Goal: Task Accomplishment & Management: Use online tool/utility

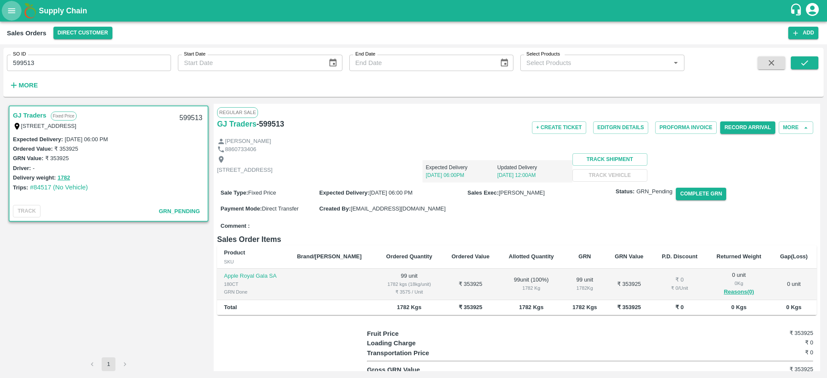
drag, startPoint x: 0, startPoint y: 0, endPoint x: 11, endPoint y: 11, distance: 15.5
click at [11, 11] on icon "open drawer" at bounding box center [11, 10] width 9 height 9
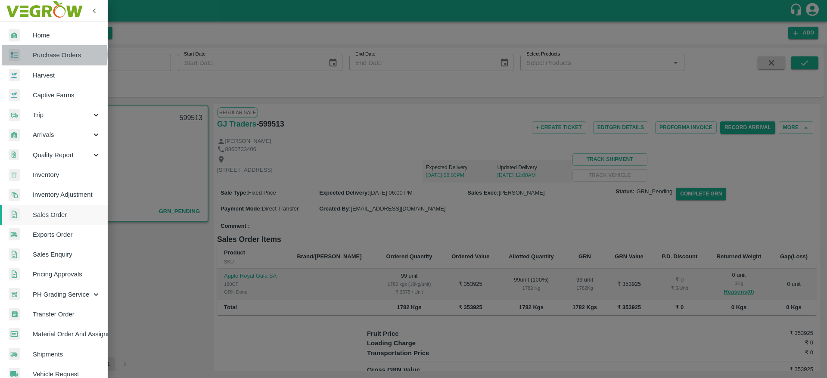
click at [53, 54] on span "Purchase Orders" at bounding box center [67, 54] width 68 height 9
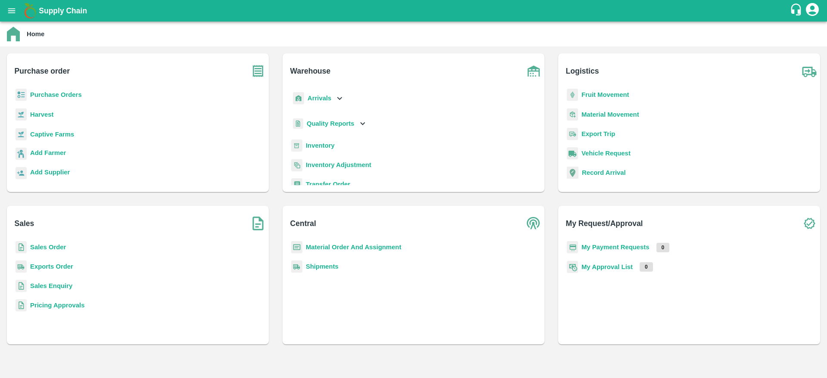
click at [76, 94] on b "Purchase Orders" at bounding box center [56, 94] width 52 height 7
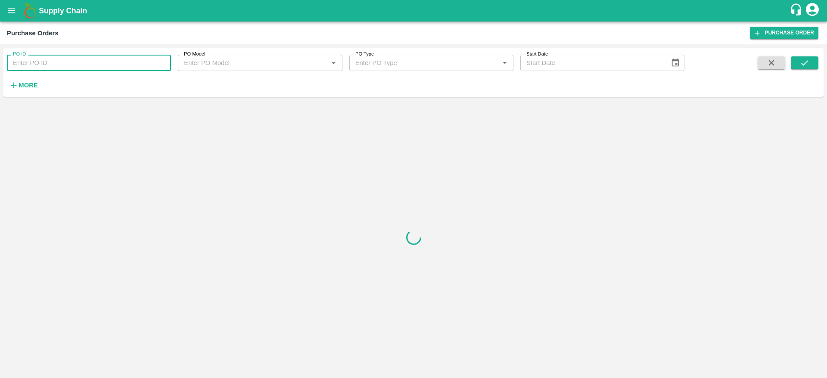
click at [109, 65] on input "PO ID" at bounding box center [89, 63] width 164 height 16
paste input "171288"
type input "171288"
click at [806, 65] on icon "submit" at bounding box center [804, 62] width 9 height 9
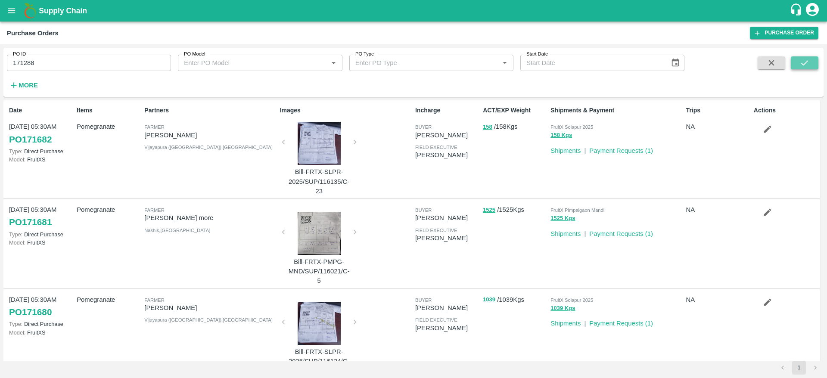
click at [814, 57] on button "submit" at bounding box center [805, 62] width 28 height 13
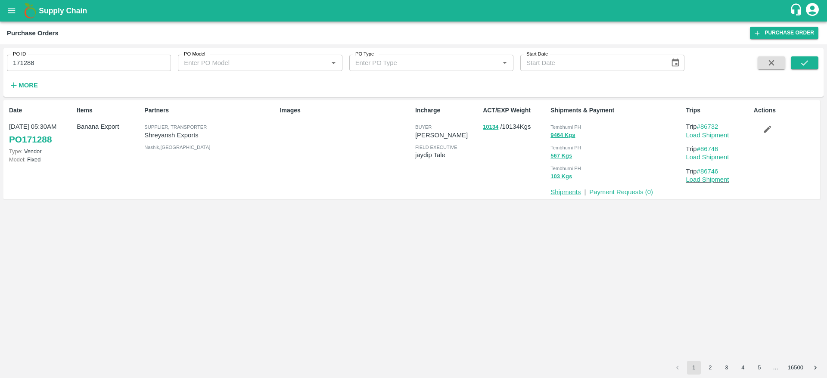
click at [569, 195] on link "Shipments" at bounding box center [565, 192] width 30 height 7
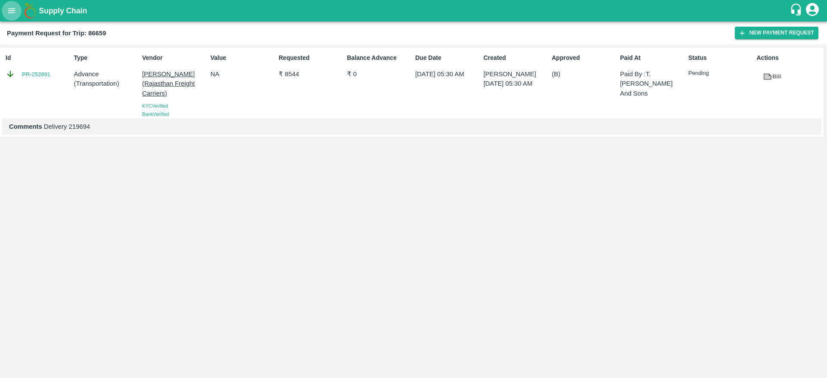
drag, startPoint x: 0, startPoint y: 0, endPoint x: 18, endPoint y: 7, distance: 19.1
click at [18, 7] on button "open drawer" at bounding box center [12, 11] width 20 height 20
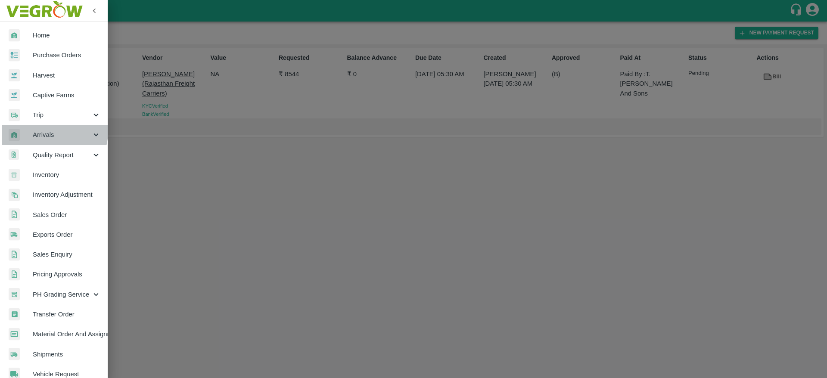
click at [44, 131] on span "Arrivals" at bounding box center [62, 134] width 59 height 9
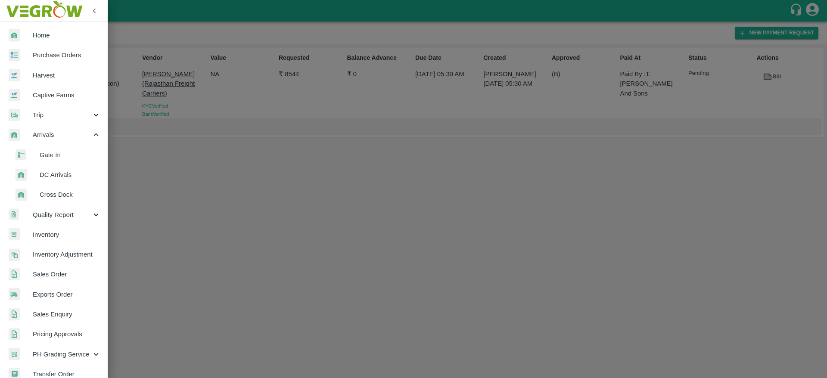
click at [57, 171] on span "DC Arrivals" at bounding box center [70, 174] width 61 height 9
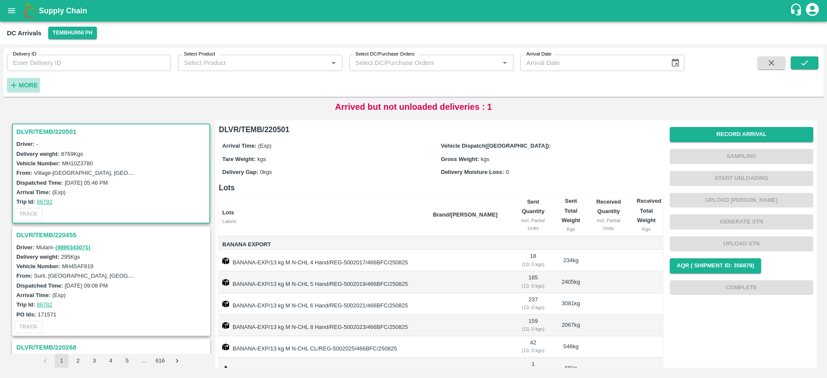
click at [21, 84] on strong "More" at bounding box center [28, 85] width 19 height 7
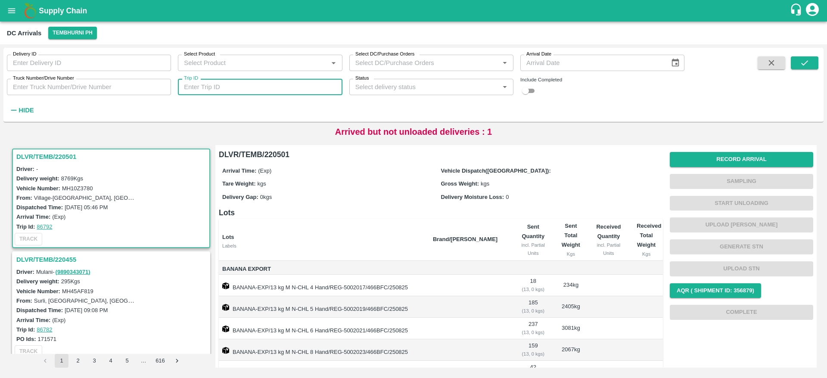
click at [210, 85] on input "Trip ID" at bounding box center [260, 87] width 164 height 16
click at [807, 63] on icon "submit" at bounding box center [804, 62] width 9 height 9
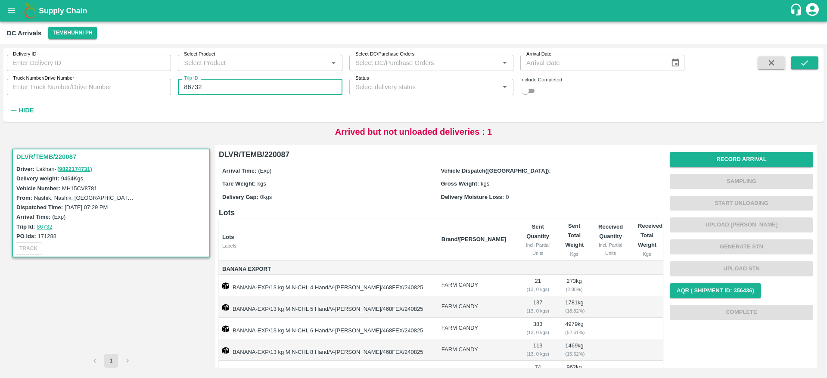
click at [270, 93] on input "86732" at bounding box center [260, 87] width 164 height 16
type input "86746"
click at [811, 62] on button "submit" at bounding box center [805, 62] width 28 height 13
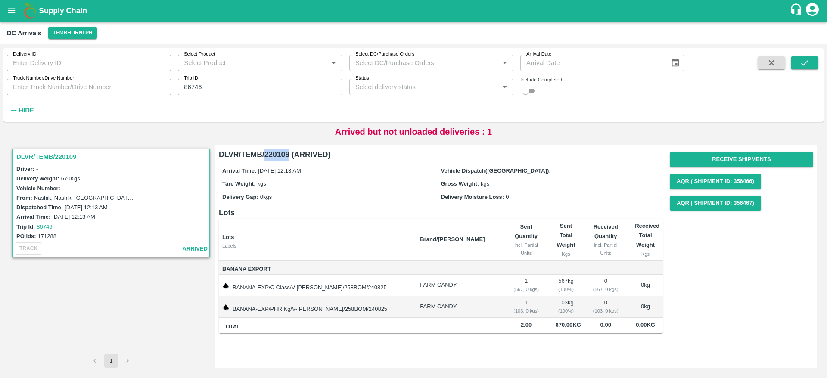
drag, startPoint x: 265, startPoint y: 153, endPoint x: 289, endPoint y: 152, distance: 23.7
click at [289, 152] on h6 "DLVR/TEMB/220109 (ARRIVED)" at bounding box center [441, 155] width 444 height 12
copy h6 "220109"
click at [64, 155] on h3 "DLVR/TEMB/220109" at bounding box center [112, 156] width 192 height 11
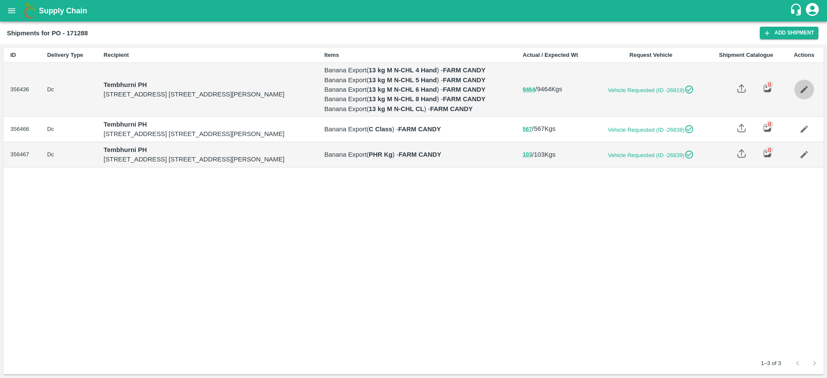
click at [811, 99] on link "Edit" at bounding box center [804, 90] width 20 height 20
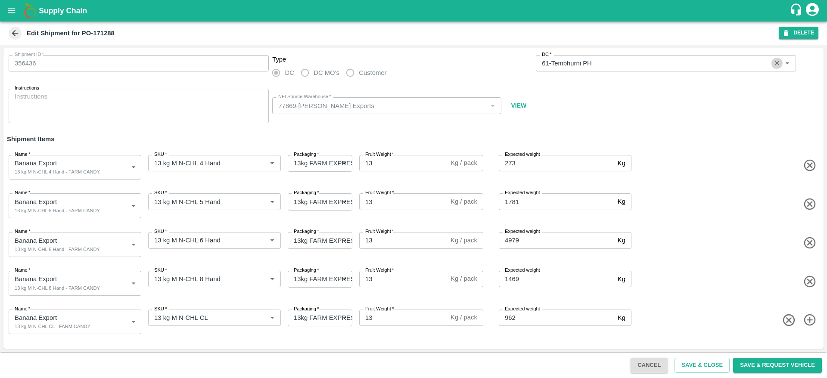
click at [772, 66] on button "Clear" at bounding box center [777, 64] width 12 height 12
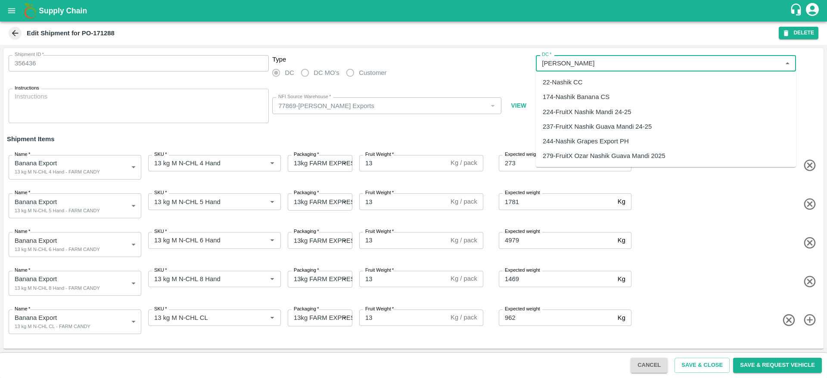
click at [664, 103] on div "174-Nashik Banana CS" at bounding box center [666, 97] width 260 height 15
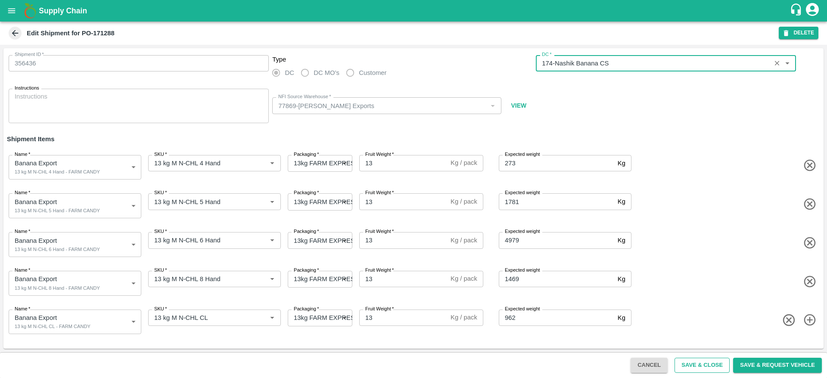
type input "174-Nashik Banana CS"
click at [689, 366] on button "Save & Close" at bounding box center [701, 365] width 55 height 15
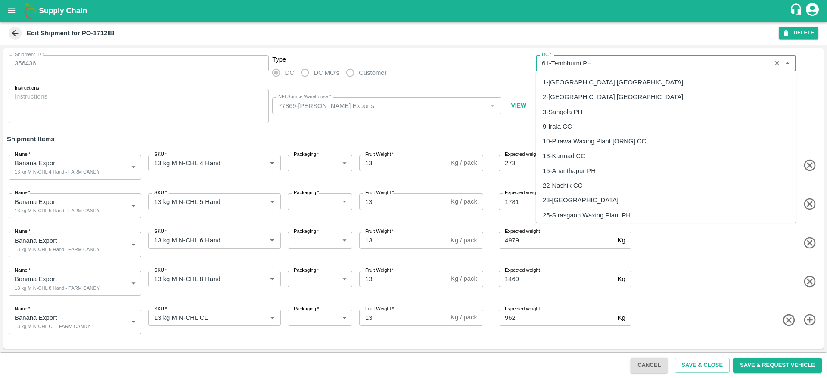
scroll to position [221, 0]
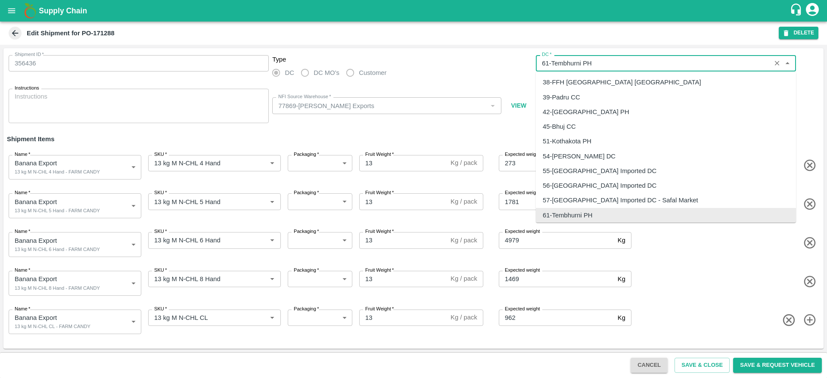
click at [647, 65] on input "DC   *" at bounding box center [653, 63] width 230 height 11
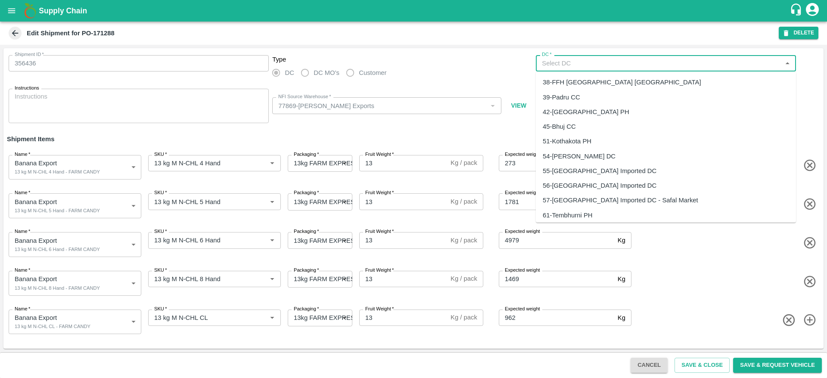
scroll to position [0, 0]
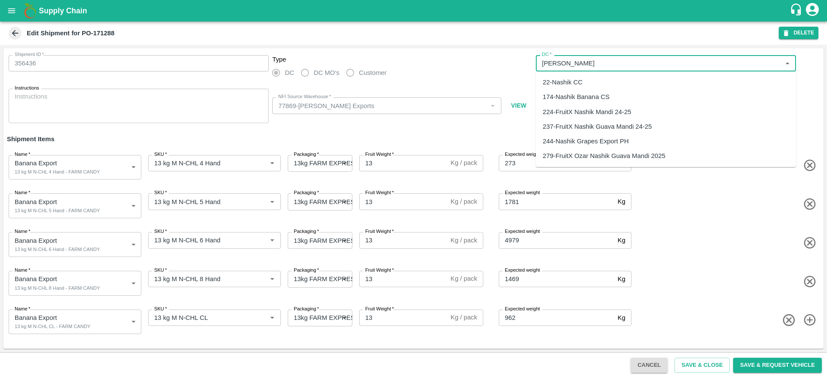
click at [612, 96] on div "174-Nashik Banana CS" at bounding box center [666, 97] width 260 height 15
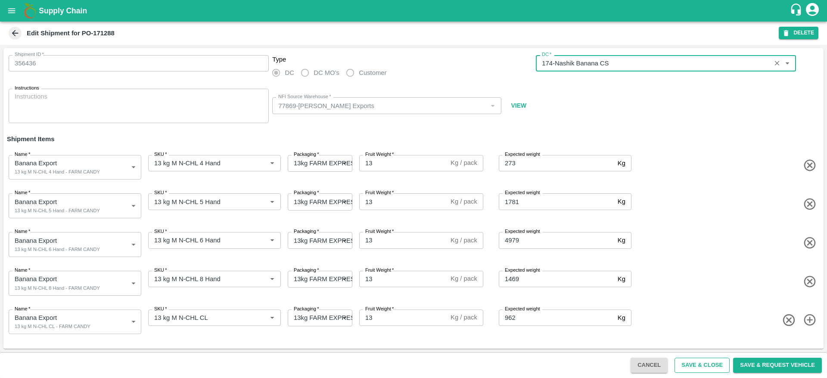
type input "174-Nashik Banana CS"
click at [727, 370] on button "Save & Close" at bounding box center [701, 365] width 55 height 15
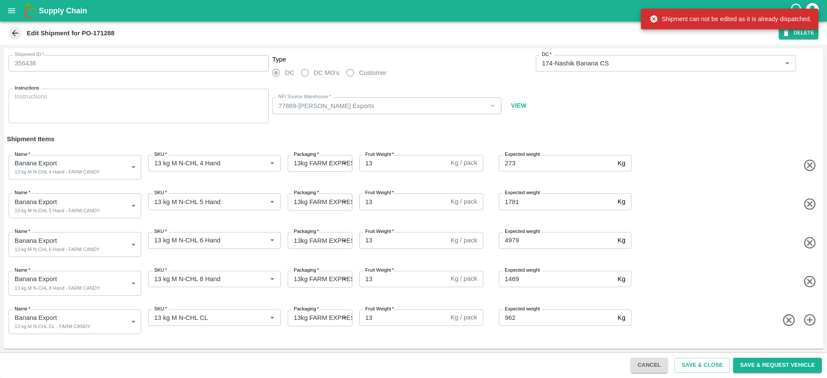
click at [12, 33] on icon at bounding box center [14, 32] width 9 height 9
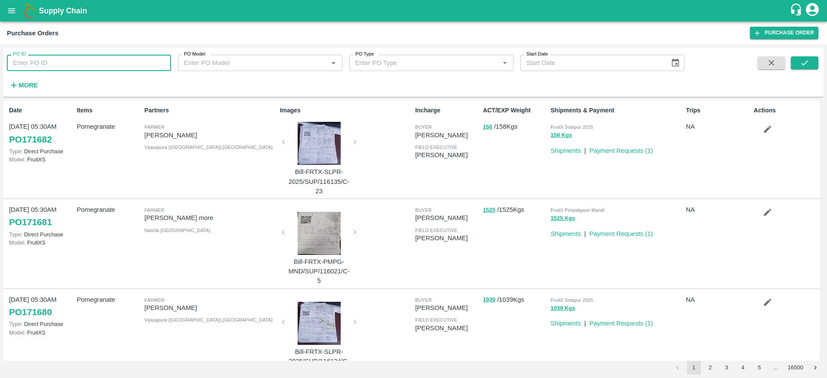
drag, startPoint x: 0, startPoint y: 0, endPoint x: 104, endPoint y: 61, distance: 120.8
click at [104, 61] on input "PO ID" at bounding box center [89, 63] width 164 height 16
paste input "220109"
type input "2"
paste input "text"
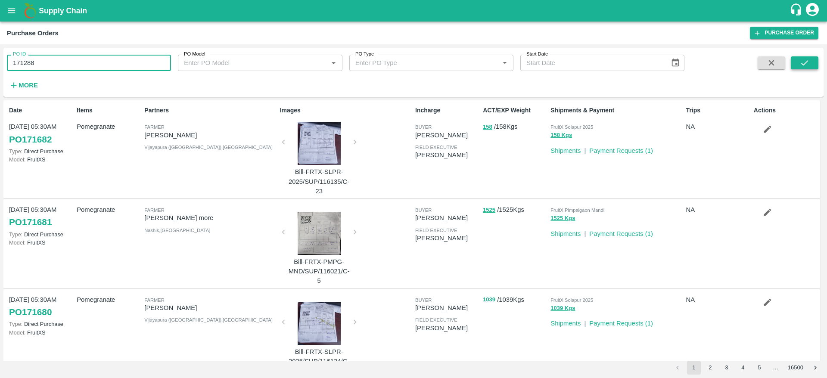
type input "171288"
click at [799, 60] on button "submit" at bounding box center [805, 62] width 28 height 13
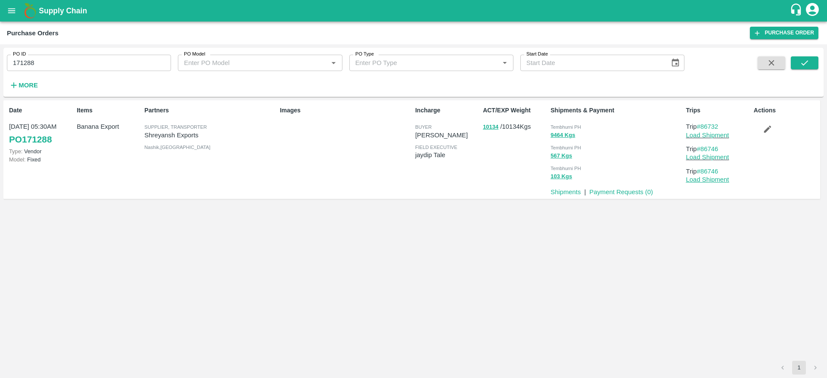
click at [727, 182] on link "Load Shipment" at bounding box center [707, 179] width 43 height 7
click at [717, 158] on link "Load Shipment" at bounding box center [707, 157] width 43 height 7
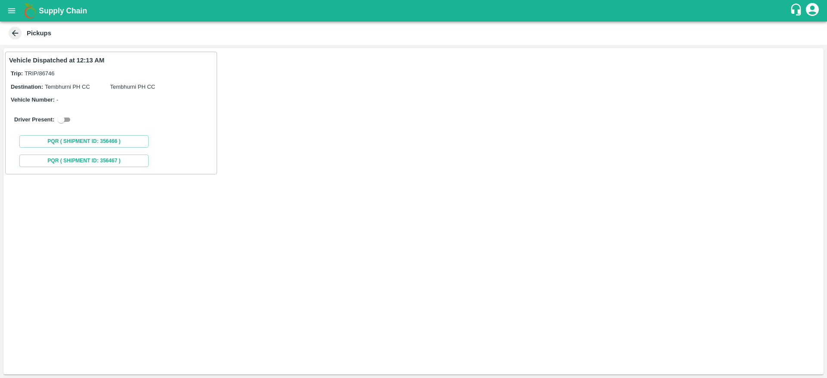
click at [62, 124] on input "checkbox" at bounding box center [61, 120] width 31 height 10
checkbox input "true"
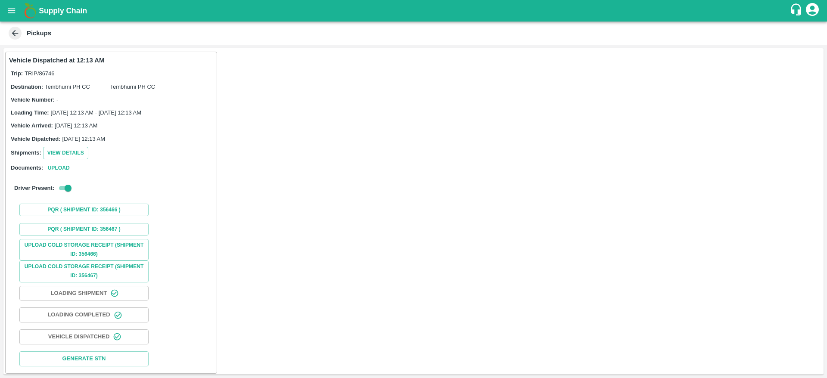
scroll to position [3, 0]
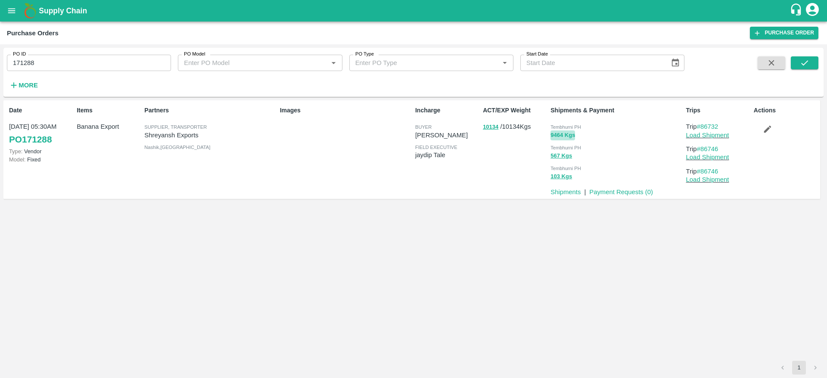
click at [570, 135] on button "9464 Kgs" at bounding box center [562, 136] width 25 height 10
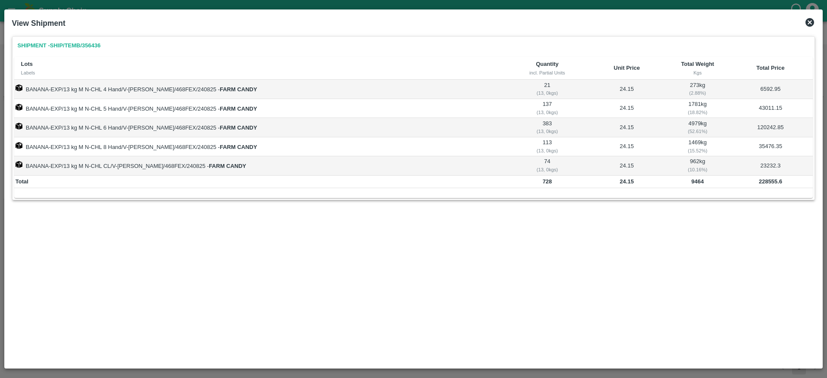
click at [807, 22] on icon at bounding box center [809, 22] width 9 height 9
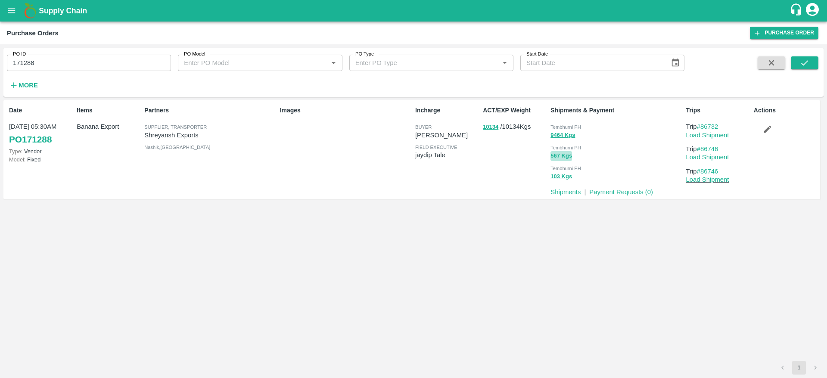
click at [563, 157] on button "567 Kgs" at bounding box center [561, 156] width 22 height 10
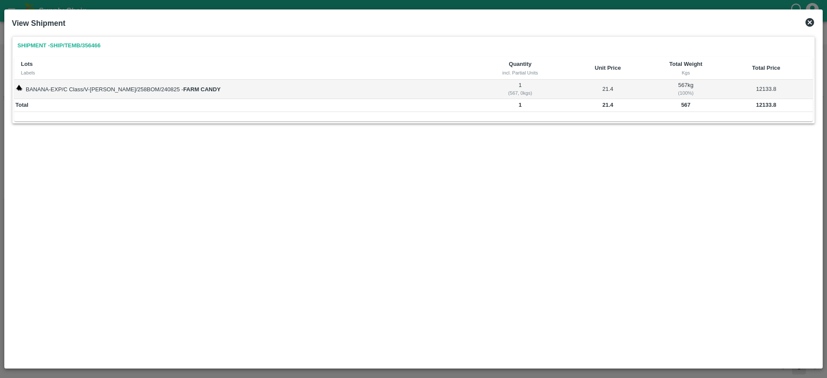
click at [811, 23] on icon at bounding box center [810, 22] width 10 height 10
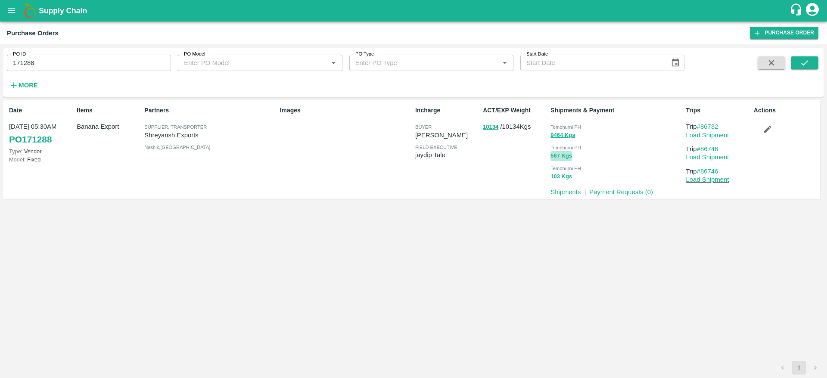
click at [569, 154] on button "567 Kgs" at bounding box center [561, 156] width 22 height 10
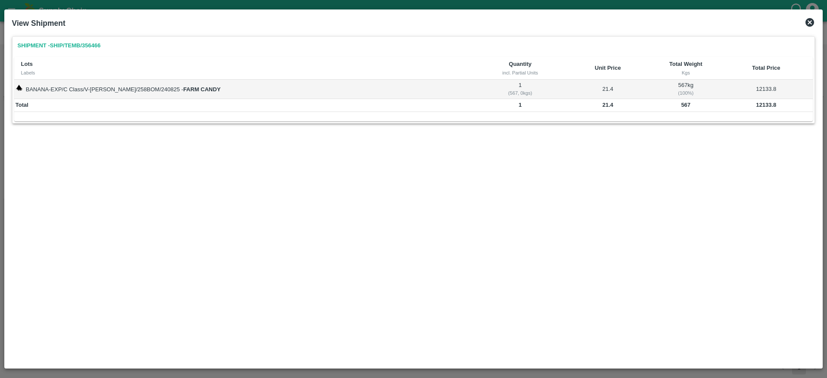
click at [812, 23] on icon at bounding box center [809, 22] width 9 height 9
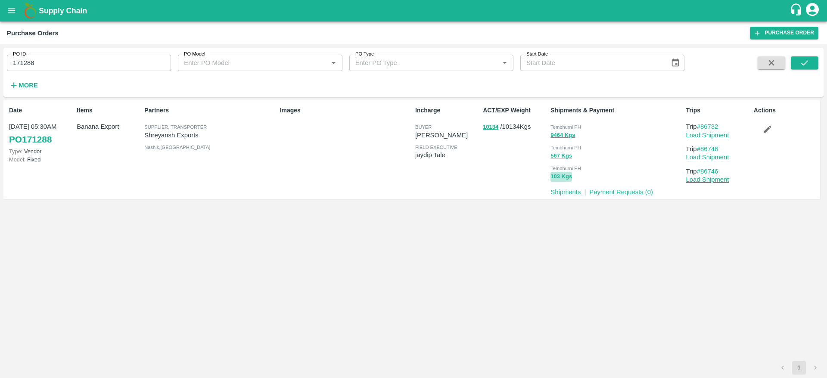
click at [570, 177] on button "103 Kgs" at bounding box center [561, 177] width 22 height 10
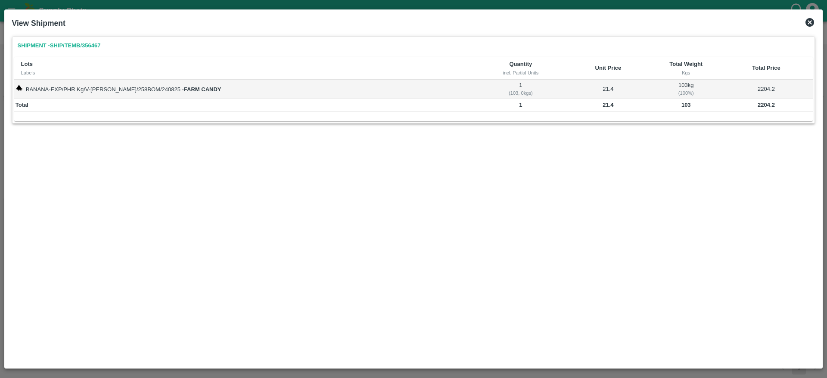
click at [808, 18] on icon at bounding box center [810, 22] width 10 height 10
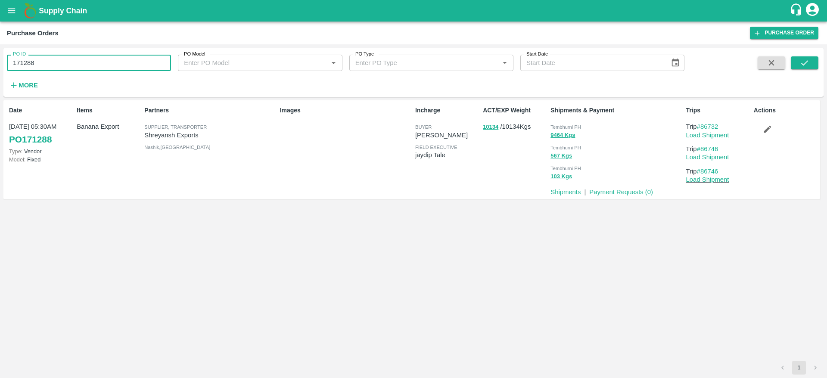
drag, startPoint x: 47, startPoint y: 63, endPoint x: 9, endPoint y: 62, distance: 38.8
click at [9, 62] on input "171288" at bounding box center [89, 63] width 164 height 16
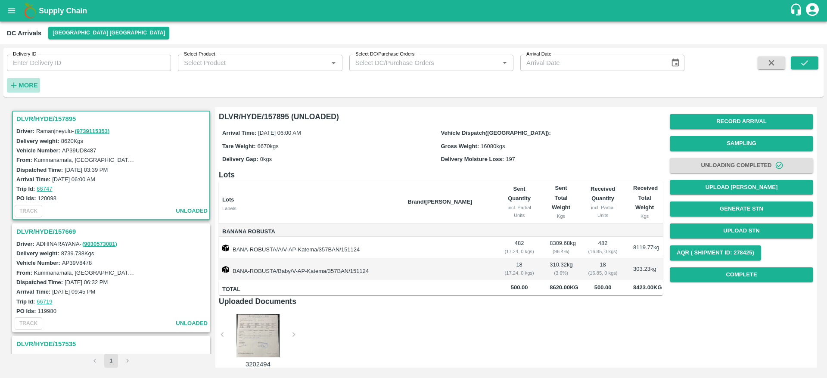
click at [30, 85] on strong "More" at bounding box center [28, 85] width 19 height 7
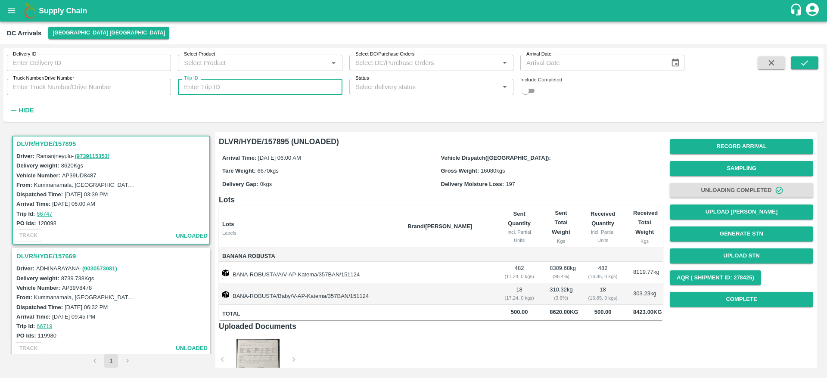
click at [256, 93] on input "Trip ID" at bounding box center [260, 87] width 164 height 16
type input "86746"
click at [815, 60] on button "submit" at bounding box center [805, 62] width 28 height 13
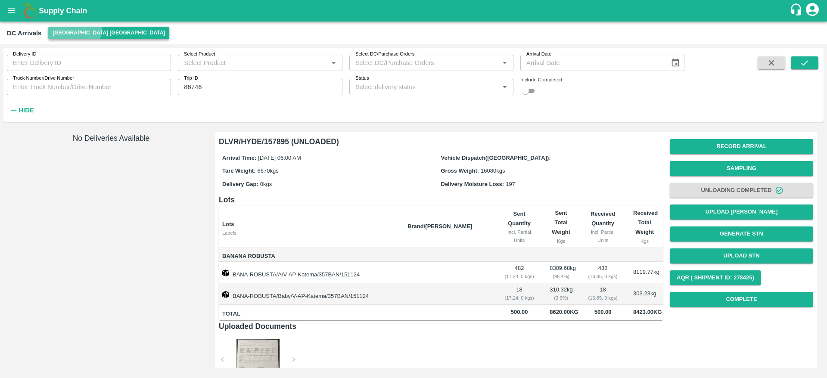
click at [67, 27] on button "[GEOGRAPHIC_DATA] [GEOGRAPHIC_DATA]" at bounding box center [108, 33] width 121 height 12
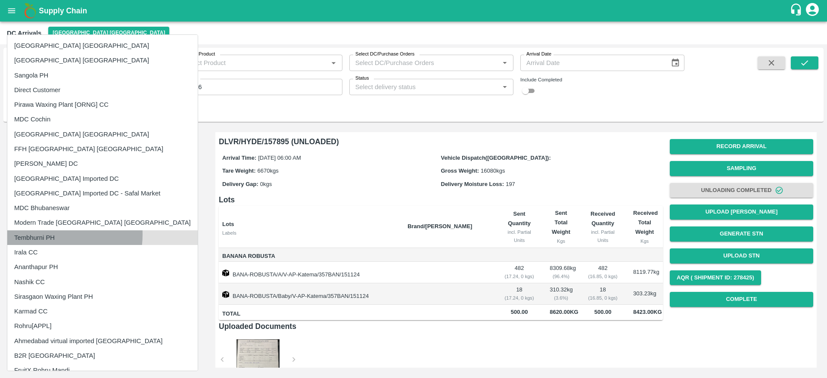
click at [46, 235] on li "Tembhurni PH" at bounding box center [102, 237] width 190 height 15
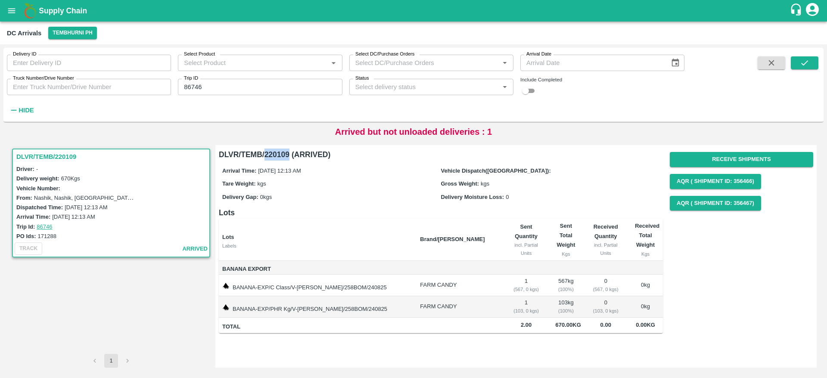
drag, startPoint x: 265, startPoint y: 155, endPoint x: 289, endPoint y: 153, distance: 23.8
click at [289, 153] on h6 "DLVR/TEMB/220109 (ARRIVED)" at bounding box center [441, 155] width 444 height 12
copy h6 "220109"
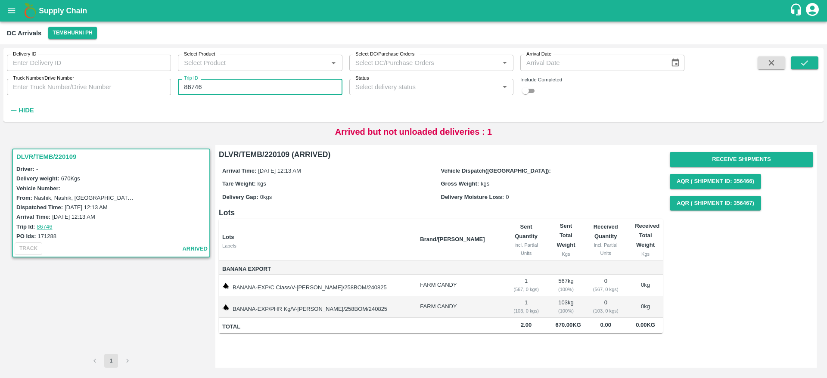
click at [205, 89] on input "86746" at bounding box center [260, 87] width 164 height 16
drag, startPoint x: 205, startPoint y: 89, endPoint x: 175, endPoint y: 89, distance: 29.3
click at [175, 89] on div "Trip ID 86746 Trip ID" at bounding box center [256, 83] width 171 height 23
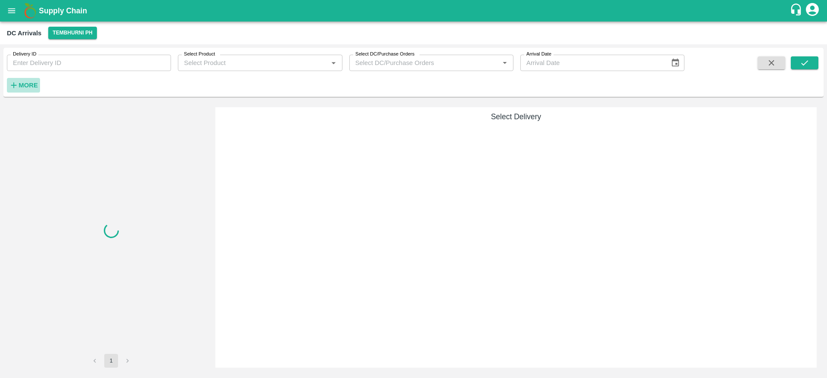
click at [29, 85] on strong "More" at bounding box center [28, 85] width 19 height 7
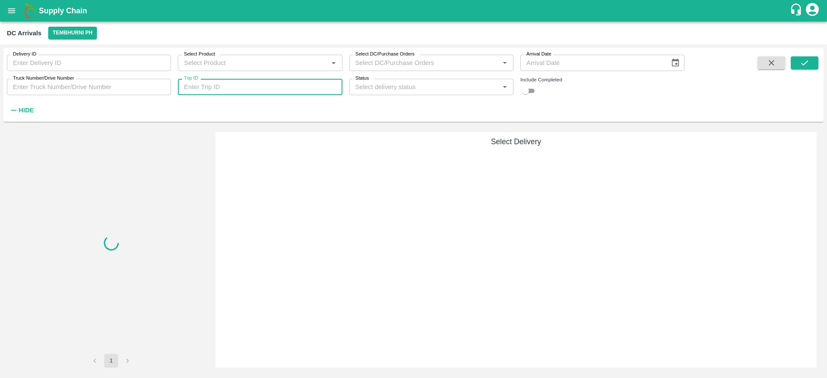
click at [282, 89] on input "Trip ID" at bounding box center [260, 87] width 164 height 16
paste input "86746"
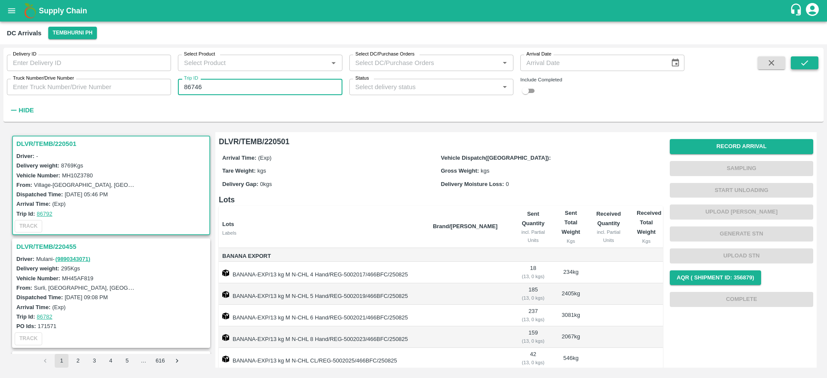
type input "86746"
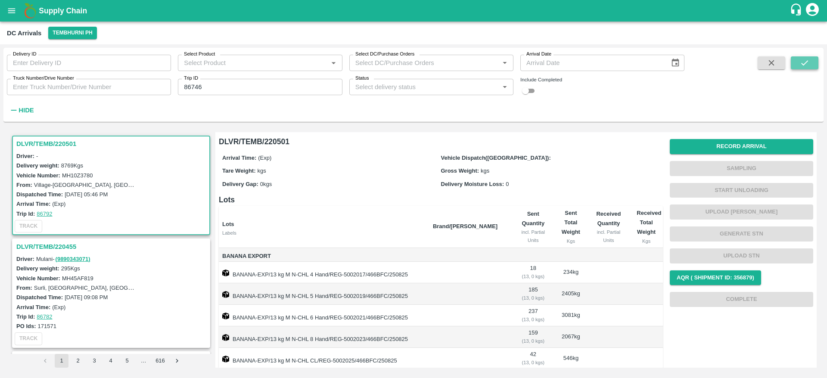
click at [807, 66] on icon "submit" at bounding box center [804, 62] width 9 height 9
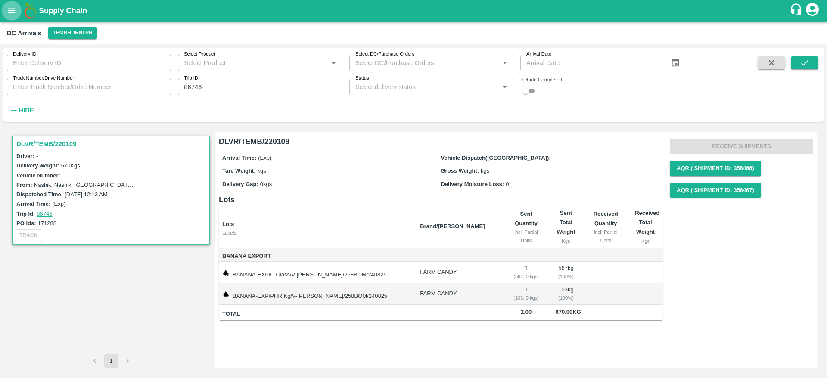
click at [16, 8] on icon "open drawer" at bounding box center [11, 10] width 9 height 9
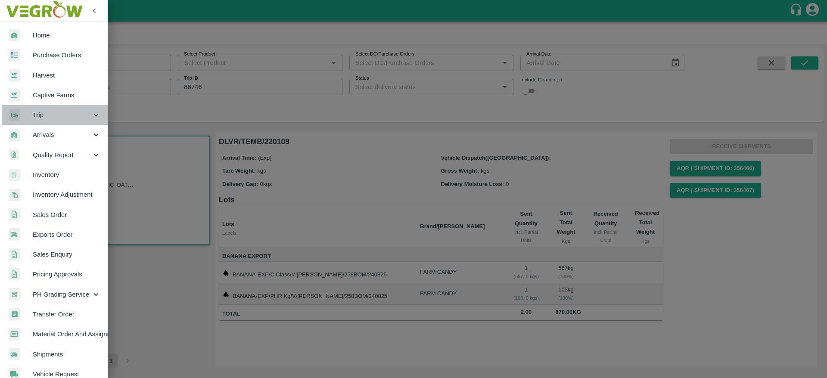
click at [65, 116] on span "Trip" at bounding box center [62, 114] width 59 height 9
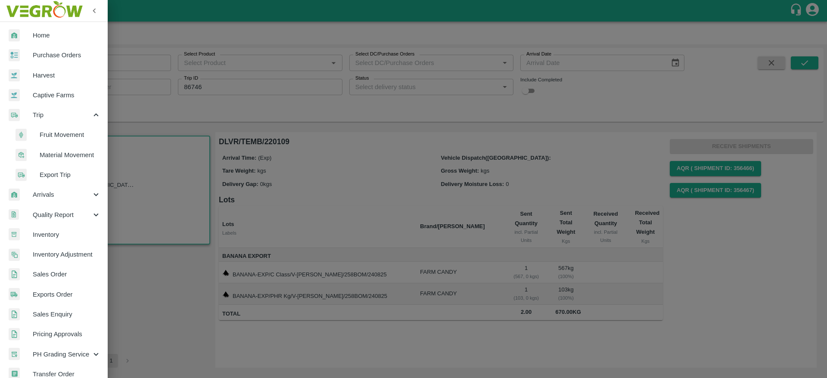
click at [60, 133] on span "Fruit Movement" at bounding box center [70, 134] width 61 height 9
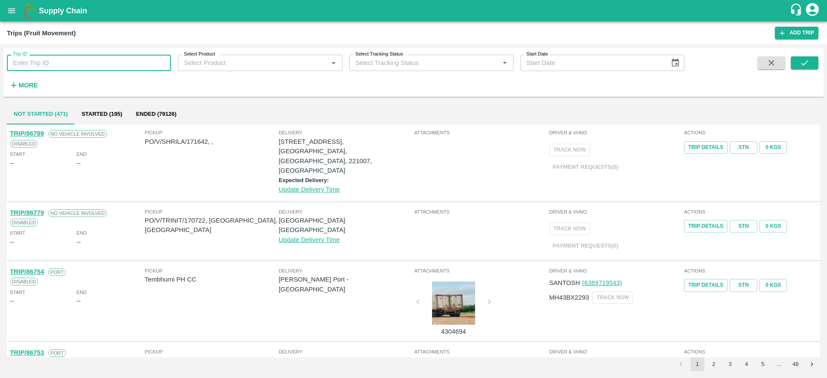
click at [121, 62] on input "Trip ID" at bounding box center [89, 63] width 164 height 16
type input "86746"
click at [809, 68] on button "submit" at bounding box center [805, 62] width 28 height 13
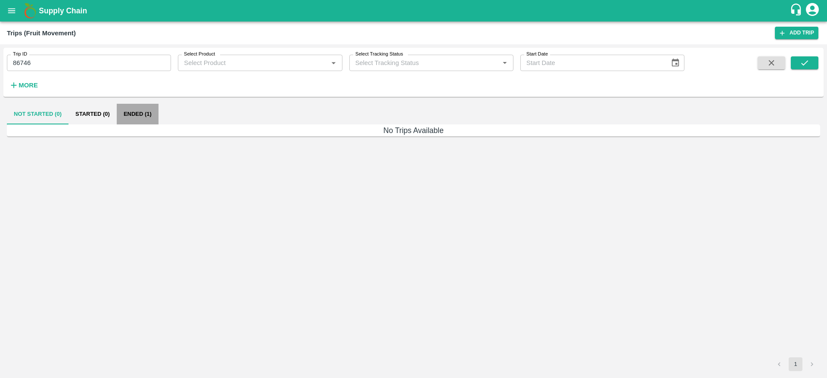
click at [134, 117] on button "Ended (1)" at bounding box center [138, 114] width 42 height 21
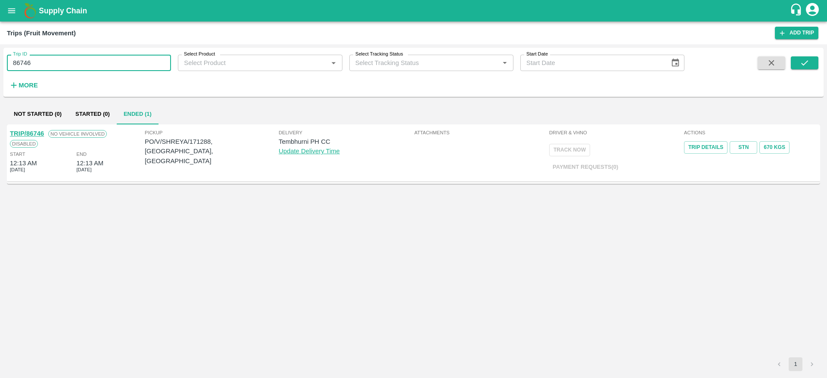
drag, startPoint x: 12, startPoint y: 64, endPoint x: 43, endPoint y: 64, distance: 30.1
click at [43, 64] on input "86746" at bounding box center [89, 63] width 164 height 16
click at [45, 133] on div "No Vehicle Involved" at bounding box center [75, 133] width 63 height 9
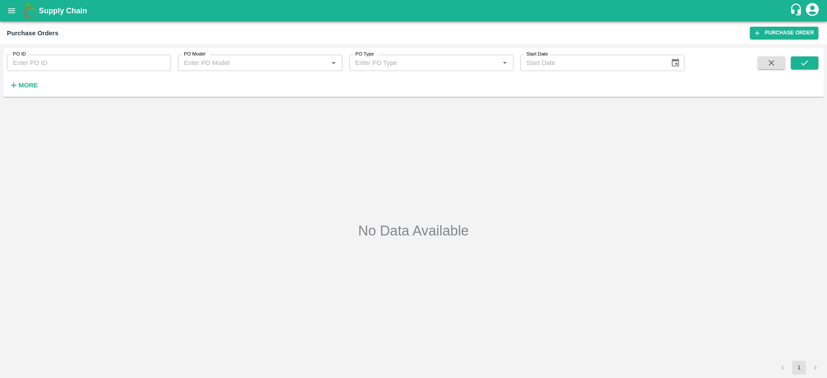
type input "171288"
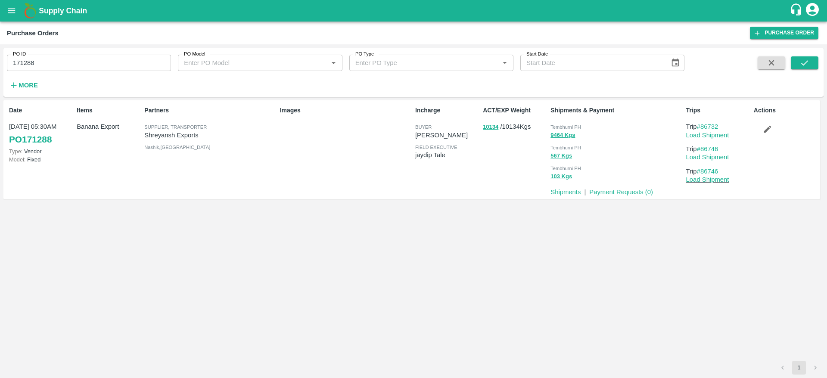
click at [574, 196] on p "Shipments" at bounding box center [565, 191] width 30 height 9
click at [574, 194] on link "Shipments" at bounding box center [565, 192] width 30 height 7
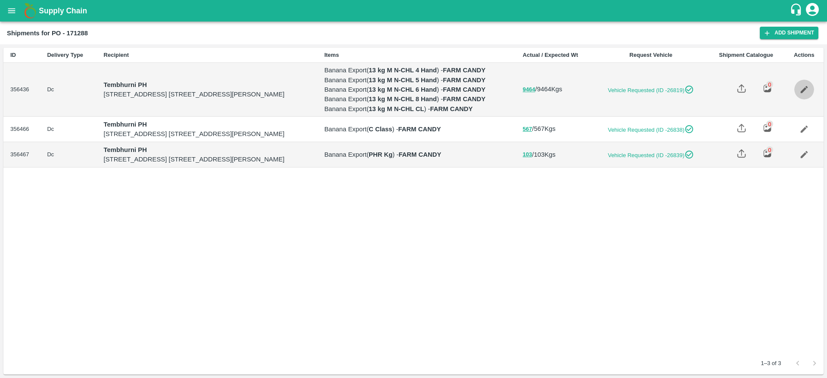
click at [808, 94] on icon "Edit" at bounding box center [803, 89] width 9 height 9
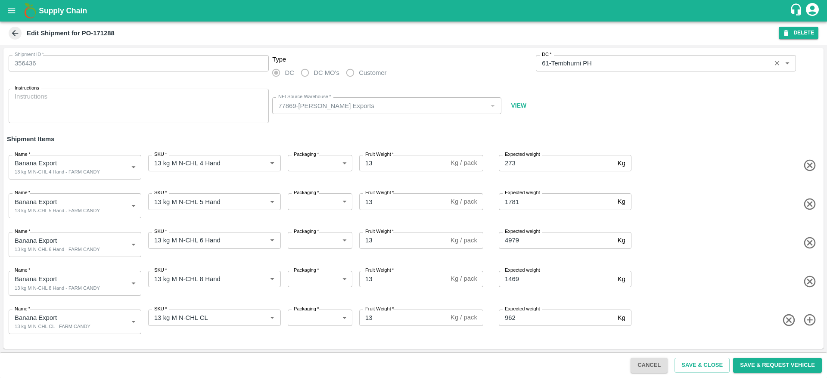
click at [657, 71] on div "DC   *" at bounding box center [666, 63] width 260 height 16
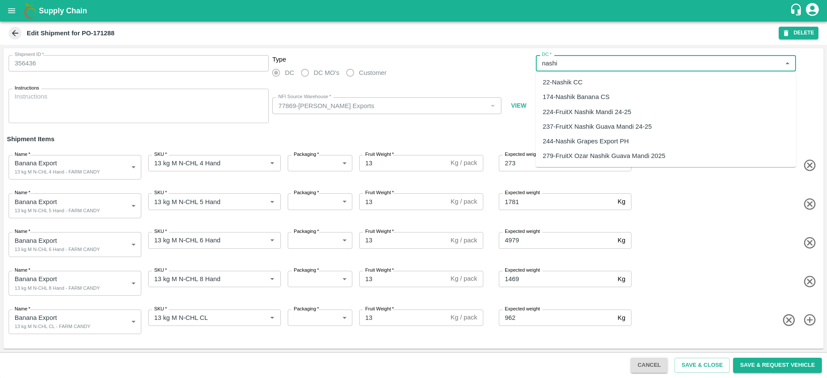
click at [626, 94] on div "174-Nashik Banana CS" at bounding box center [666, 97] width 260 height 15
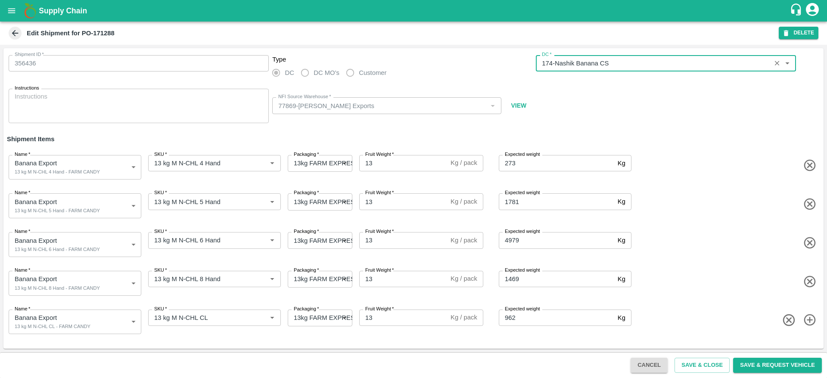
type input "174-Nashik Banana CS"
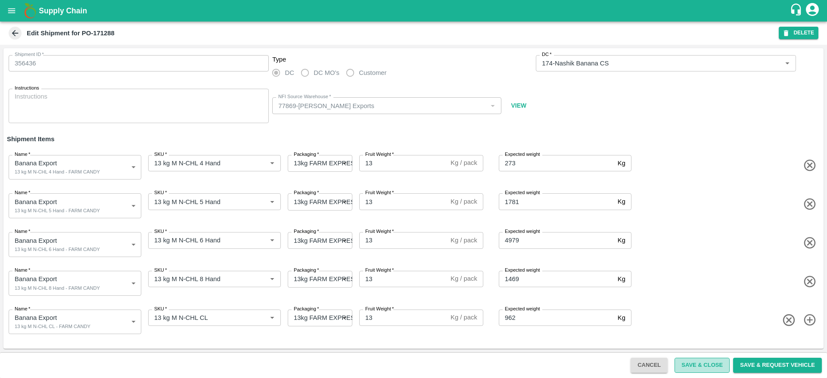
click at [692, 363] on button "Save & Close" at bounding box center [701, 365] width 55 height 15
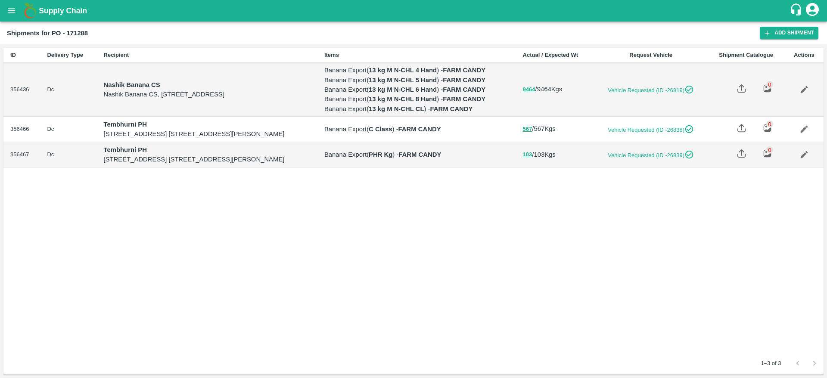
click at [805, 134] on icon "Edit" at bounding box center [803, 128] width 9 height 9
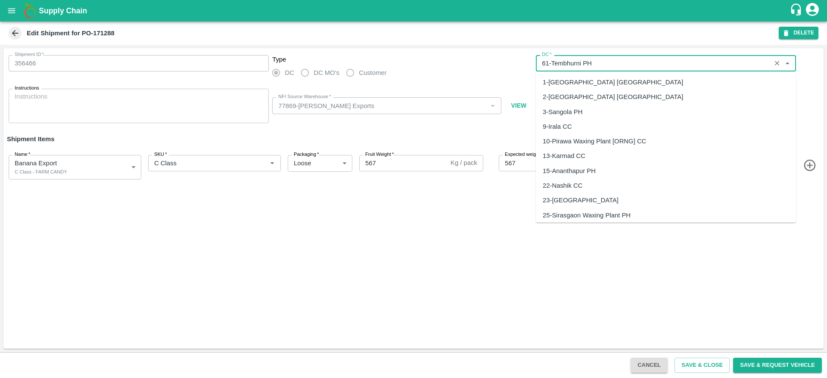
click at [640, 61] on input "DC   *" at bounding box center [653, 63] width 230 height 11
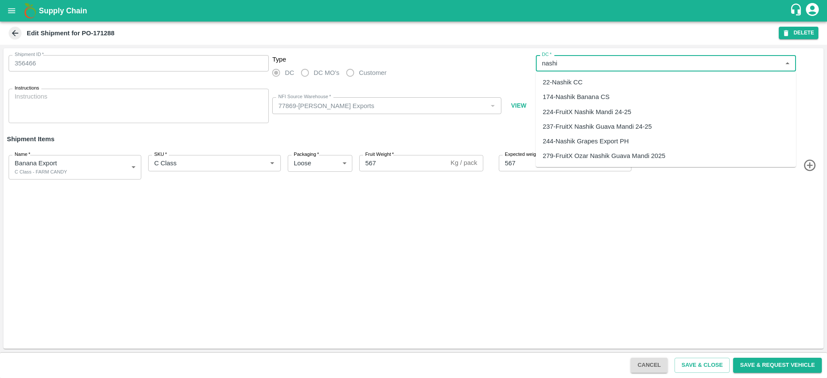
click at [612, 104] on div "174-Nashik Banana CS" at bounding box center [666, 97] width 260 height 15
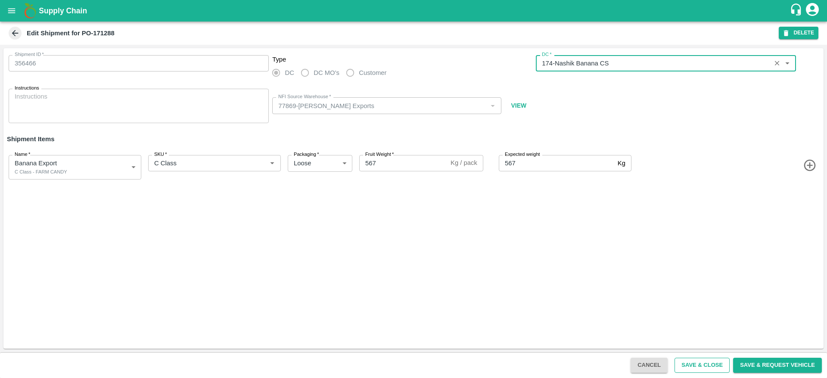
type input "174-Nashik Banana CS"
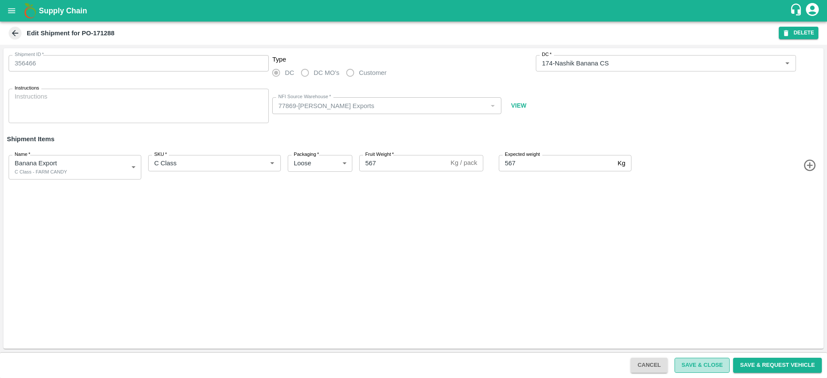
click at [707, 366] on button "Save & Close" at bounding box center [701, 365] width 55 height 15
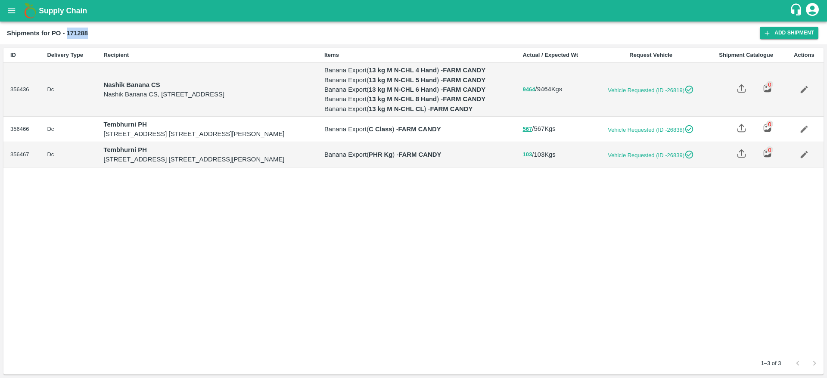
drag, startPoint x: 66, startPoint y: 31, endPoint x: 107, endPoint y: 31, distance: 40.9
click at [107, 31] on div "Shipments for PO - 171288" at bounding box center [383, 33] width 753 height 11
copy b "171288"
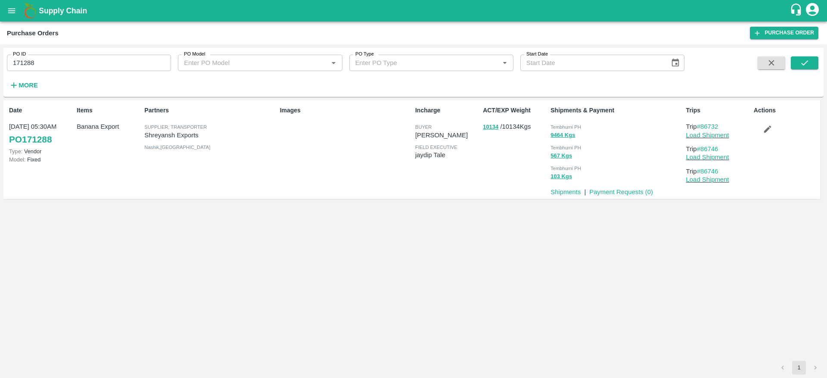
click at [801, 55] on div "PO ID 171288 PO ID PO Model PO Model   * PO Type PO Type   * Start Date Start D…" at bounding box center [413, 72] width 820 height 42
click at [801, 60] on icon "submit" at bounding box center [804, 62] width 9 height 9
click at [574, 196] on p "Shipments" at bounding box center [565, 191] width 30 height 9
click at [574, 191] on link "Shipments" at bounding box center [565, 192] width 30 height 7
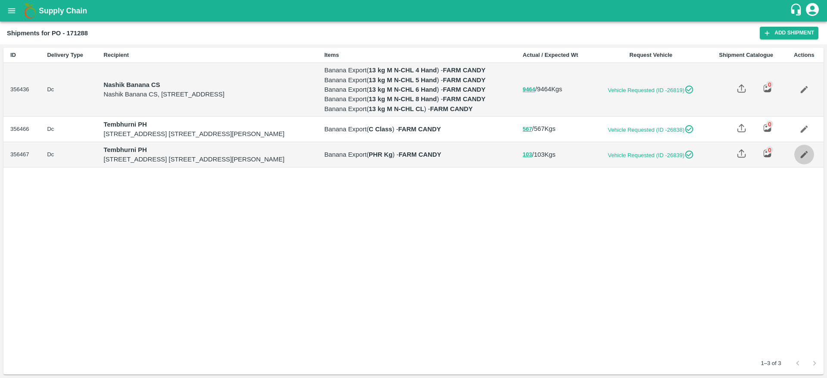
click at [802, 159] on icon "Edit" at bounding box center [803, 154] width 9 height 9
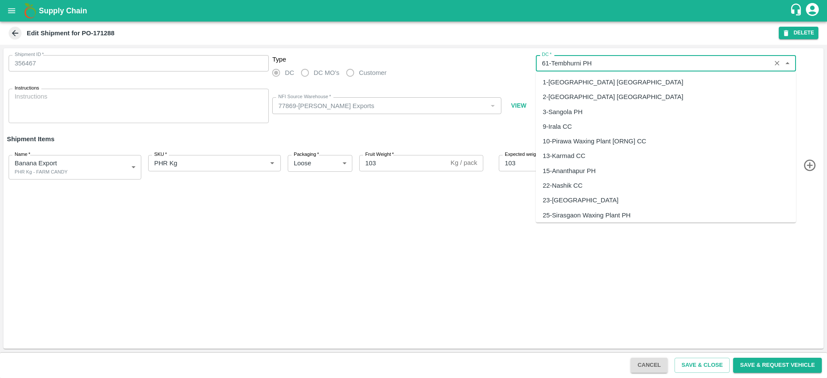
click at [621, 59] on input "DC   *" at bounding box center [653, 63] width 230 height 11
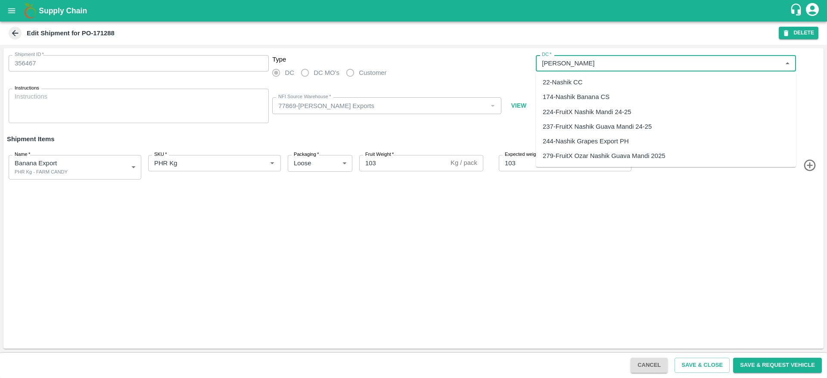
click at [603, 93] on div "174-Nashik Banana CS" at bounding box center [576, 96] width 67 height 9
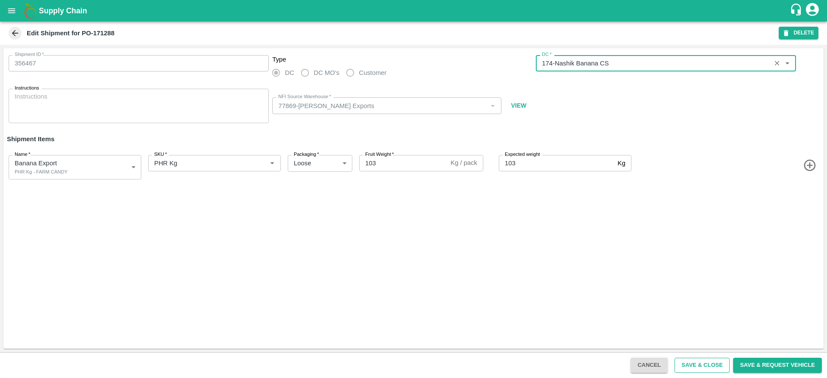
type input "174-Nashik Banana CS"
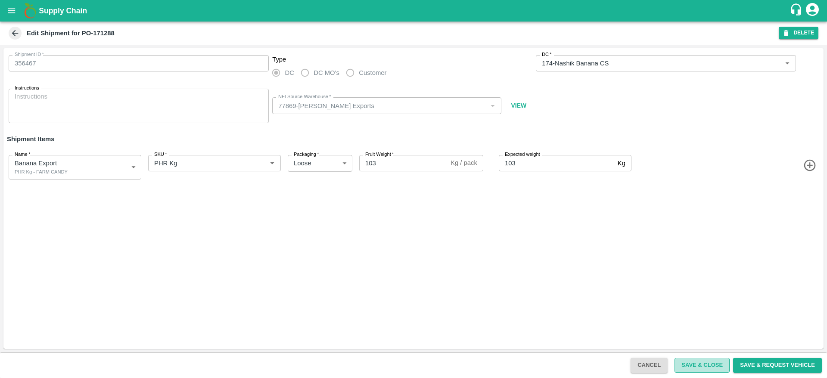
click at [691, 365] on button "Save & Close" at bounding box center [701, 365] width 55 height 15
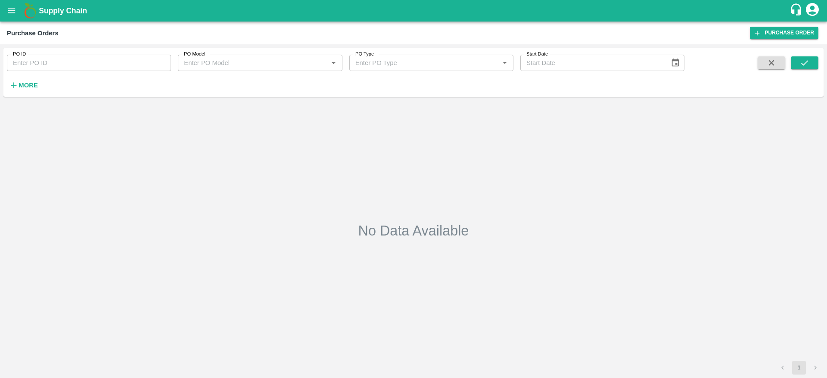
type input "171288"
click at [803, 68] on button "submit" at bounding box center [805, 62] width 28 height 13
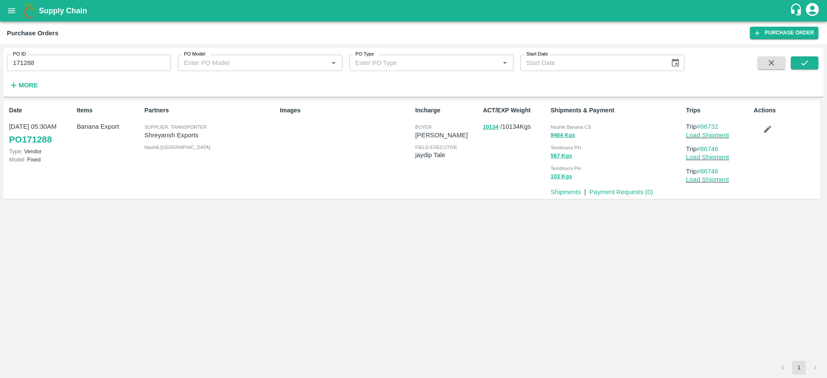
click at [571, 197] on div "Date 24 Aug, 05:30AM PO 171288 Type: Vendor Model: Fixed Items Banana Export Pa…" at bounding box center [411, 149] width 817 height 99
click at [574, 193] on link "Shipments" at bounding box center [565, 192] width 30 height 7
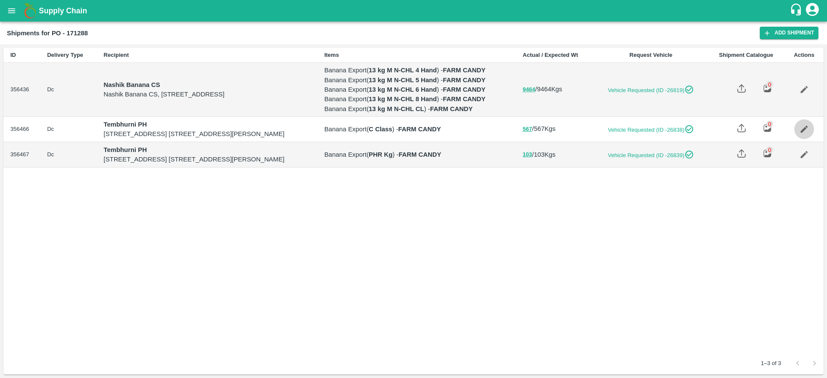
click at [802, 134] on icon "Edit" at bounding box center [803, 128] width 9 height 9
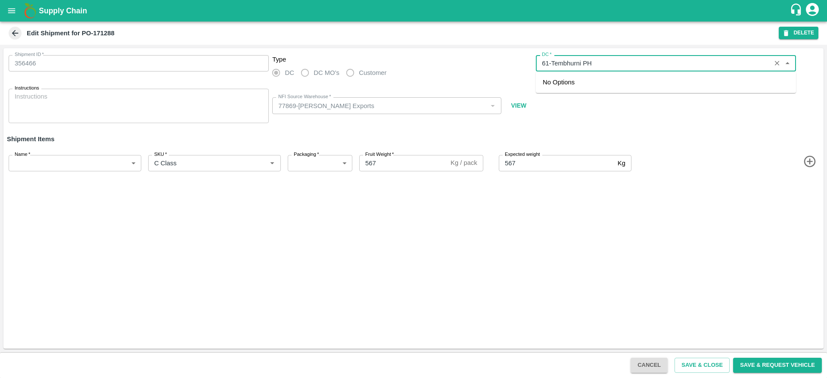
click at [640, 61] on input "DC   *" at bounding box center [653, 63] width 230 height 11
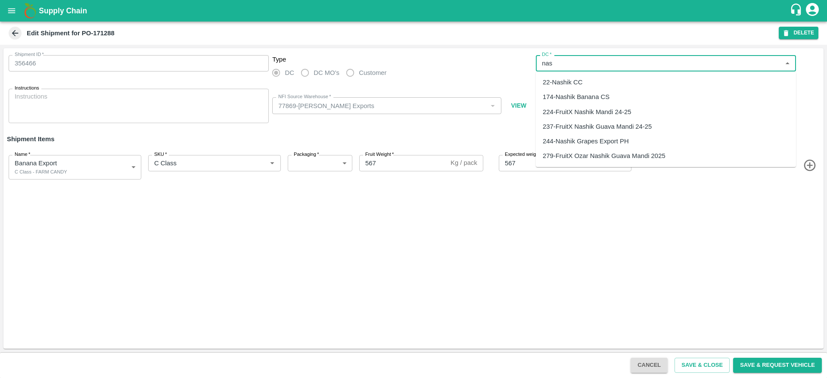
click at [611, 96] on div "174-Nashik Banana CS" at bounding box center [666, 97] width 260 height 15
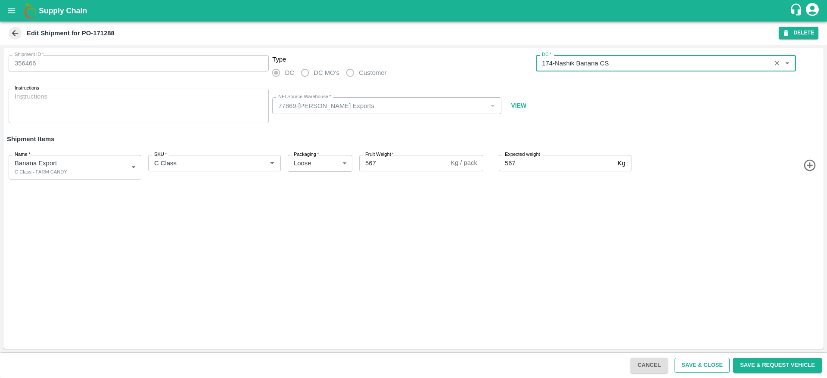
type input "174-Nashik Banana CS"
click at [685, 357] on div "Cancel Save & Close Save & Request Vehicle" at bounding box center [413, 365] width 827 height 26
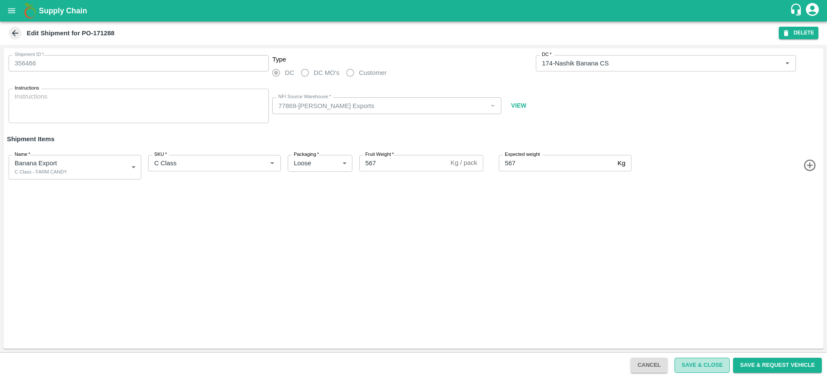
click at [684, 360] on button "Save & Close" at bounding box center [701, 365] width 55 height 15
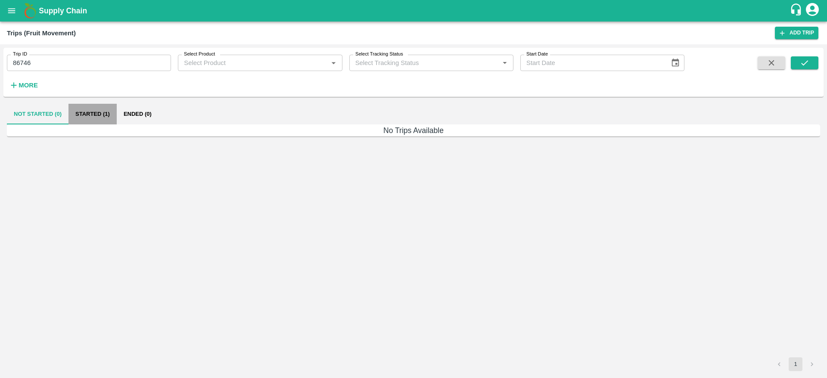
click at [85, 120] on button "Started (1)" at bounding box center [92, 114] width 48 height 21
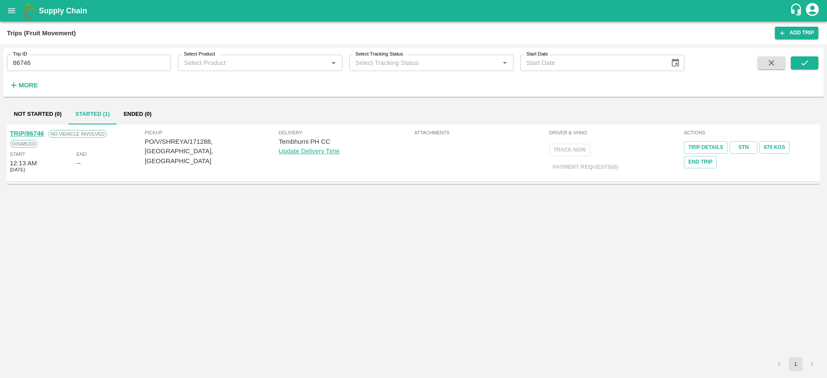
click at [39, 134] on link "TRIP/86746" at bounding box center [27, 133] width 34 height 7
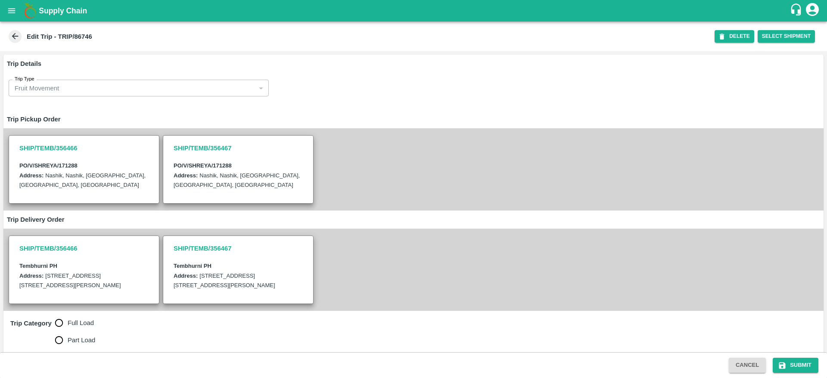
click at [140, 159] on div "PO/V/SHREYA/171288 Address: Nashik, Nashik, Nashik, Maharashtra, India" at bounding box center [84, 178] width 136 height 43
click at [775, 30] on button "Select Shipment" at bounding box center [786, 36] width 57 height 12
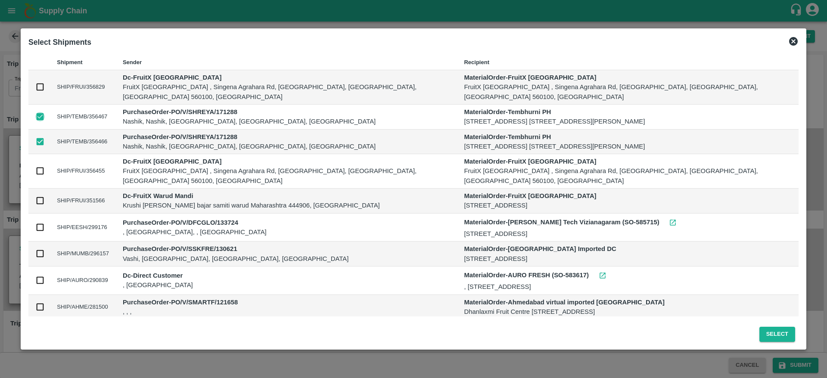
click at [39, 112] on input "checkbox" at bounding box center [39, 116] width 9 height 9
checkbox input "false"
click at [771, 330] on button "Select" at bounding box center [777, 334] width 36 height 15
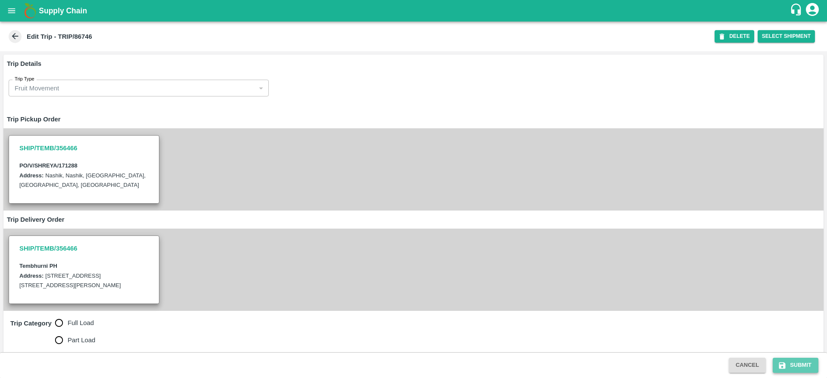
click at [791, 361] on button "Submit" at bounding box center [796, 365] width 46 height 15
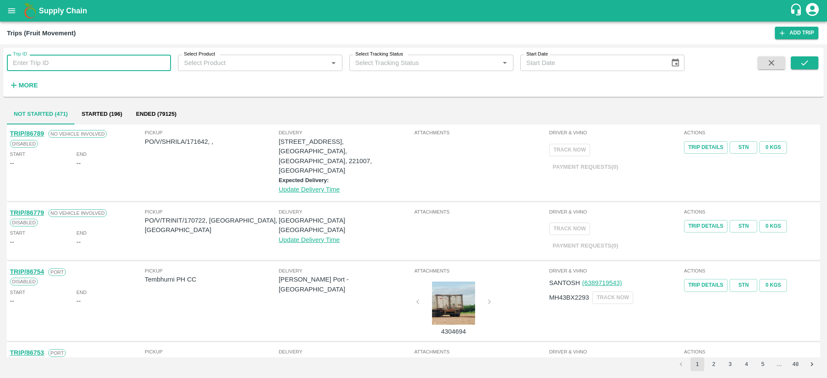
click at [121, 57] on input "Trip ID" at bounding box center [89, 63] width 164 height 16
type input "86746"
click at [800, 65] on icon "submit" at bounding box center [804, 62] width 9 height 9
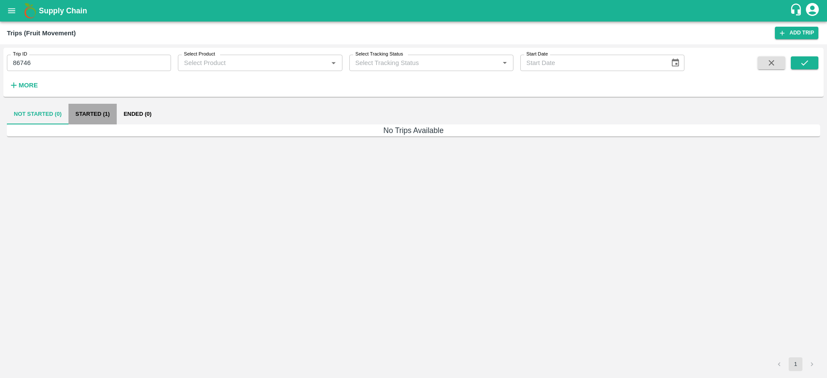
click at [107, 109] on button "Started (1)" at bounding box center [92, 114] width 48 height 21
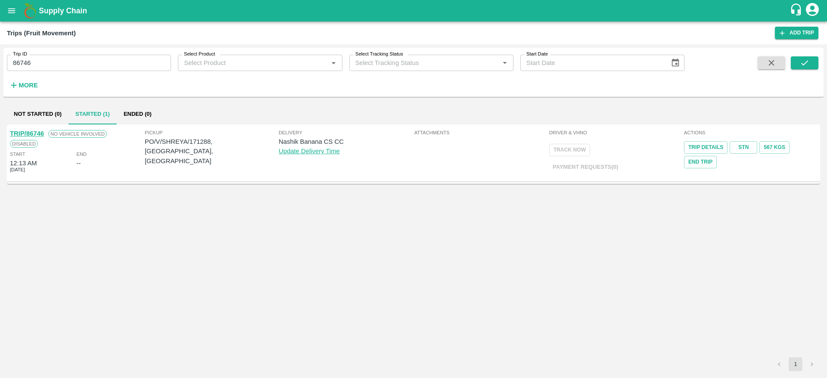
click at [35, 134] on link "TRIP/86746" at bounding box center [27, 133] width 34 height 7
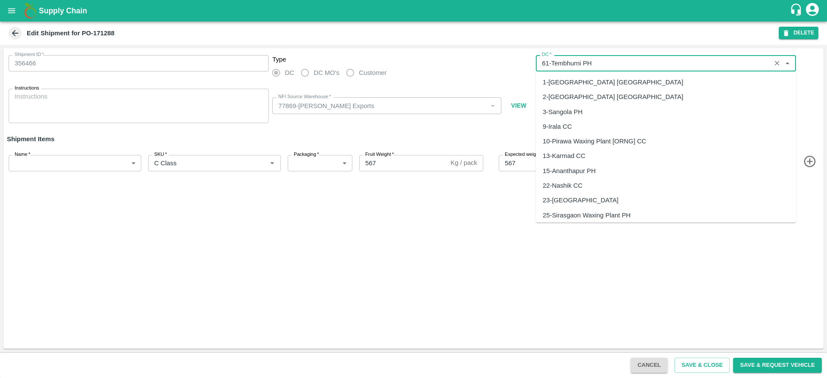
click at [636, 67] on input "DC   *" at bounding box center [653, 63] width 230 height 11
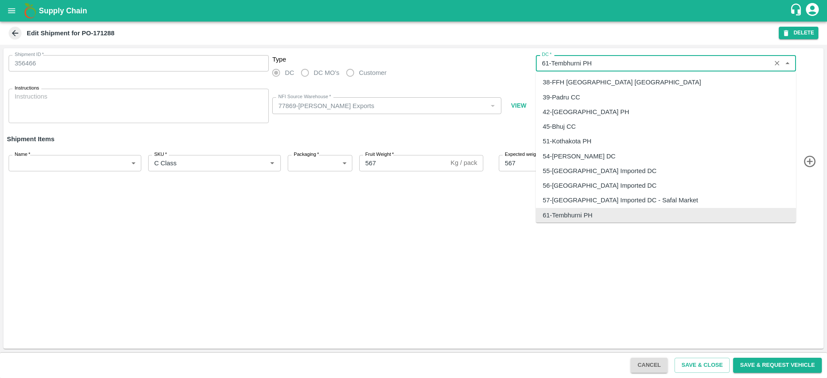
click at [636, 67] on input "DC   *" at bounding box center [653, 63] width 230 height 11
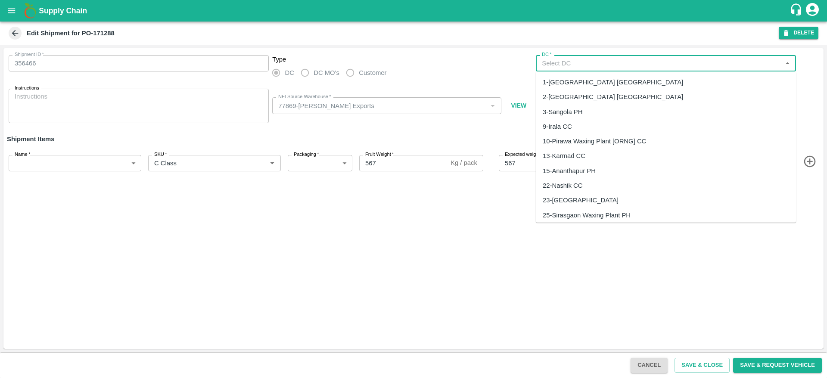
type input "b"
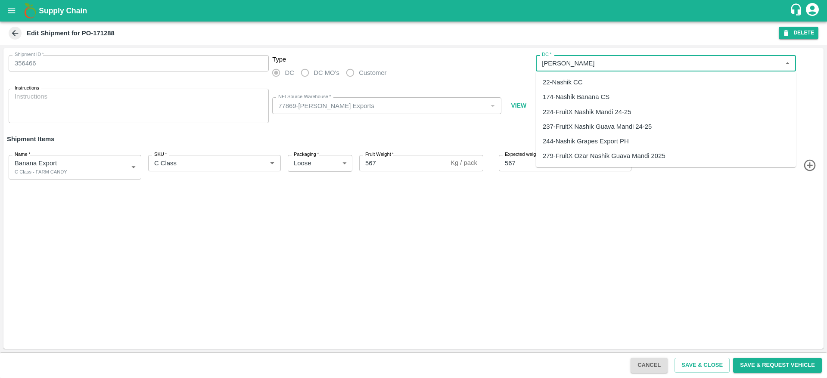
click at [607, 98] on div "174-Nashik Banana CS" at bounding box center [576, 96] width 67 height 9
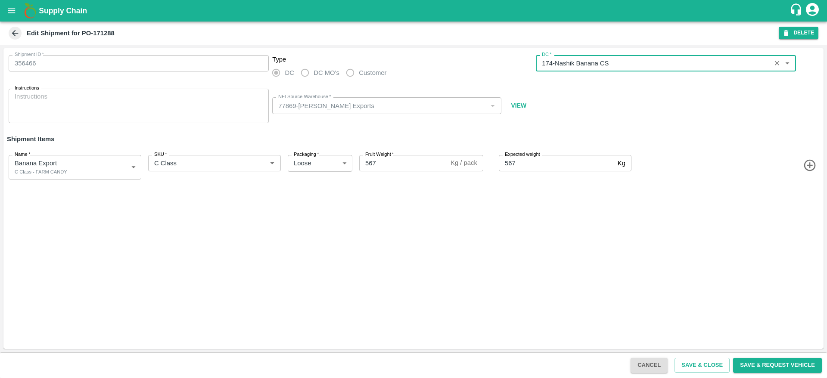
type input "174-Nashik Banana CS"
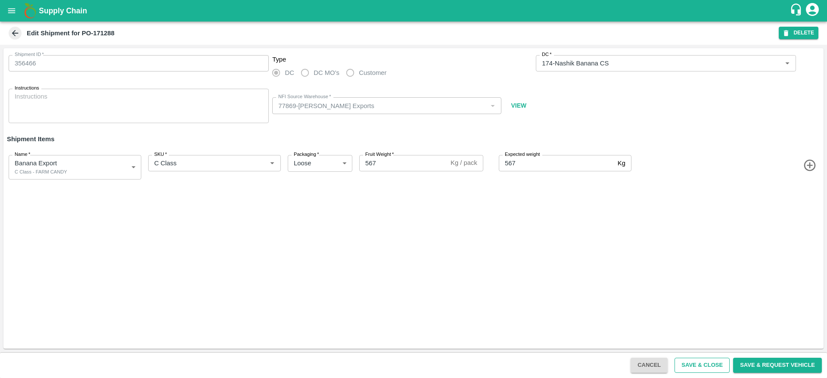
drag, startPoint x: 705, startPoint y: 356, endPoint x: 702, endPoint y: 364, distance: 9.1
click at [702, 364] on div "Cancel Save & Close Save & Request Vehicle" at bounding box center [413, 365] width 827 height 26
click at [702, 364] on button "Save & Close" at bounding box center [701, 365] width 55 height 15
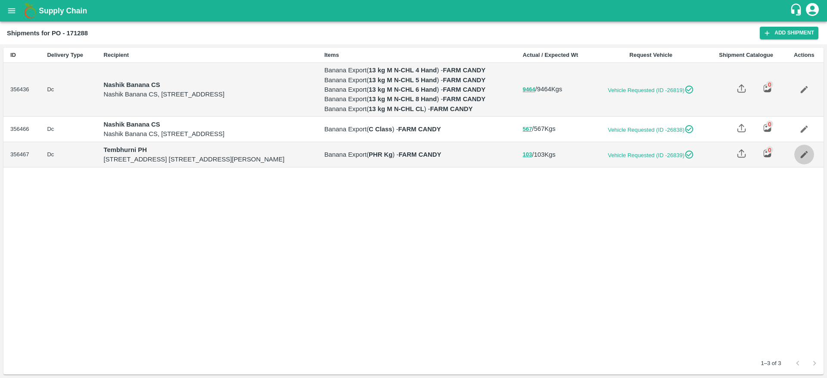
click at [803, 159] on icon "Edit" at bounding box center [803, 154] width 9 height 9
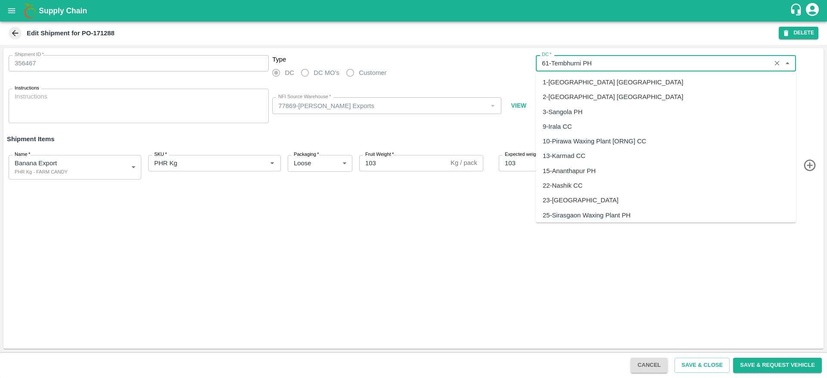
scroll to position [221, 0]
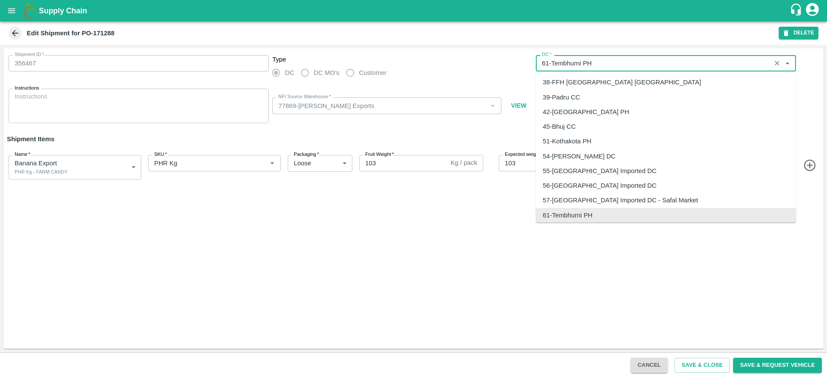
click at [605, 64] on input "DC   *" at bounding box center [653, 63] width 230 height 11
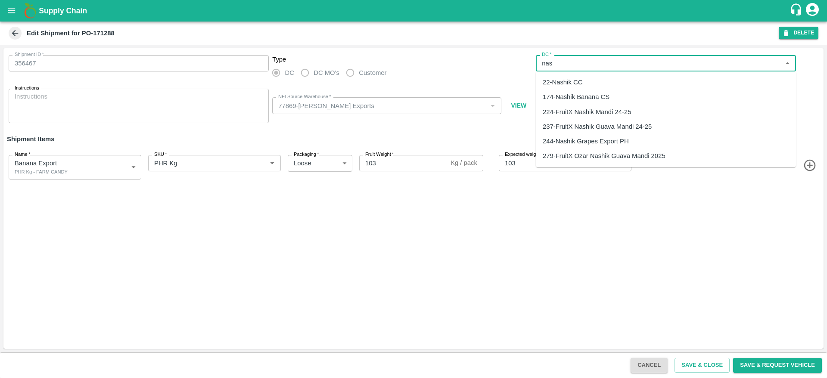
click at [593, 96] on div "174-Nashik Banana CS" at bounding box center [576, 96] width 67 height 9
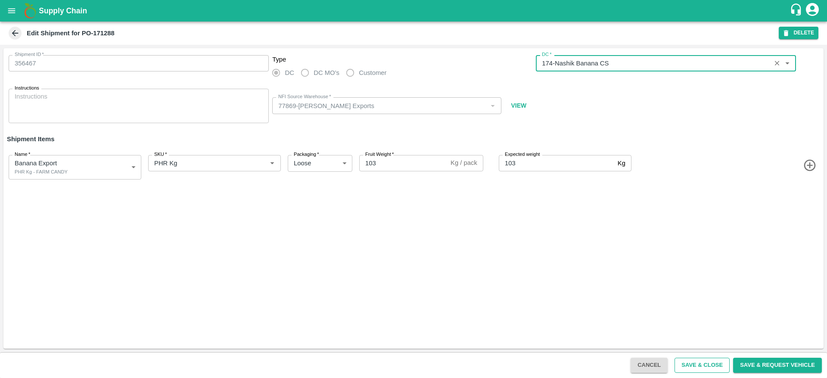
type input "174-Nashik Banana CS"
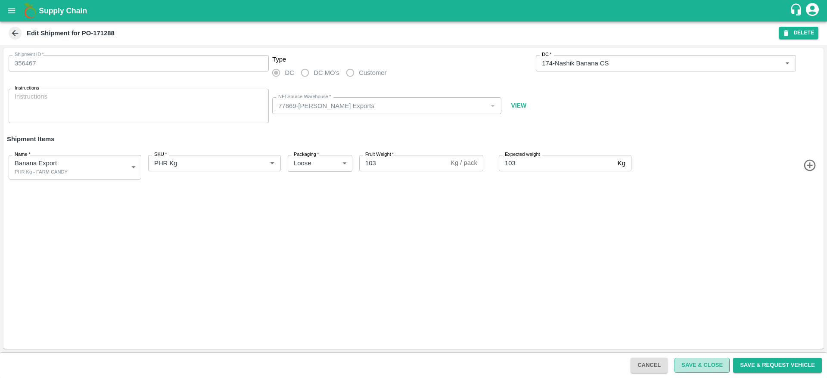
click at [701, 363] on button "Save & Close" at bounding box center [701, 365] width 55 height 15
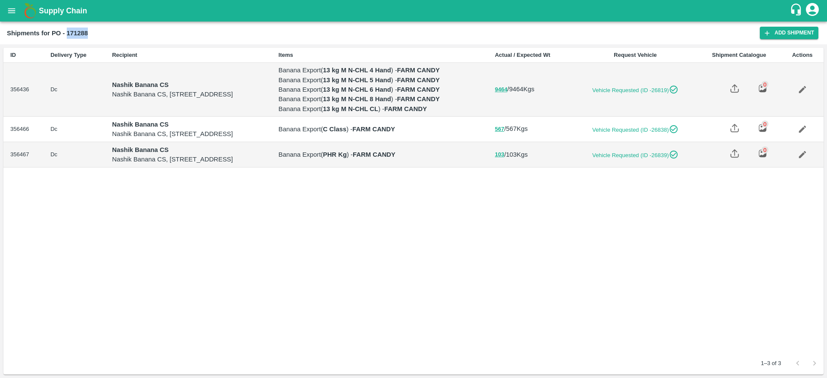
drag, startPoint x: 68, startPoint y: 33, endPoint x: 96, endPoint y: 34, distance: 28.9
click at [96, 34] on div "Shipments for PO - 171288" at bounding box center [383, 33] width 753 height 11
copy b "171288"
click at [6, 3] on button "open drawer" at bounding box center [12, 11] width 20 height 20
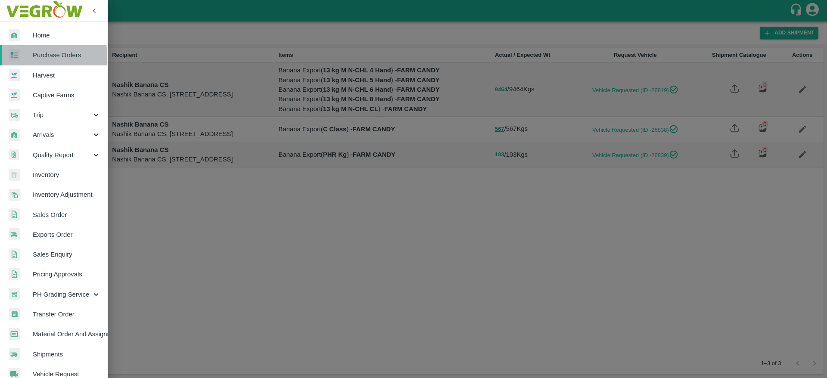
click at [38, 56] on span "Purchase Orders" at bounding box center [67, 54] width 68 height 9
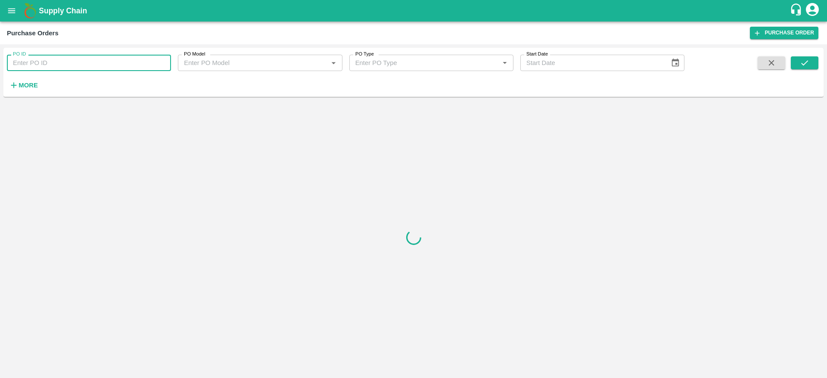
click at [65, 63] on input "PO ID" at bounding box center [89, 63] width 164 height 16
paste input "171288"
click at [813, 67] on button "submit" at bounding box center [805, 62] width 28 height 13
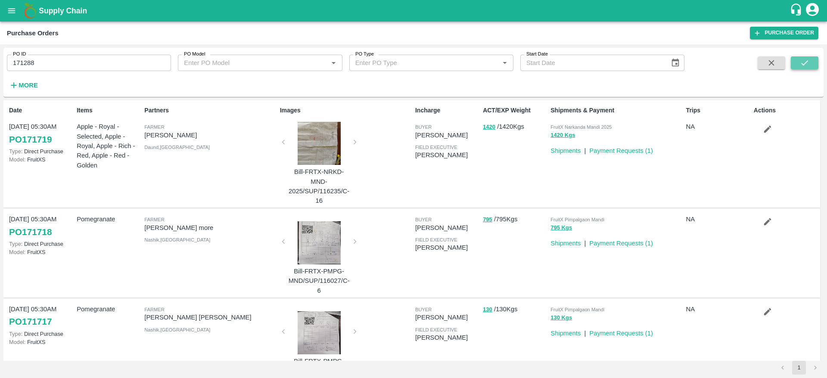
click at [802, 62] on icon "submit" at bounding box center [804, 62] width 9 height 9
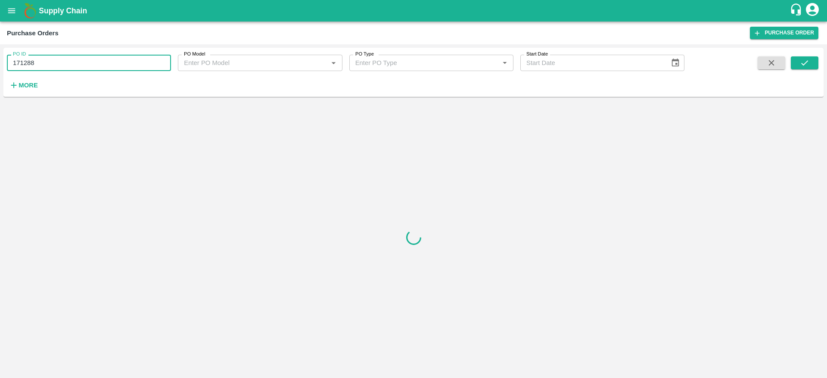
click at [118, 65] on input "171288" at bounding box center [89, 63] width 164 height 16
click at [808, 58] on icon "submit" at bounding box center [804, 62] width 9 height 9
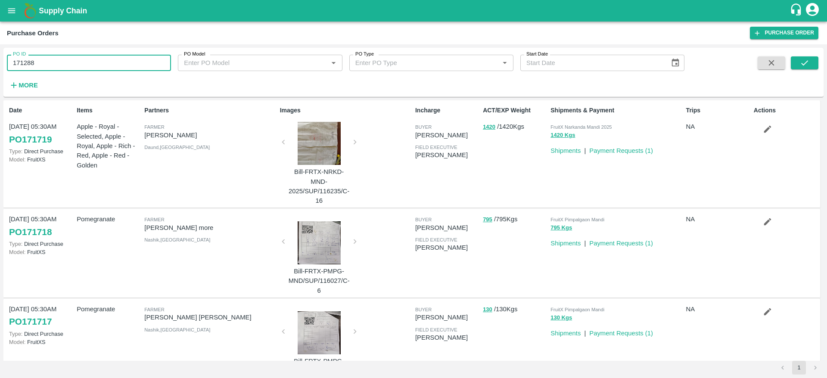
click at [99, 56] on input "171288" at bounding box center [89, 63] width 164 height 16
click at [795, 57] on button "submit" at bounding box center [805, 62] width 28 height 13
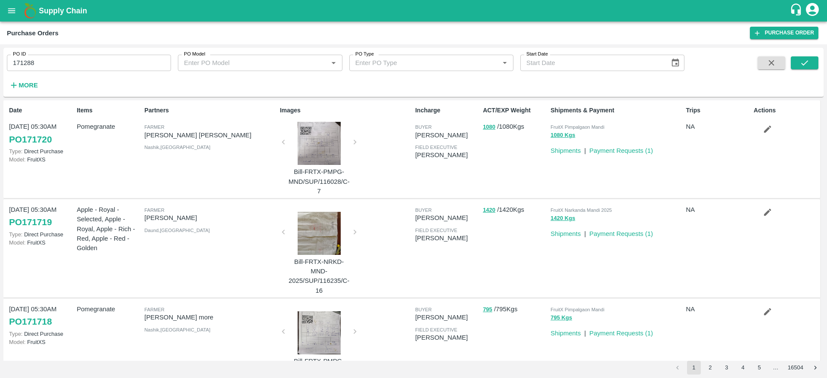
click at [65, 67] on input "171288" at bounding box center [89, 63] width 164 height 16
click at [803, 56] on button "submit" at bounding box center [805, 62] width 28 height 13
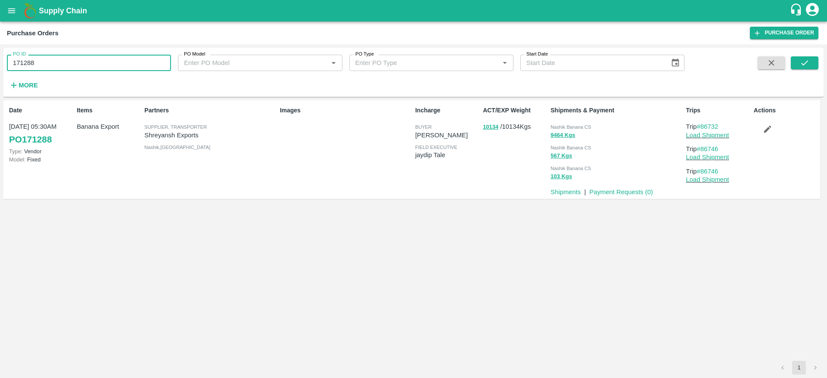
drag, startPoint x: 47, startPoint y: 70, endPoint x: 0, endPoint y: 69, distance: 47.0
click at [0, 69] on div "PO ID 171288 PO ID PO Model PO Model   * PO Type PO Type   * Start Date Start D…" at bounding box center [413, 211] width 827 height 334
paste input "text"
type input "171302"
click at [806, 65] on icon "submit" at bounding box center [804, 62] width 9 height 9
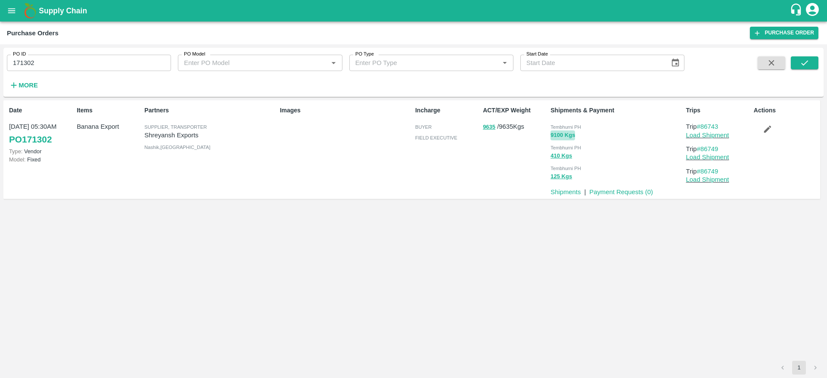
click at [575, 137] on button "9100 Kgs" at bounding box center [562, 136] width 25 height 10
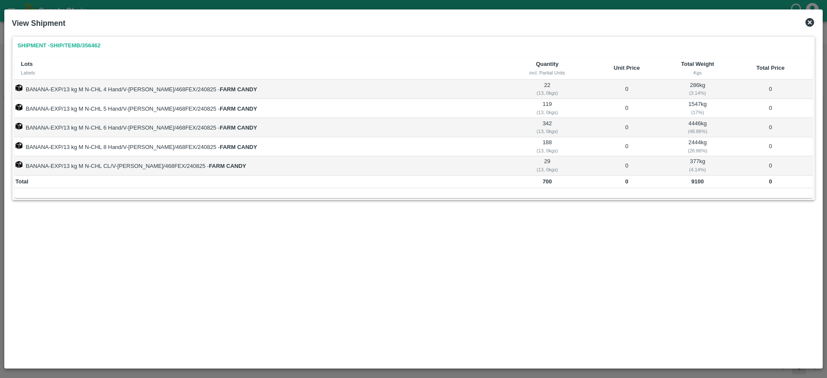
click at [810, 19] on icon at bounding box center [809, 22] width 9 height 9
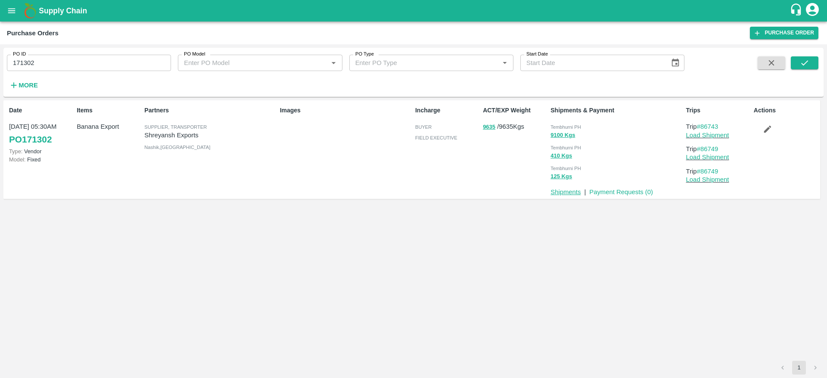
click at [570, 189] on link "Shipments" at bounding box center [565, 192] width 30 height 7
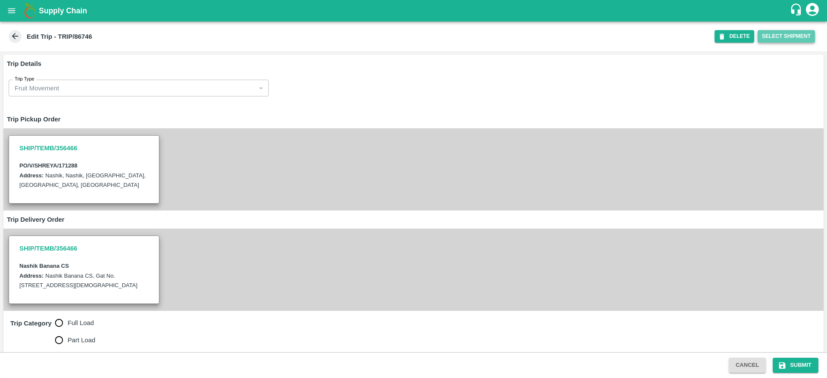
click at [774, 41] on button "Select Shipment" at bounding box center [786, 36] width 57 height 12
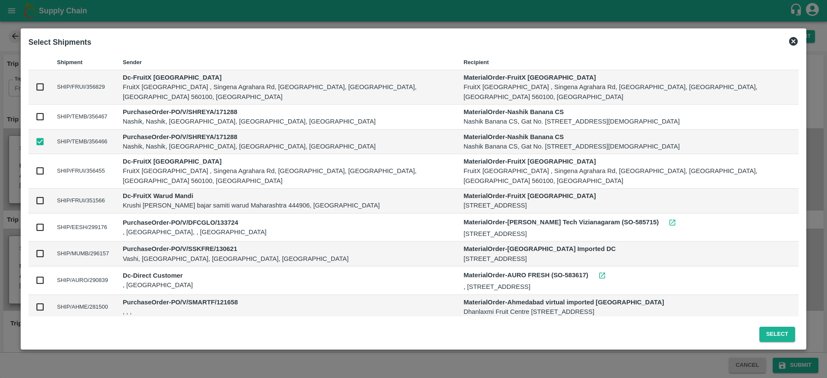
click at [38, 112] on input "checkbox" at bounding box center [39, 116] width 9 height 9
checkbox input "true"
click at [785, 335] on button "Select" at bounding box center [777, 334] width 36 height 15
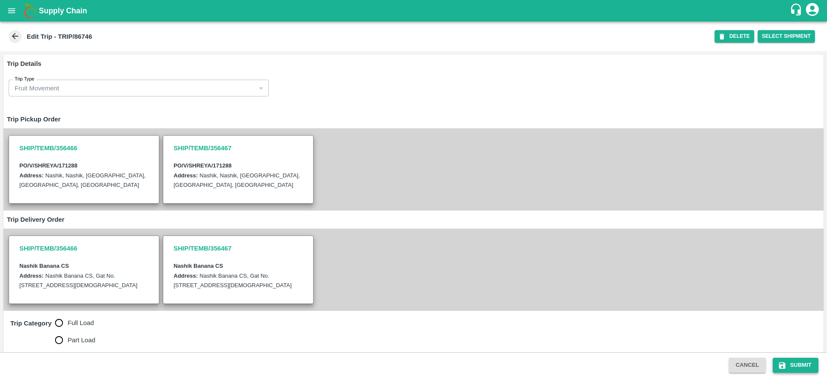
drag, startPoint x: 791, startPoint y: 354, endPoint x: 787, endPoint y: 365, distance: 11.4
click at [787, 365] on div "Cancel Submit" at bounding box center [413, 365] width 827 height 26
click at [787, 365] on button "Submit" at bounding box center [796, 365] width 46 height 15
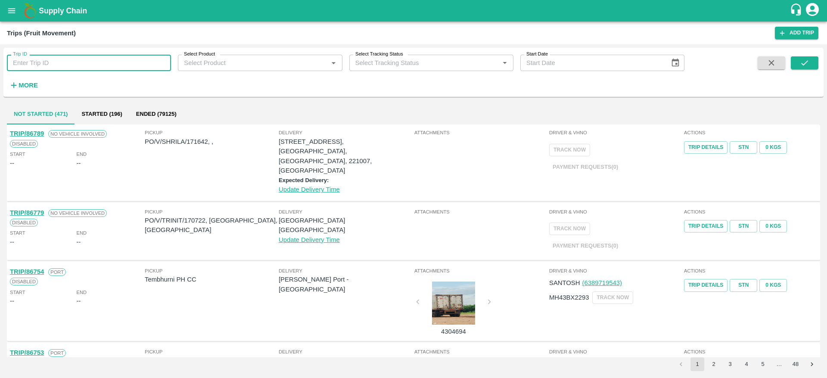
click at [133, 60] on input "Trip ID" at bounding box center [89, 63] width 164 height 16
click at [792, 60] on button "submit" at bounding box center [805, 62] width 28 height 13
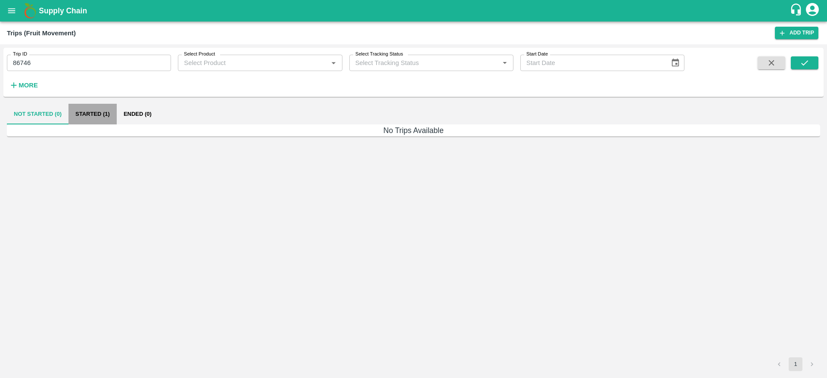
click at [102, 122] on button "Started (1)" at bounding box center [92, 114] width 48 height 21
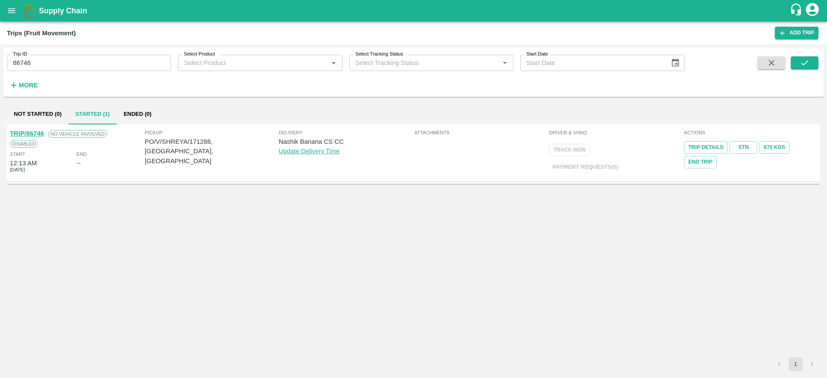
click at [55, 65] on input "86746" at bounding box center [89, 63] width 164 height 16
click at [805, 65] on icon "submit" at bounding box center [804, 62] width 9 height 9
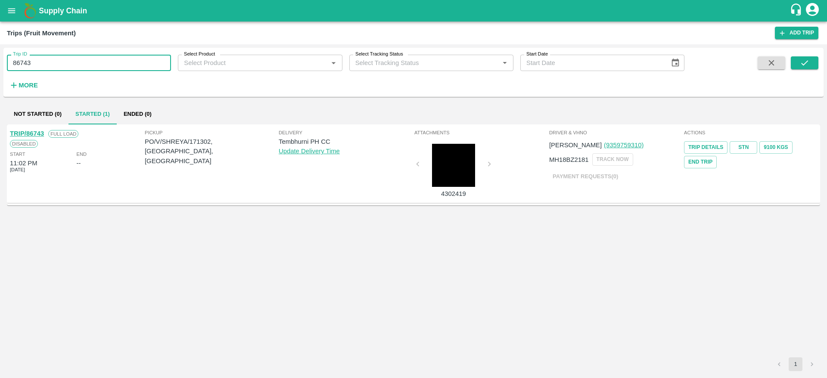
click at [95, 60] on input "86743" at bounding box center [89, 63] width 164 height 16
type input "86749"
click at [792, 64] on button "submit" at bounding box center [805, 62] width 28 height 13
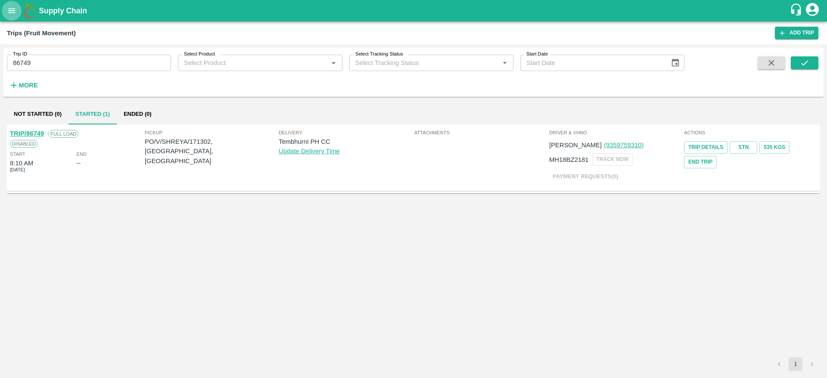
click at [17, 17] on button "open drawer" at bounding box center [12, 11] width 20 height 20
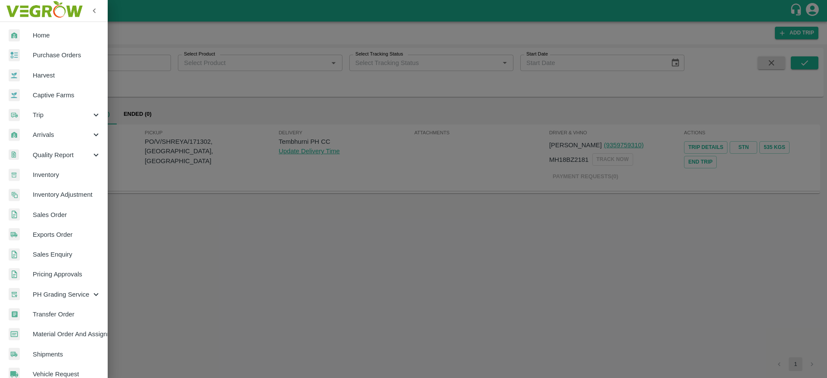
click at [260, 29] on div at bounding box center [413, 189] width 827 height 378
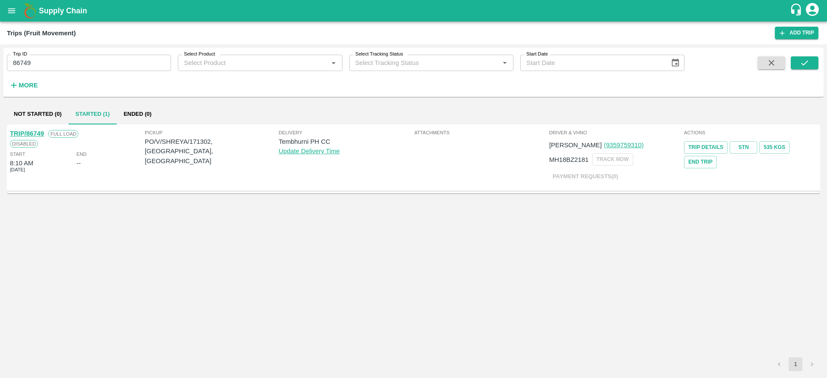
click at [28, 133] on link "TRIP/86749" at bounding box center [27, 133] width 34 height 7
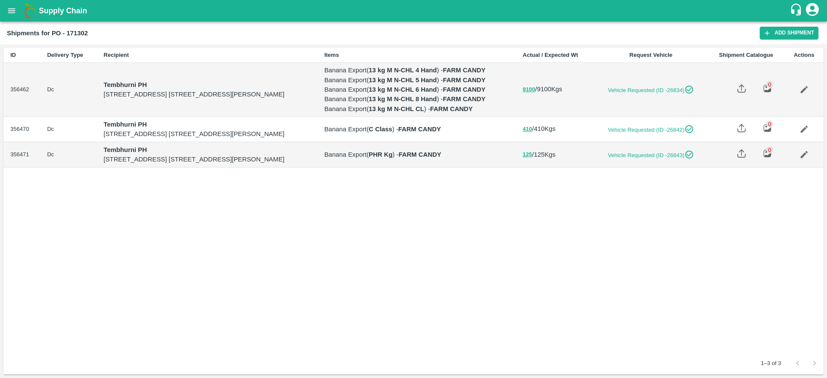
click at [809, 94] on icon "Edit" at bounding box center [803, 89] width 9 height 9
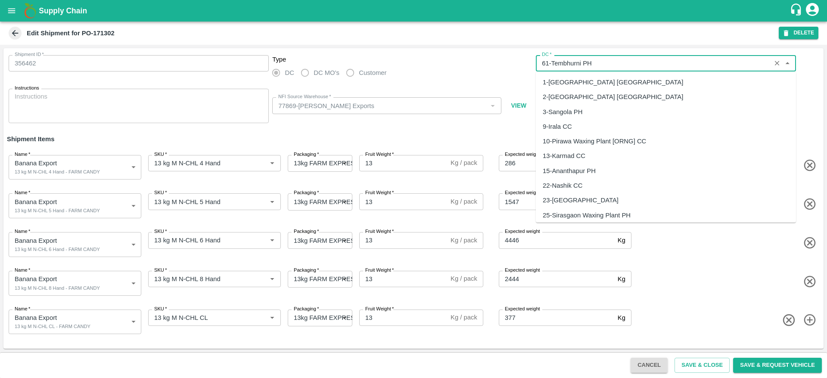
click at [613, 62] on input "DC   *" at bounding box center [653, 63] width 230 height 11
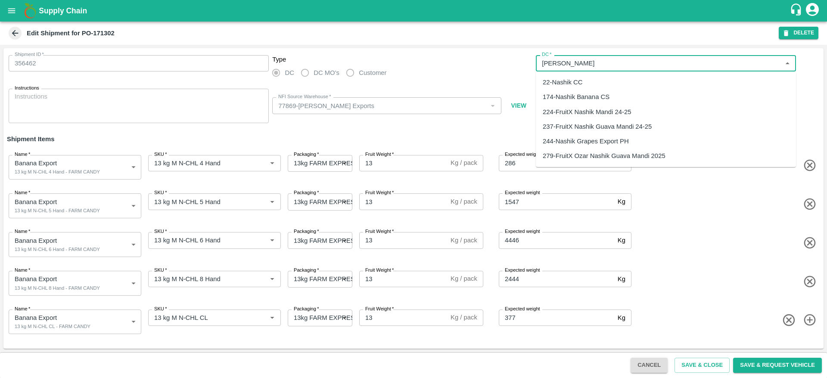
click at [596, 100] on div "174-Nashik Banana CS" at bounding box center [576, 96] width 67 height 9
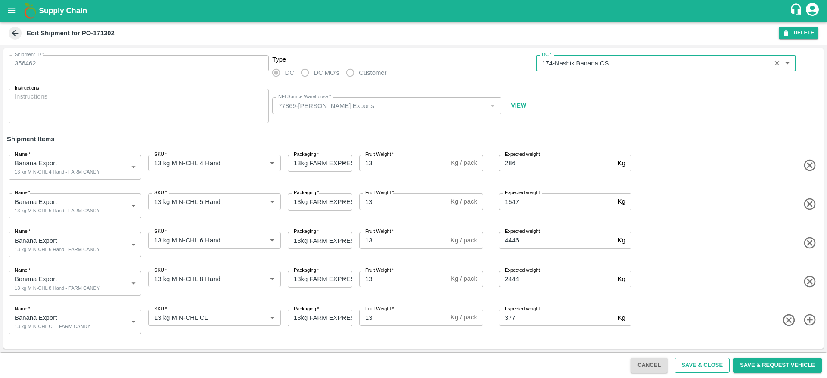
type input "174-Nashik Banana CS"
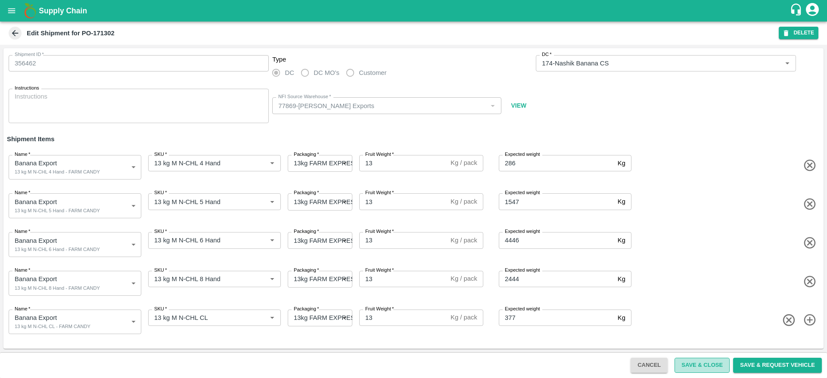
click at [684, 366] on button "Save & Close" at bounding box center [701, 365] width 55 height 15
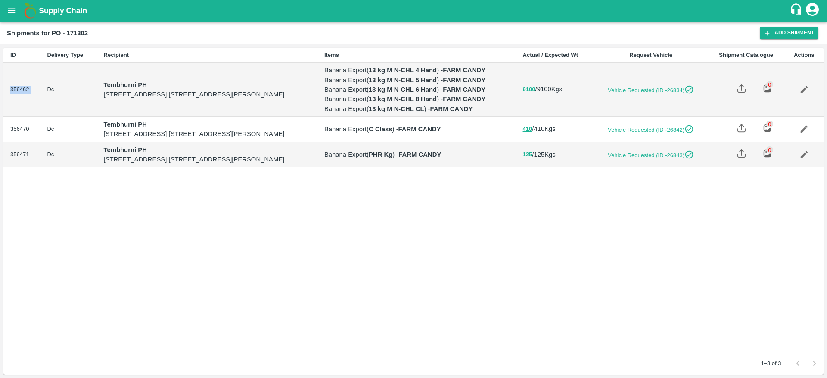
drag, startPoint x: 9, startPoint y: 123, endPoint x: 37, endPoint y: 125, distance: 27.6
click at [37, 116] on tr "356462 Dc Tembhurni PH Tembhurni PH 205, PLOT NO. E-5, YASHSHREE INDUSTRIES, M.…" at bounding box center [413, 89] width 820 height 53
copy td "356462"
drag, startPoint x: 6, startPoint y: 195, endPoint x: 35, endPoint y: 195, distance: 28.9
click at [35, 142] on td "356470" at bounding box center [21, 129] width 37 height 25
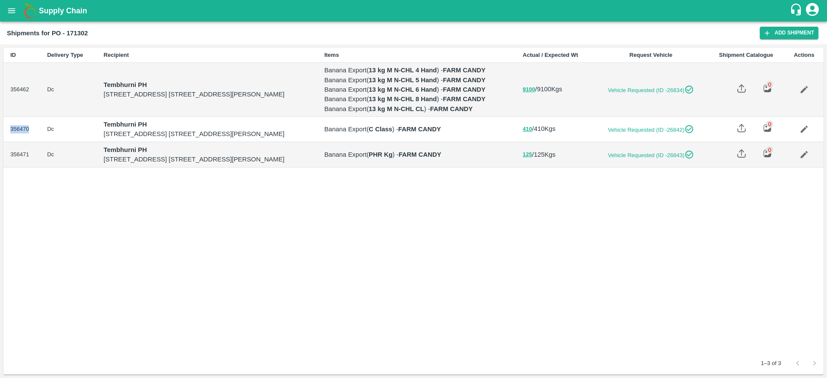
copy td "356470"
drag, startPoint x: 9, startPoint y: 221, endPoint x: 32, endPoint y: 225, distance: 23.6
click at [32, 168] on td "356471" at bounding box center [21, 154] width 37 height 25
copy td "356471"
click at [803, 94] on icon "Edit" at bounding box center [803, 89] width 9 height 9
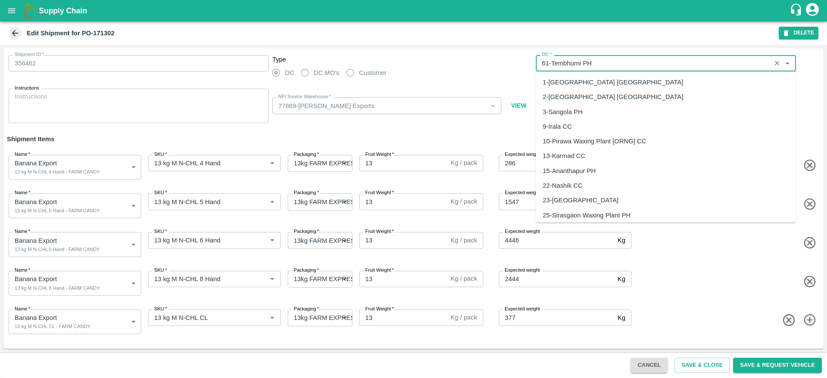
click at [649, 68] on input "DC   *" at bounding box center [653, 63] width 230 height 11
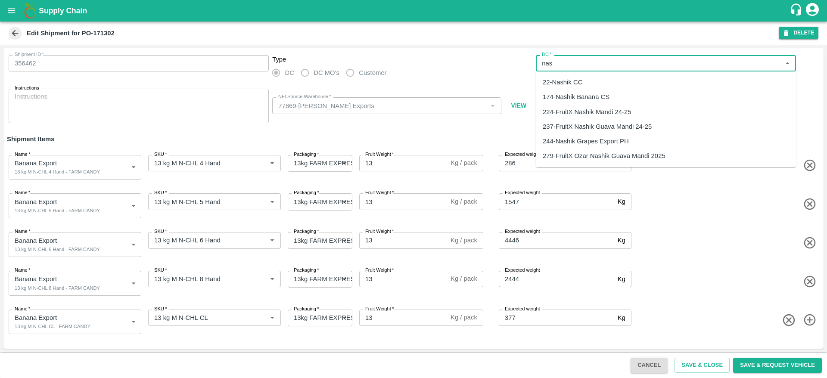
click at [615, 97] on div "174-Nashik Banana CS" at bounding box center [666, 97] width 260 height 15
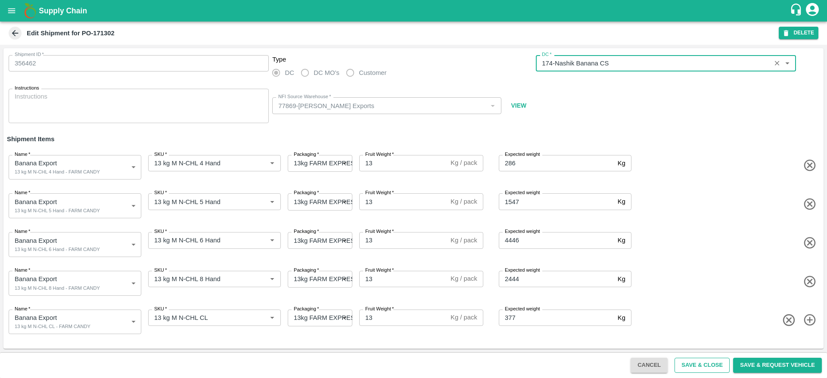
type input "174-Nashik Banana CS"
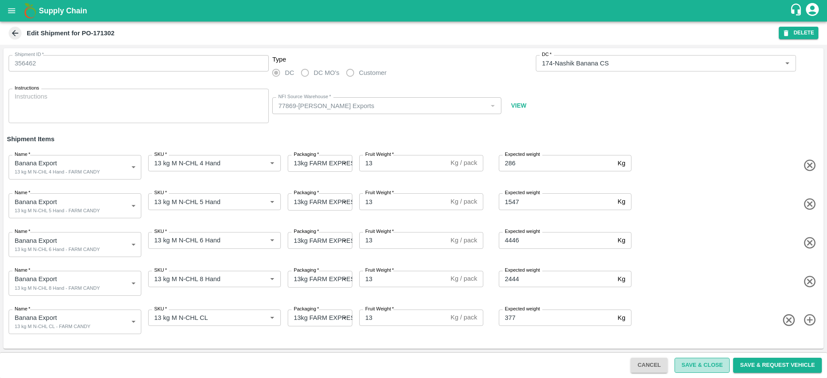
click at [718, 369] on button "Save & Close" at bounding box center [701, 365] width 55 height 15
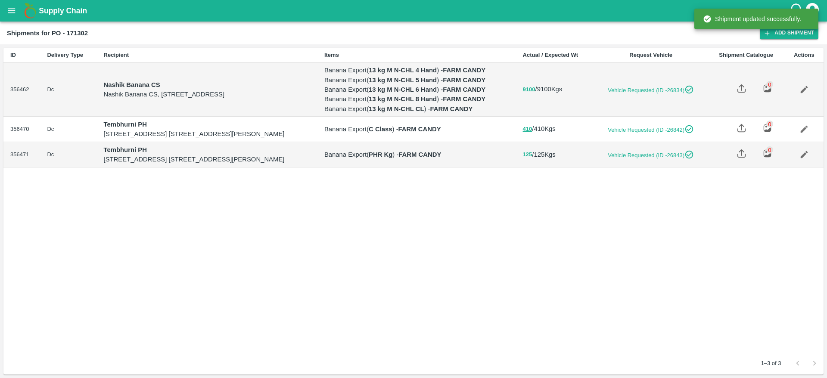
click at [811, 139] on link "Edit" at bounding box center [804, 129] width 20 height 20
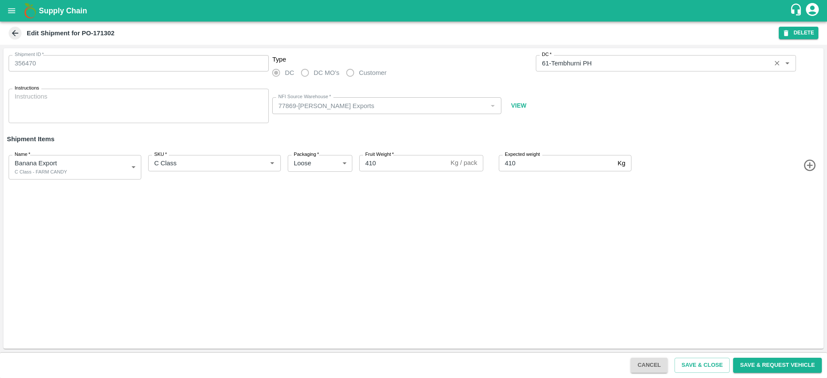
click at [633, 55] on div "DC   *" at bounding box center [666, 63] width 260 height 16
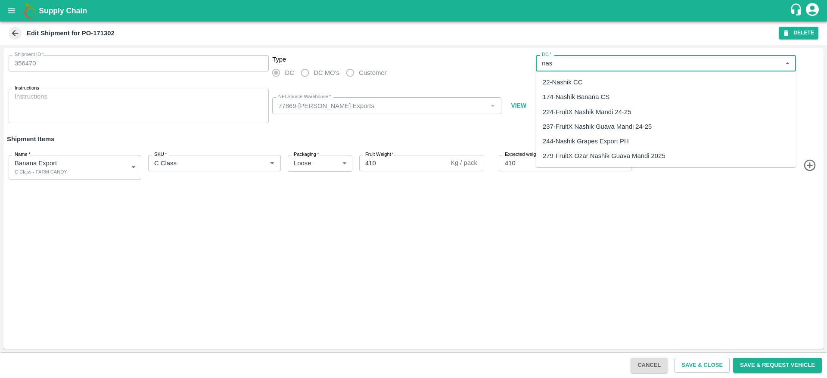
click at [613, 90] on div "174-Nashik Banana CS" at bounding box center [666, 97] width 260 height 15
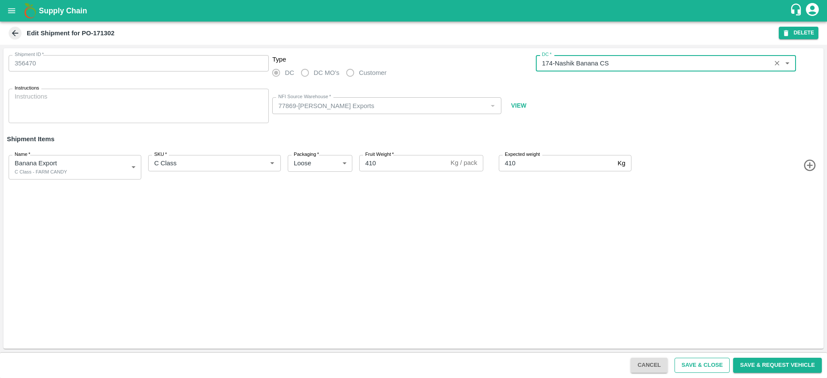
type input "174-Nashik Banana CS"
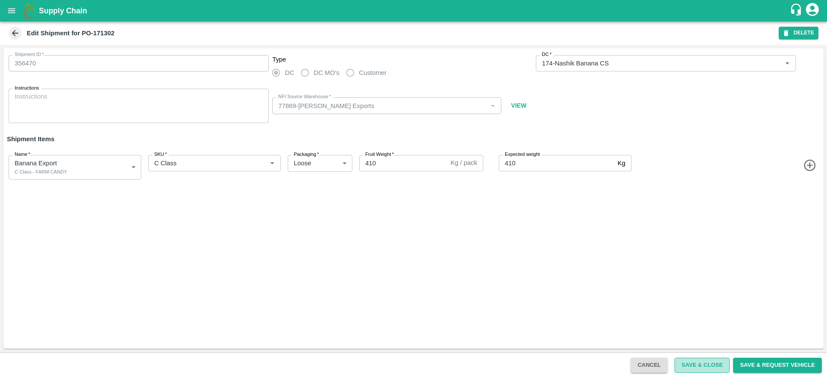
click at [683, 363] on button "Save & Close" at bounding box center [701, 365] width 55 height 15
click at [715, 368] on button "Save & Close" at bounding box center [701, 365] width 55 height 15
click at [686, 363] on button "Save & Close" at bounding box center [701, 365] width 55 height 15
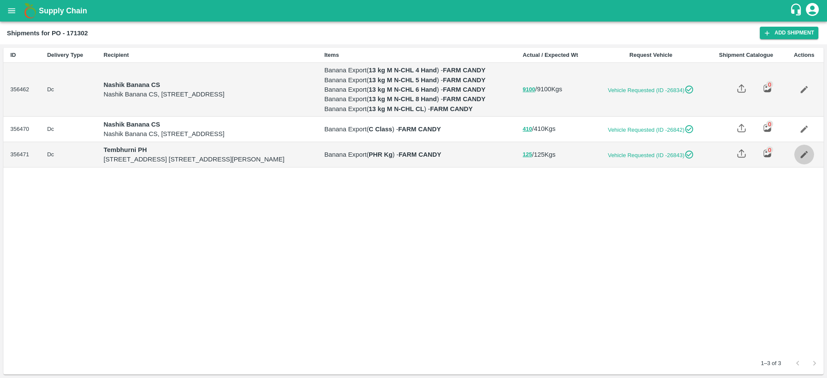
click at [814, 165] on link "Edit" at bounding box center [804, 155] width 20 height 20
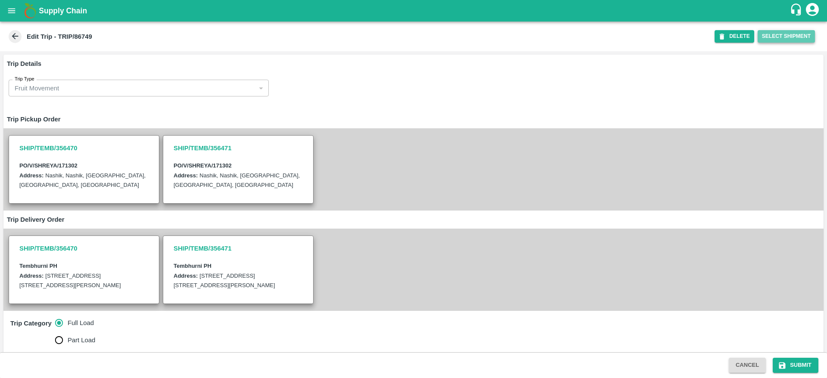
click at [797, 32] on button "Select Shipment" at bounding box center [786, 36] width 57 height 12
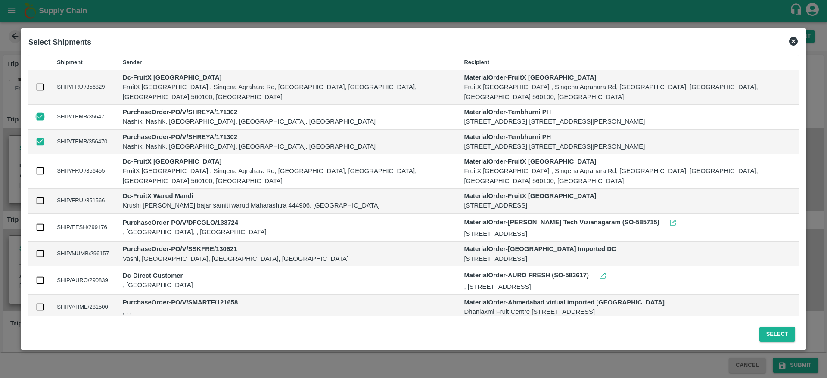
click at [39, 116] on input "checkbox" at bounding box center [39, 116] width 9 height 9
checkbox input "false"
click at [767, 333] on button "Select" at bounding box center [777, 334] width 36 height 15
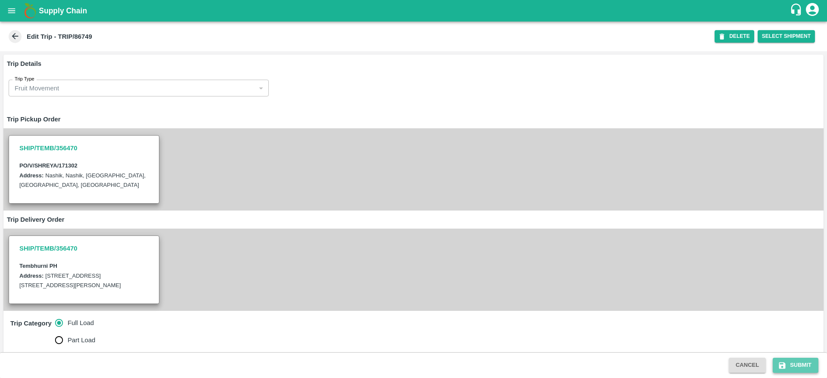
click at [794, 370] on button "Submit" at bounding box center [796, 365] width 46 height 15
click at [783, 362] on icon "submit" at bounding box center [782, 365] width 6 height 6
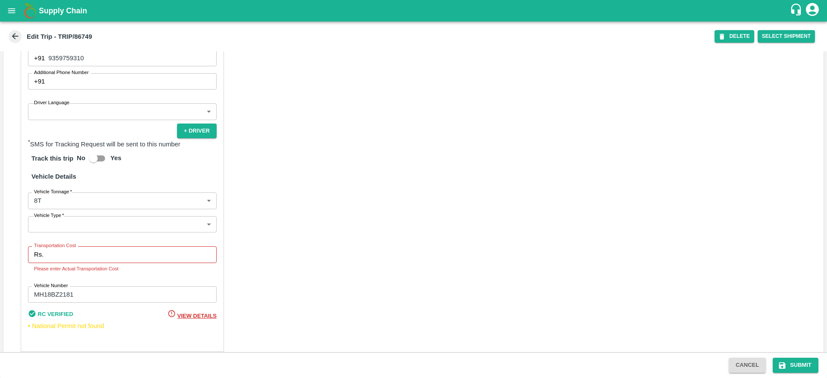
scroll to position [525, 0]
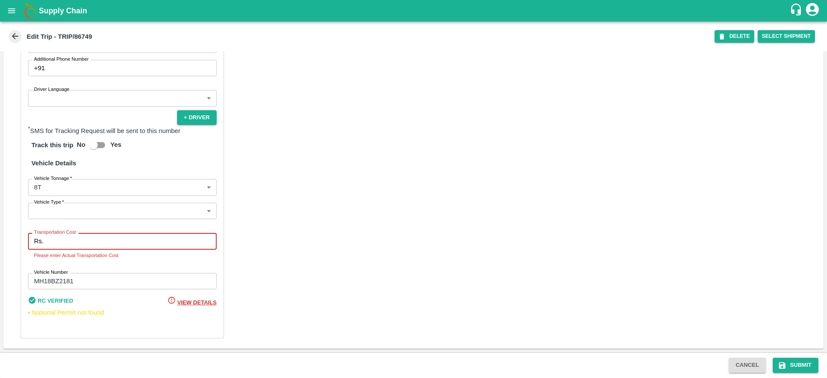
click at [141, 249] on input "Transportation Cost" at bounding box center [132, 241] width 170 height 16
type input "0"
click at [533, 290] on div "Partner Details Partner   * Partner Add Transporter Driver 1 Details Driver Nam…" at bounding box center [413, 133] width 820 height 432
click at [793, 369] on button "Submit" at bounding box center [796, 365] width 46 height 15
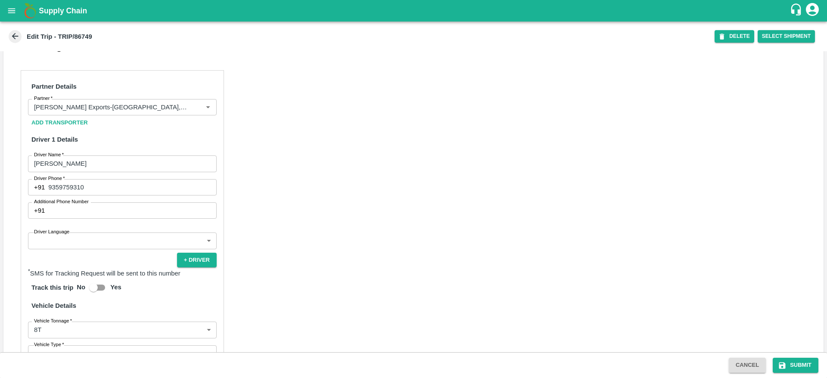
scroll to position [541, 0]
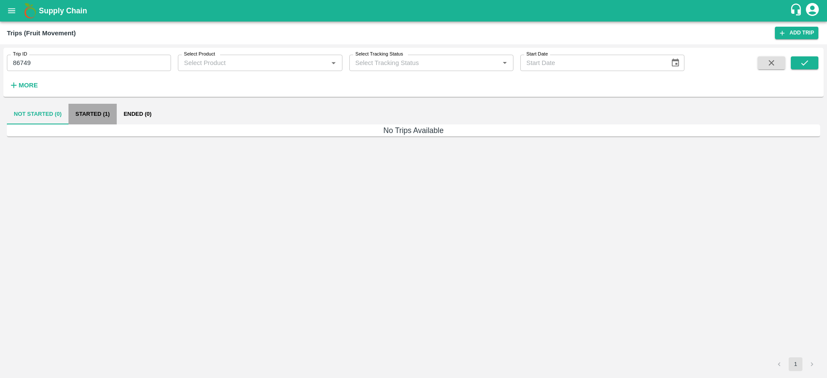
click at [109, 112] on button "Started (1)" at bounding box center [92, 114] width 48 height 21
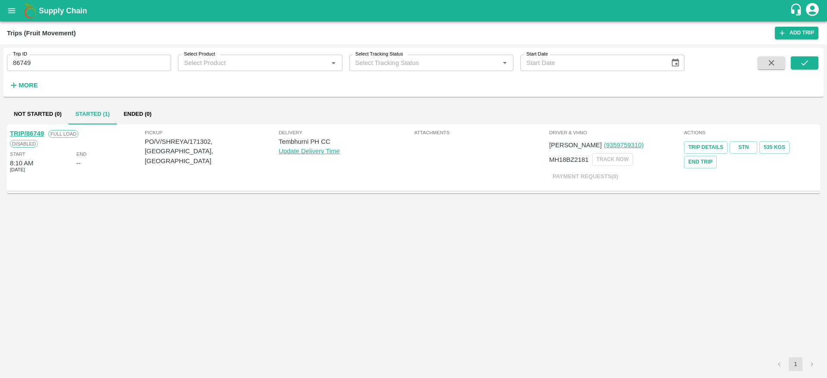
click at [39, 131] on link "TRIP/86749" at bounding box center [27, 133] width 34 height 7
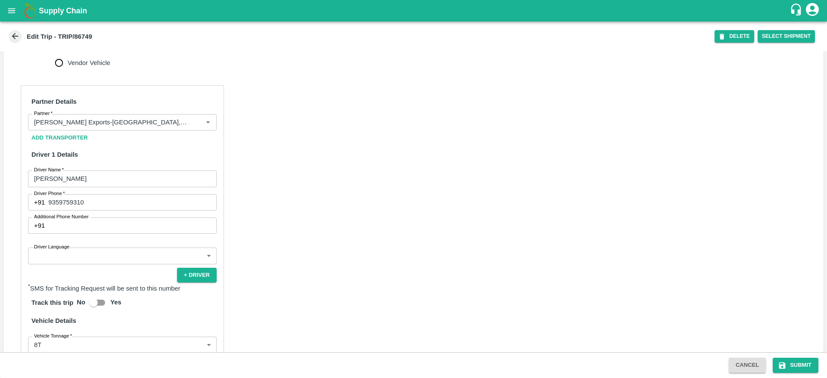
scroll to position [541, 0]
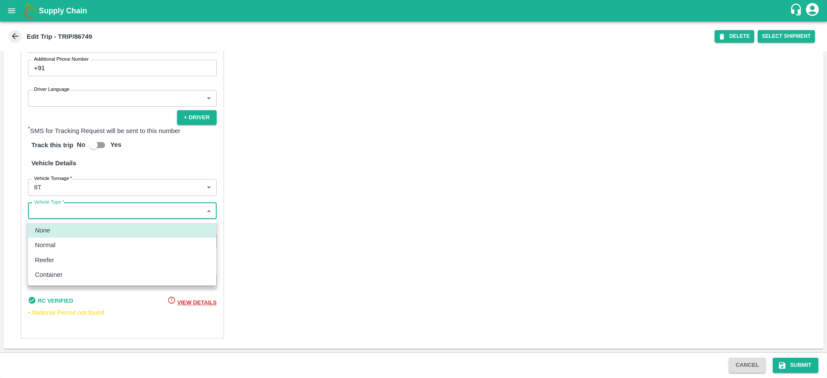
click at [114, 211] on body "Supply Chain Edit Trip - TRIP/86749 DELETE Select Shipment Trip Details Trip Ty…" at bounding box center [413, 189] width 827 height 378
click at [272, 208] on div at bounding box center [413, 189] width 827 height 378
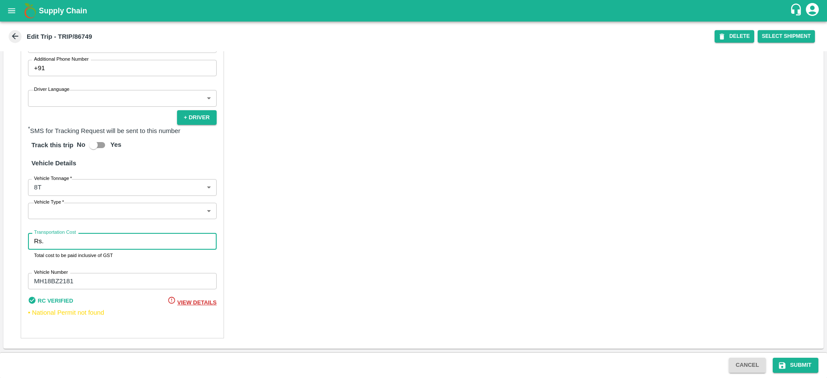
click at [146, 243] on input "Transportation Cost" at bounding box center [132, 241] width 170 height 16
type input "100"
click at [313, 236] on div "Partner Details Partner   * Partner Add Transporter Driver 1 Details Driver Nam…" at bounding box center [413, 133] width 820 height 432
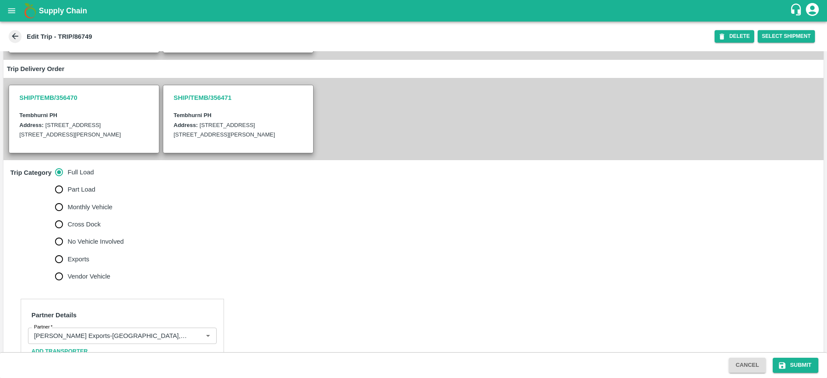
scroll to position [0, 0]
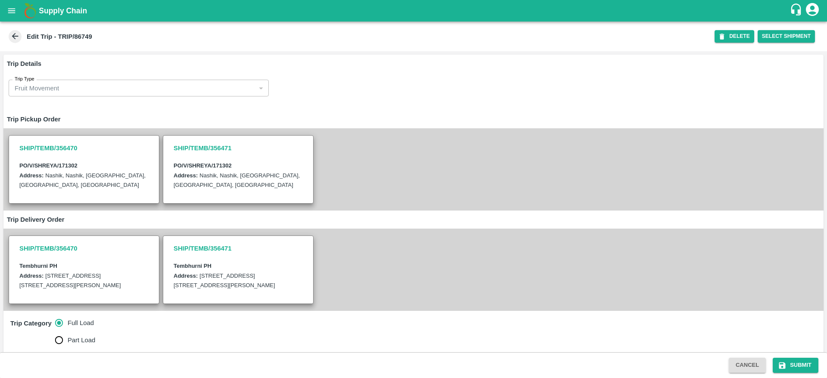
click at [771, 43] on div "DELETE Select Shipment" at bounding box center [767, 36] width 104 height 19
click at [776, 38] on button "Select Shipment" at bounding box center [786, 36] width 57 height 12
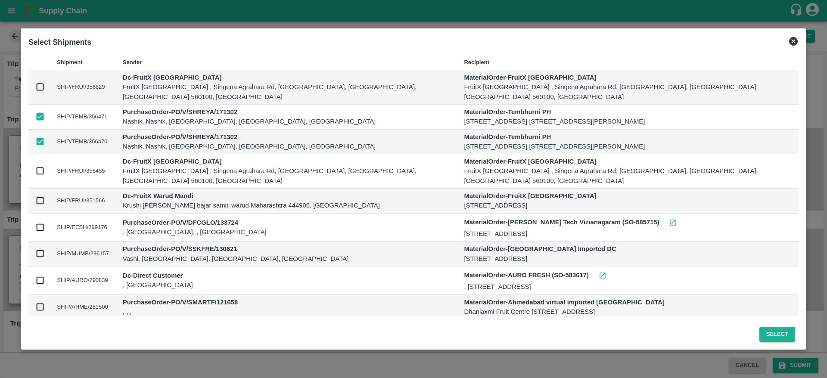
click at [39, 112] on input "checkbox" at bounding box center [39, 116] width 9 height 9
checkbox input "false"
click at [772, 342] on button "Select" at bounding box center [777, 334] width 36 height 15
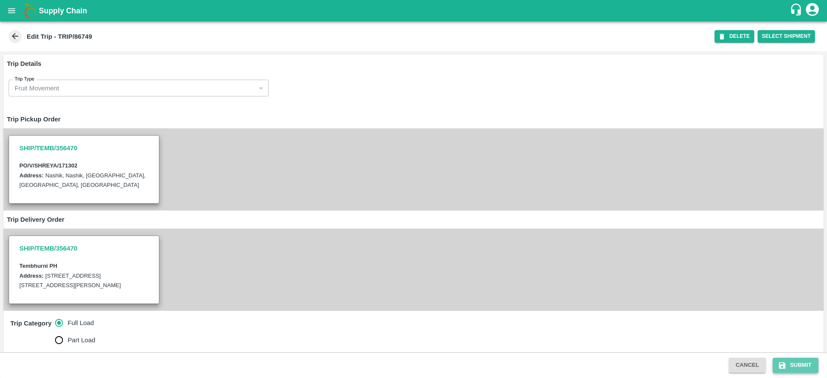
click at [791, 358] on button "Submit" at bounding box center [796, 365] width 46 height 15
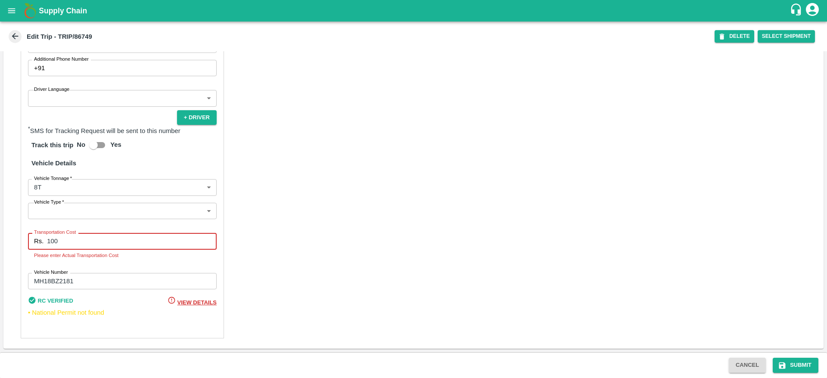
click at [175, 234] on input "100" at bounding box center [132, 241] width 170 height 16
type input "1"
type input "100"
click at [492, 290] on div "Partner Details Partner   * Partner Add Transporter Driver 1 Details Driver Nam…" at bounding box center [413, 133] width 820 height 432
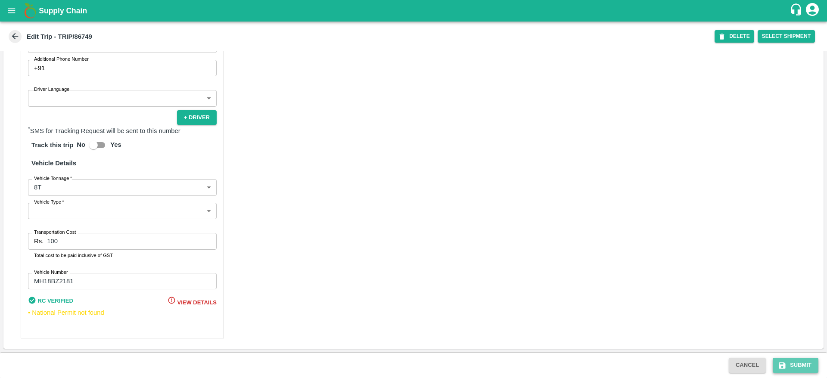
click at [785, 358] on button "Submit" at bounding box center [796, 365] width 46 height 15
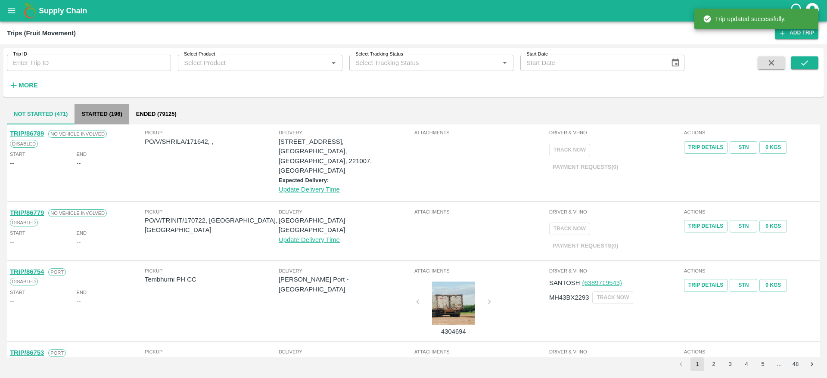
click at [85, 111] on button "Started (196)" at bounding box center [102, 114] width 54 height 21
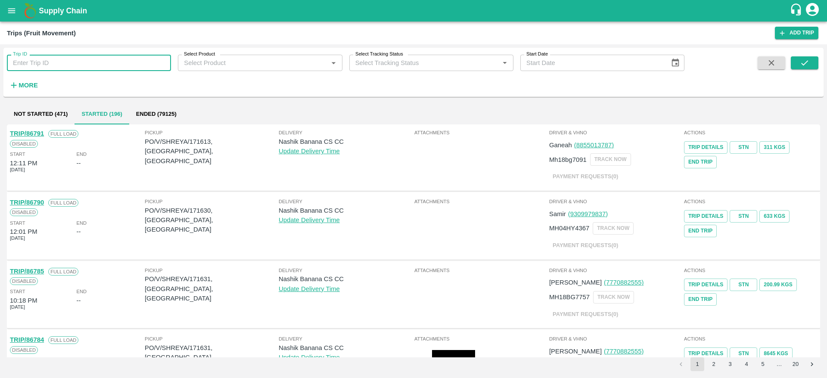
click at [146, 62] on input "Trip ID" at bounding box center [89, 63] width 164 height 16
type input "86749"
click at [800, 64] on icon "submit" at bounding box center [804, 62] width 9 height 9
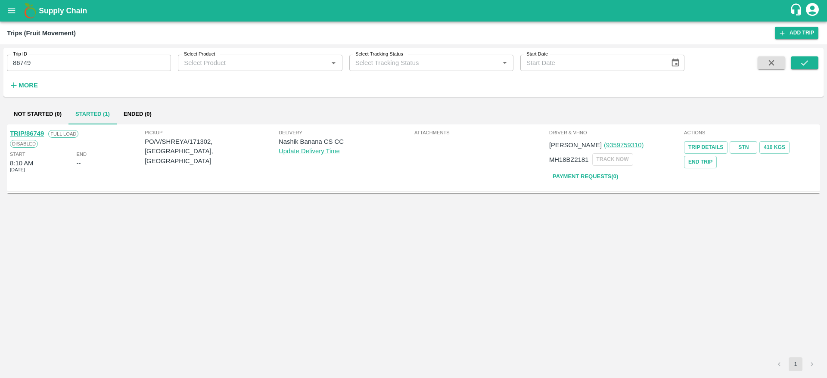
click at [39, 130] on link "TRIP/86749" at bounding box center [27, 133] width 34 height 7
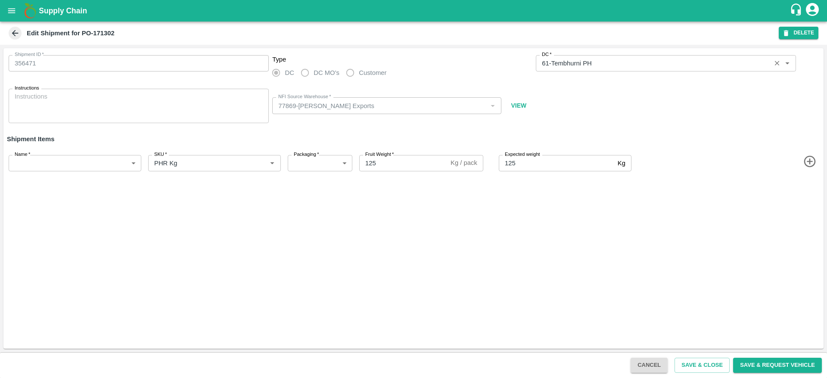
click at [657, 72] on div "DC   * DC   *" at bounding box center [666, 68] width 260 height 27
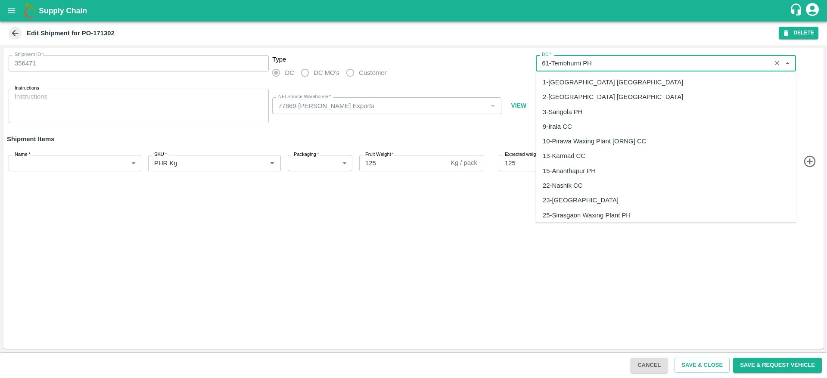
click at [674, 65] on input "DC   *" at bounding box center [653, 63] width 230 height 11
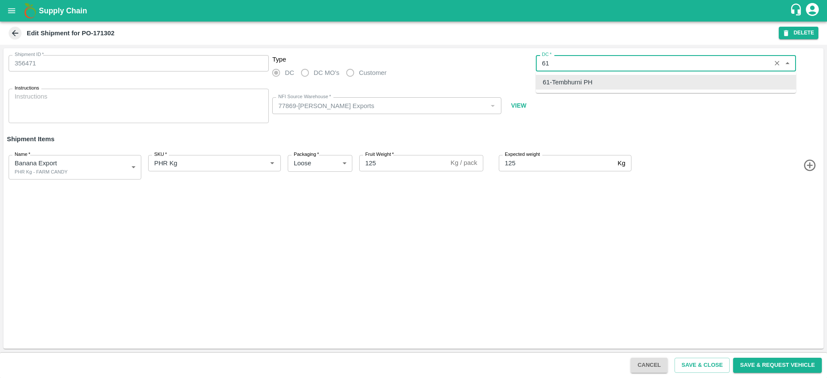
type input "6"
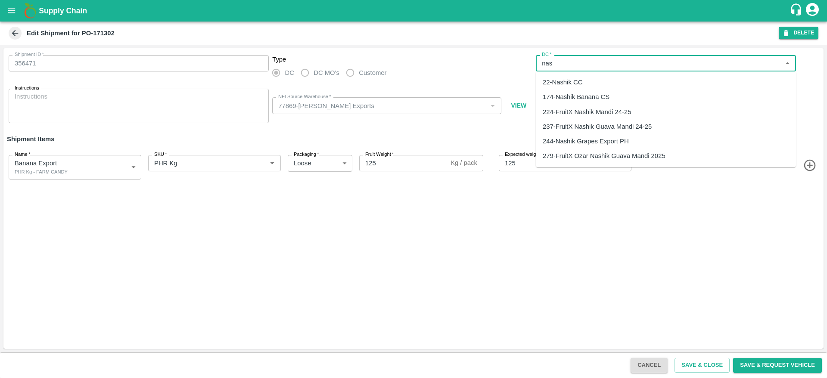
click at [620, 103] on div "174-Nashik Banana CS" at bounding box center [666, 97] width 260 height 15
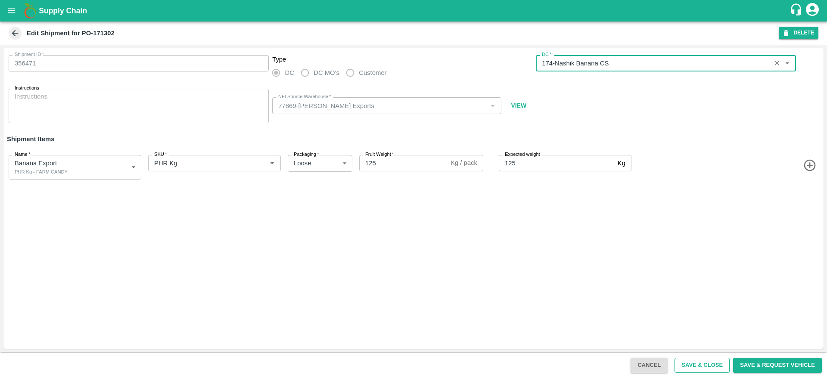
type input "174-Nashik Banana CS"
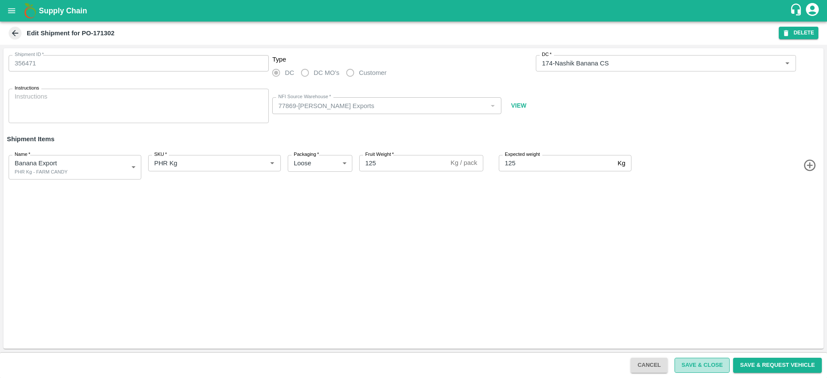
click at [707, 370] on button "Save & Close" at bounding box center [701, 365] width 55 height 15
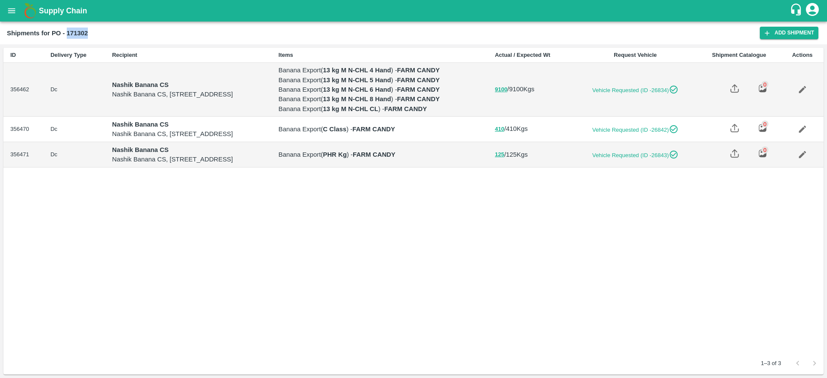
drag, startPoint x: 67, startPoint y: 33, endPoint x: 96, endPoint y: 40, distance: 30.7
click at [96, 40] on div "Shipments for PO - 171302 Add Shipment" at bounding box center [413, 33] width 827 height 23
copy b "171302"
click at [16, 13] on icon "open drawer" at bounding box center [11, 10] width 9 height 9
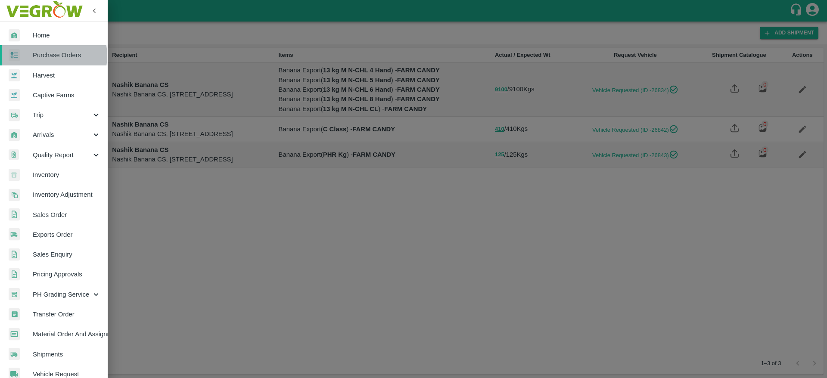
click at [49, 56] on span "Purchase Orders" at bounding box center [67, 54] width 68 height 9
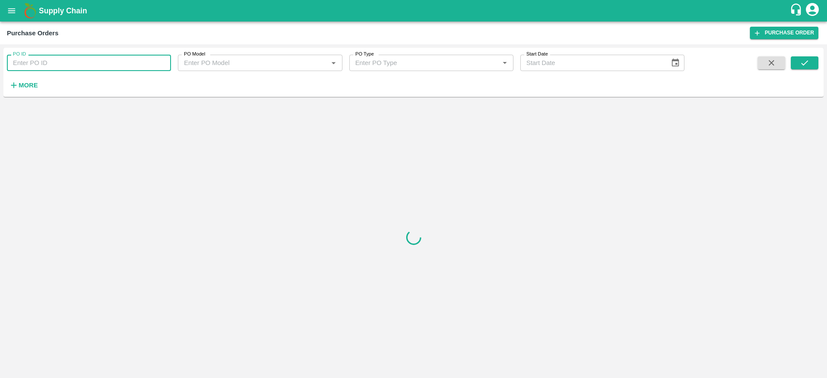
click at [78, 65] on input "PO ID" at bounding box center [89, 63] width 164 height 16
paste input "171302"
type input "171302"
click at [802, 61] on icon "submit" at bounding box center [804, 62] width 9 height 9
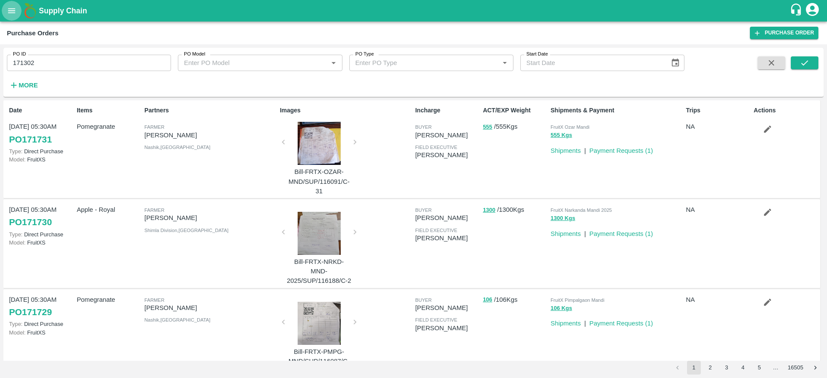
click at [9, 11] on icon "open drawer" at bounding box center [11, 10] width 9 height 9
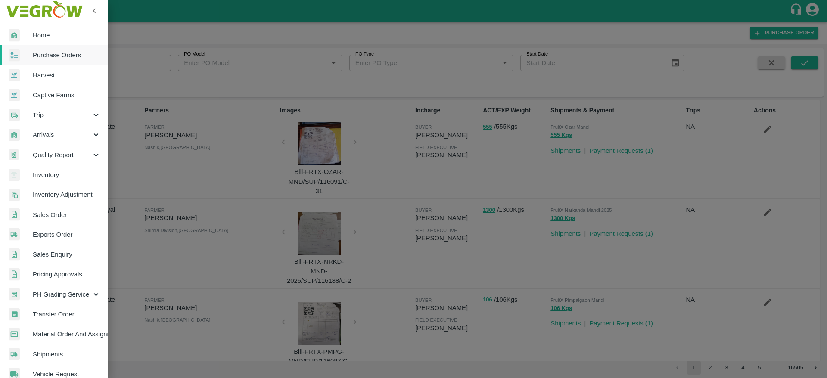
scroll to position [133, 0]
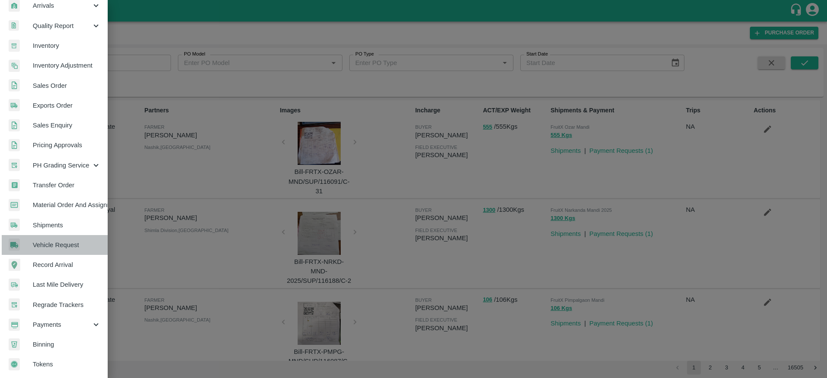
click at [57, 246] on span "Vehicle Request" at bounding box center [67, 244] width 68 height 9
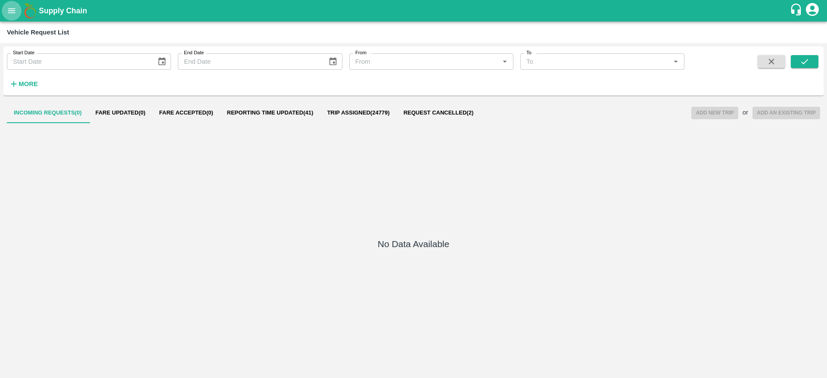
click at [15, 3] on button "open drawer" at bounding box center [12, 11] width 20 height 20
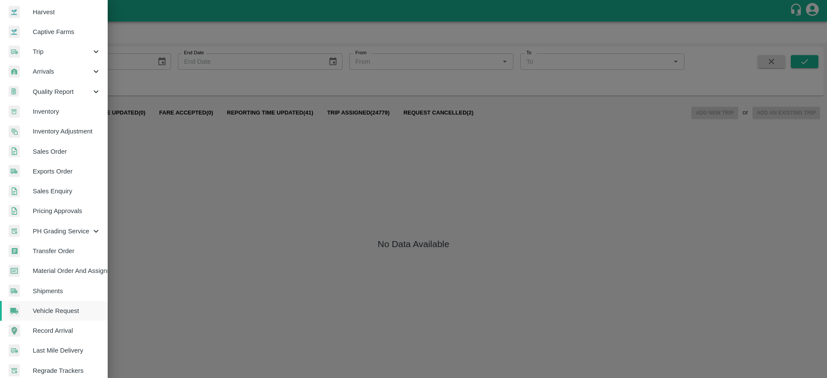
scroll to position [133, 0]
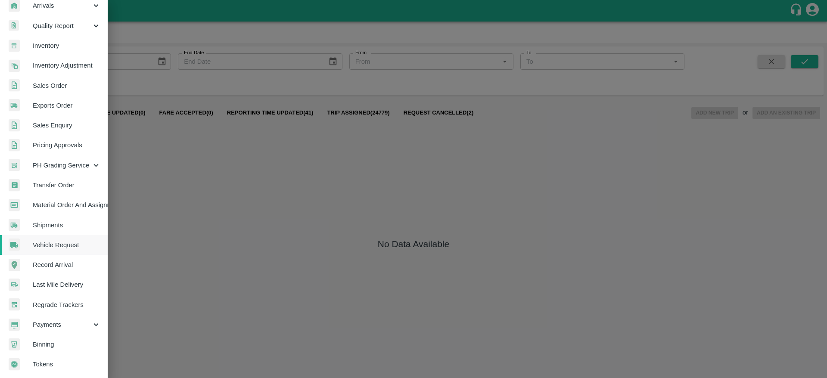
click at [73, 236] on link "Vehicle Request" at bounding box center [54, 245] width 108 height 20
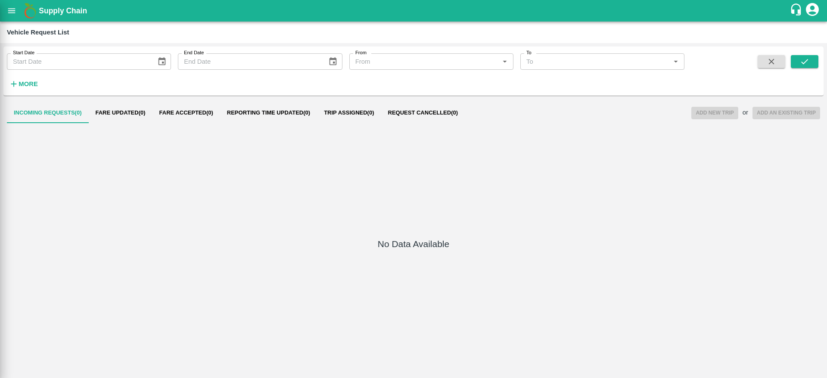
scroll to position [129, 0]
click at [184, 116] on button "Fare Accepted ( 0 )" at bounding box center [186, 113] width 68 height 21
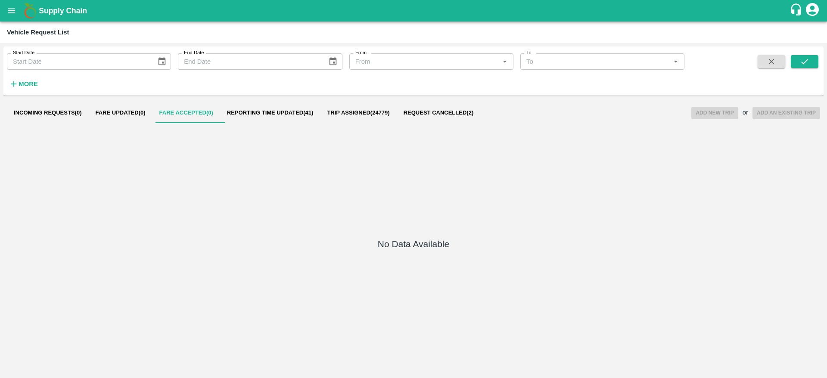
click at [270, 96] on div "Start Date Start Date End Date End Date From From   * To To   * More" at bounding box center [413, 73] width 820 height 53
click at [270, 117] on button "Reporting Time Updated ( 41 )" at bounding box center [270, 113] width 100 height 21
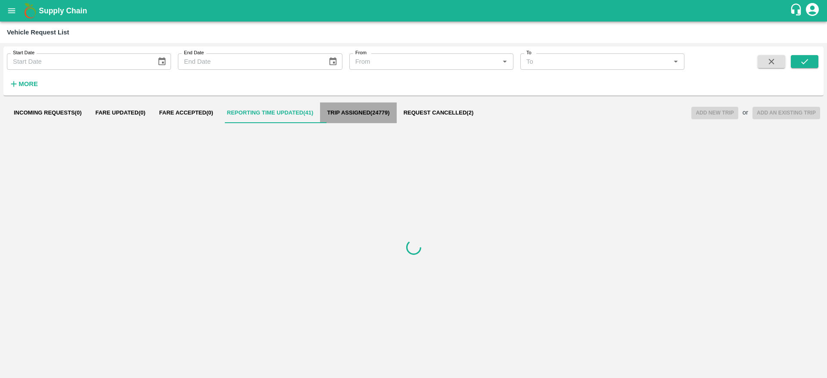
click at [343, 115] on span "Trip Assigned ( 24779 )" at bounding box center [358, 112] width 62 height 7
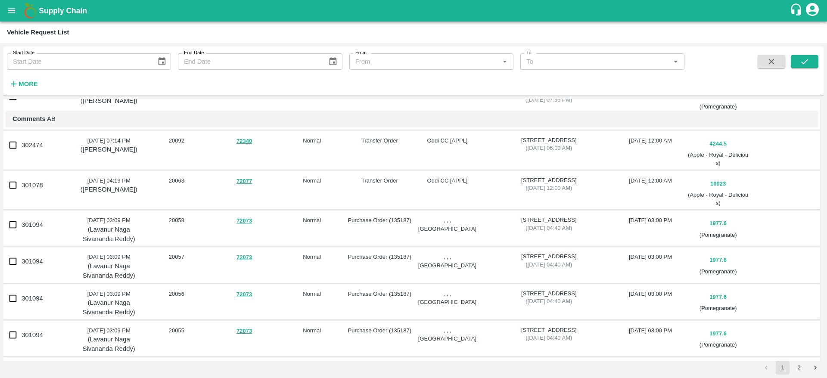
scroll to position [0, 0]
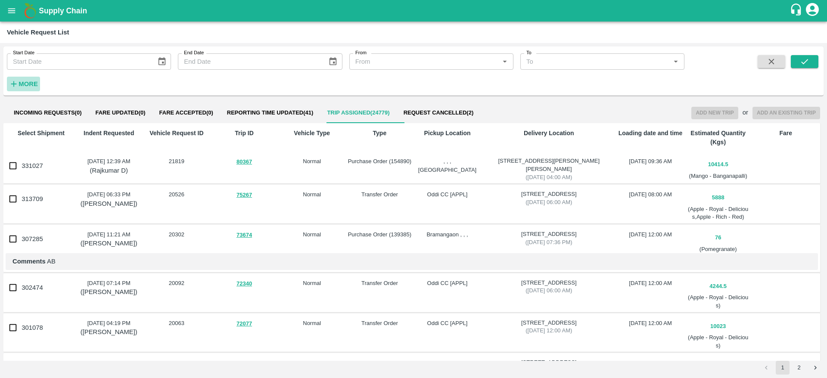
click at [15, 79] on icon "button" at bounding box center [13, 83] width 9 height 9
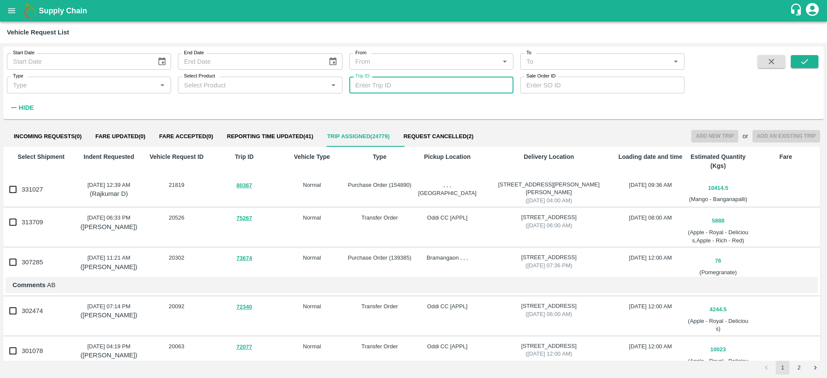
click at [425, 87] on input "Trip ID" at bounding box center [431, 85] width 164 height 16
paste input "text"
type input "86479"
click at [814, 64] on button "submit" at bounding box center [805, 61] width 28 height 13
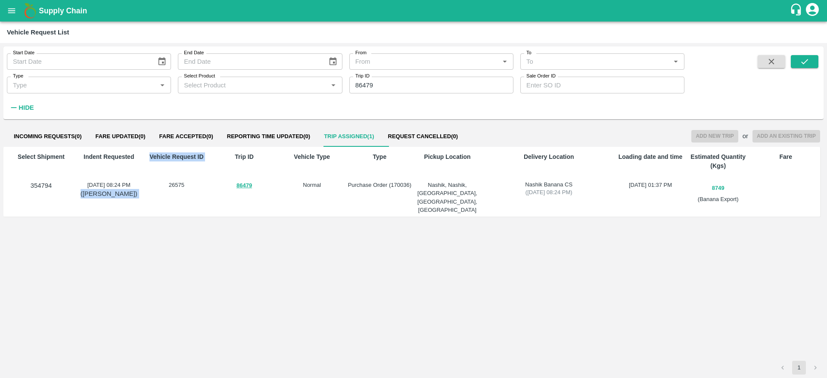
drag, startPoint x: 144, startPoint y: 195, endPoint x: 77, endPoint y: 205, distance: 67.4
click at [77, 205] on div "Select Shipment 354794 Indent Requested 18 Aug 2025, 08:24 PM (Shubham Lakshe) …" at bounding box center [411, 182] width 817 height 70
drag, startPoint x: 80, startPoint y: 199, endPoint x: 146, endPoint y: 195, distance: 66.0
click at [146, 195] on div "Select Shipment 354794 Indent Requested 18 Aug 2025, 08:24 PM (Shubham Lakshe) …" at bounding box center [411, 182] width 817 height 70
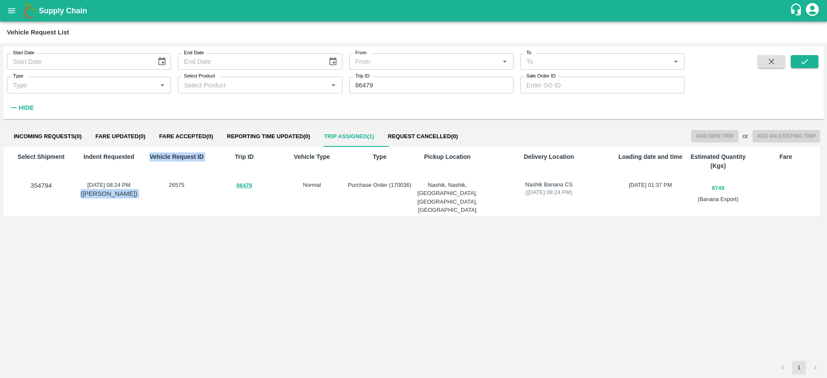
click at [146, 195] on div "Vehicle Request ID 26575" at bounding box center [175, 181] width 68 height 65
drag, startPoint x: 146, startPoint y: 195, endPoint x: 76, endPoint y: 207, distance: 70.8
click at [76, 207] on div "Select Shipment 354794 Indent Requested 18 Aug 2025, 08:24 PM (Shubham Lakshe) …" at bounding box center [413, 185] width 813 height 71
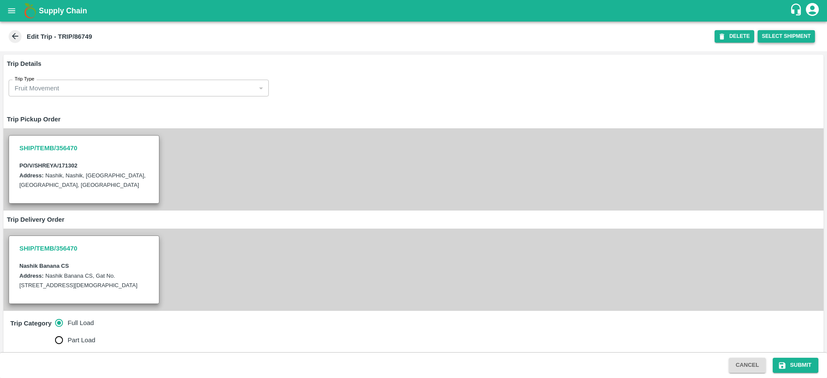
click at [795, 32] on button "Select Shipment" at bounding box center [786, 36] width 57 height 12
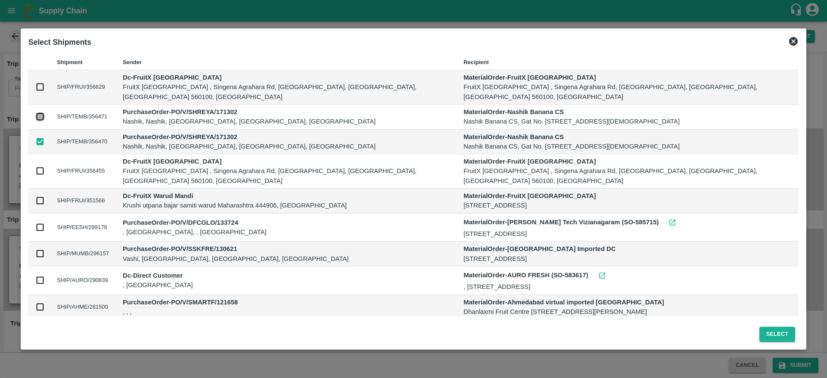
click at [41, 116] on input "checkbox" at bounding box center [39, 116] width 9 height 9
checkbox input "true"
click at [767, 344] on div "Select" at bounding box center [413, 332] width 777 height 25
click at [783, 329] on button "Select" at bounding box center [777, 334] width 36 height 15
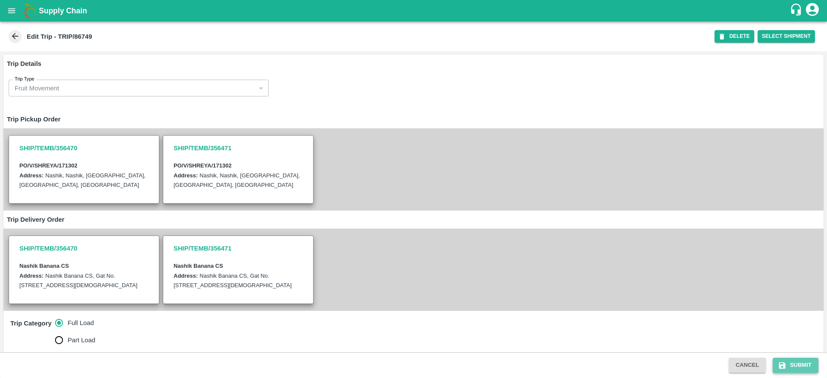
click at [792, 360] on button "Submit" at bounding box center [796, 365] width 46 height 15
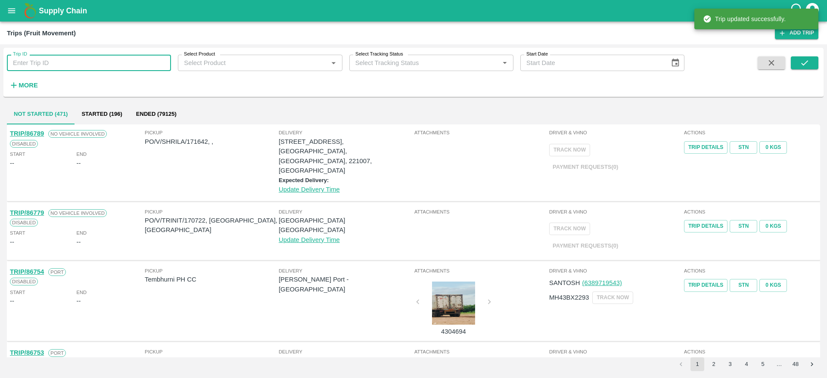
click at [87, 66] on input "Trip ID" at bounding box center [89, 63] width 164 height 16
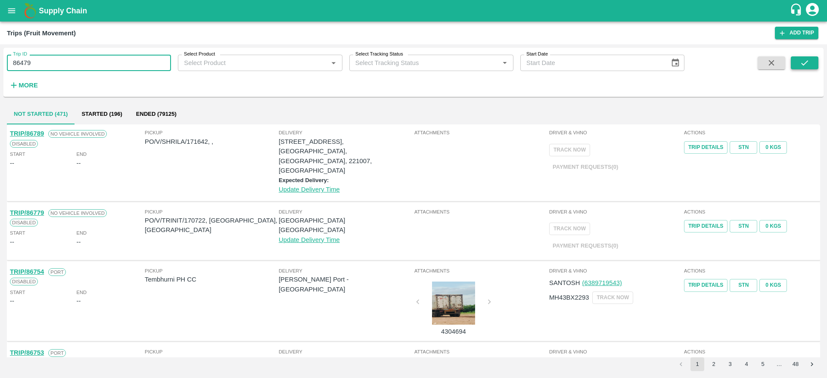
type input "86479"
click at [806, 59] on icon "submit" at bounding box center [804, 62] width 9 height 9
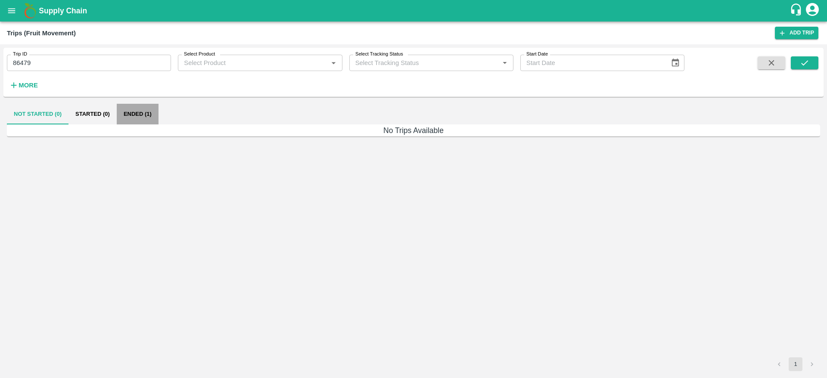
click at [128, 118] on button "Ended (1)" at bounding box center [138, 114] width 42 height 21
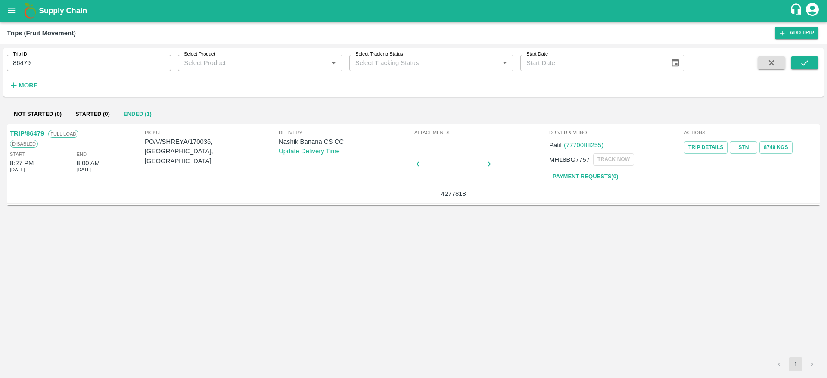
click at [38, 133] on link "TRIP/86479" at bounding box center [27, 133] width 34 height 7
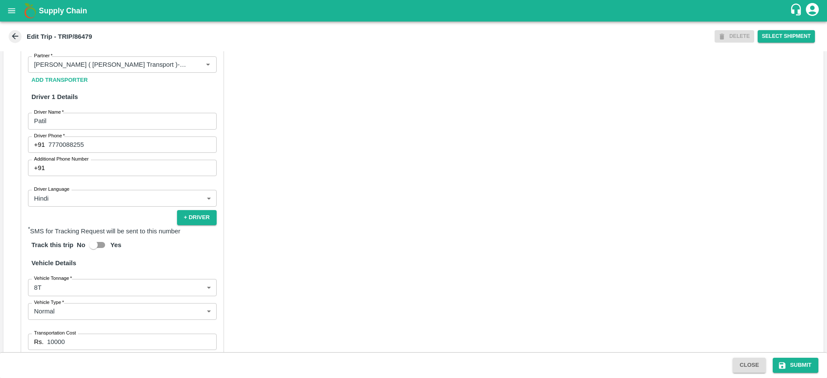
scroll to position [524, 0]
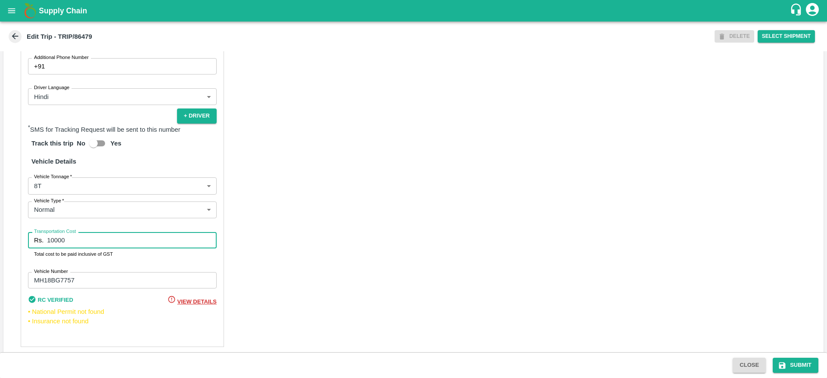
click at [102, 249] on input "10000" at bounding box center [132, 240] width 170 height 16
type input "1"
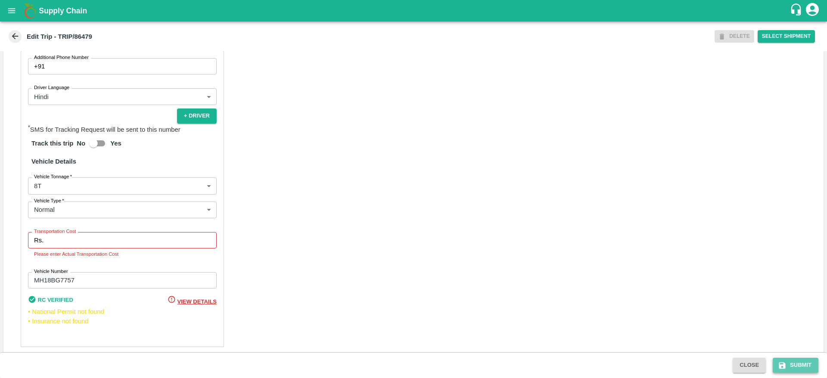
click at [797, 361] on button "Submit" at bounding box center [796, 365] width 46 height 15
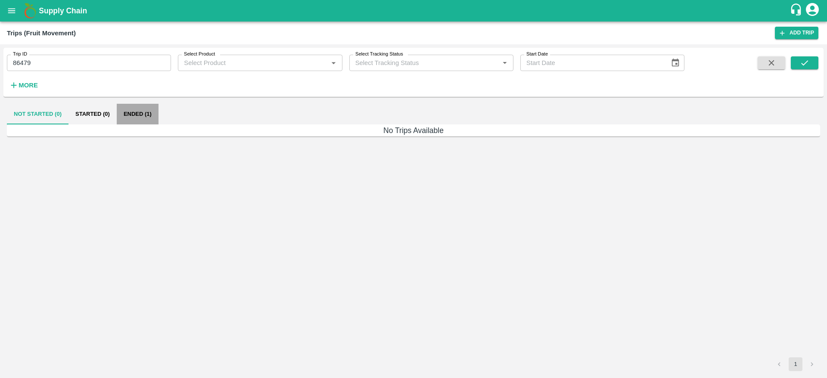
click at [134, 104] on button "Ended (1)" at bounding box center [138, 114] width 42 height 21
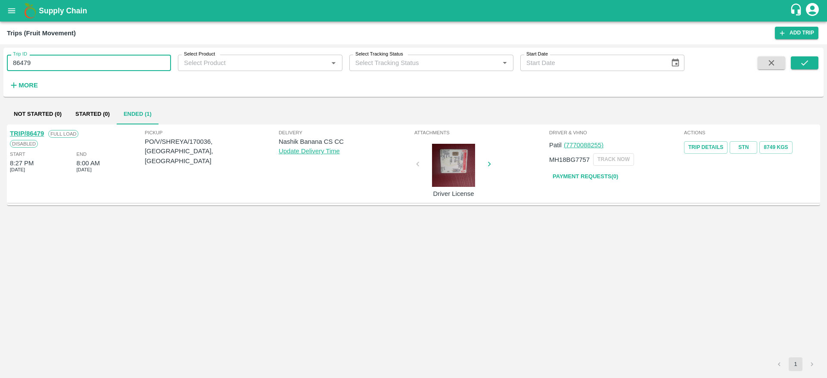
drag, startPoint x: 46, startPoint y: 56, endPoint x: 7, endPoint y: 64, distance: 39.5
click at [7, 64] on input "86479" at bounding box center [89, 63] width 164 height 16
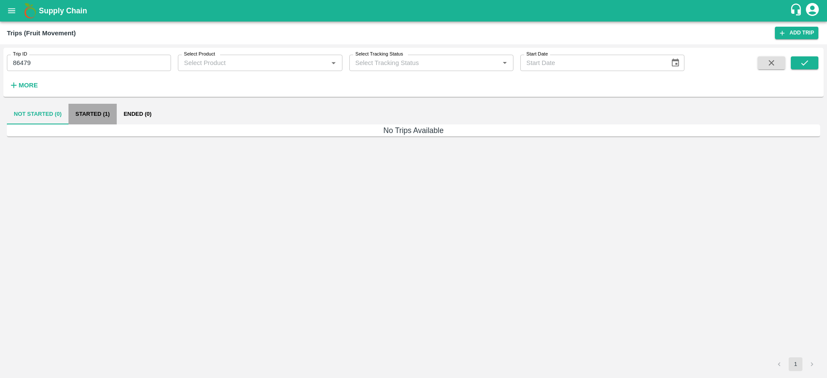
click at [79, 106] on button "Started (1)" at bounding box center [92, 114] width 48 height 21
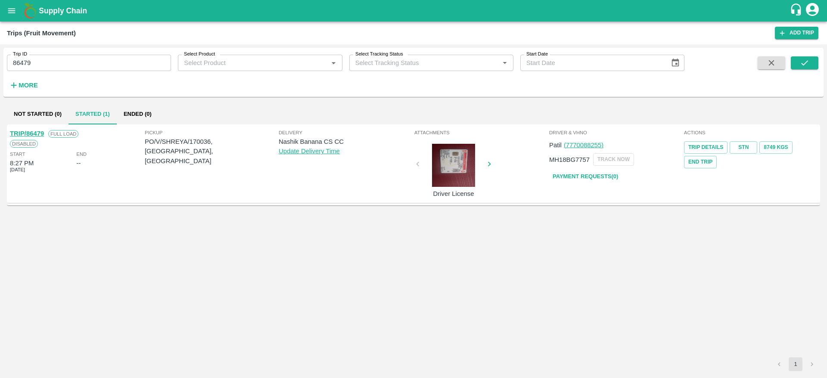
click at [37, 136] on link "TRIP/86479" at bounding box center [27, 133] width 34 height 7
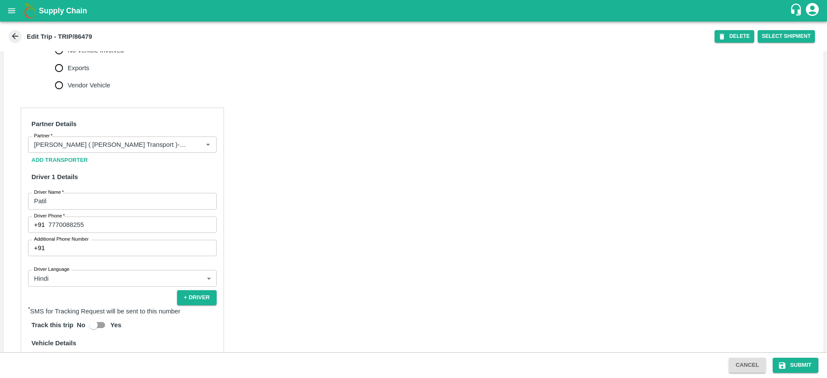
scroll to position [542, 0]
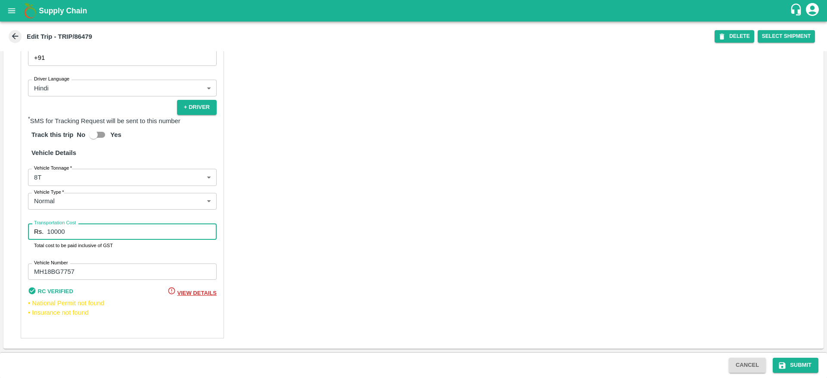
click at [109, 230] on input "10000" at bounding box center [132, 232] width 170 height 16
type input "1"
type input "0"
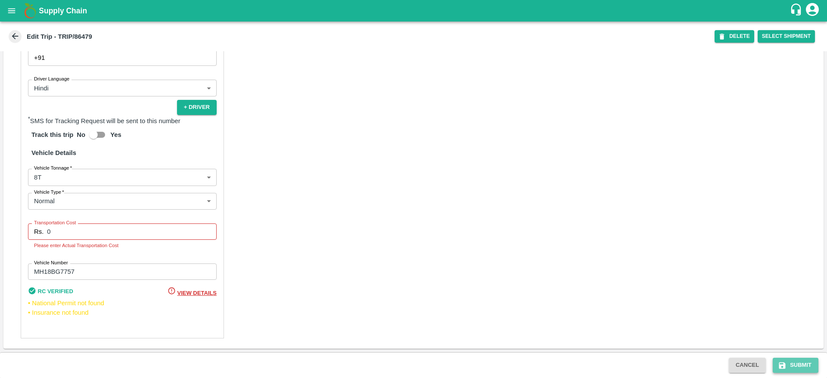
click at [783, 370] on button "Submit" at bounding box center [796, 365] width 46 height 15
click at [90, 236] on input "0" at bounding box center [132, 232] width 170 height 16
click at [10, 34] on icon at bounding box center [14, 35] width 9 height 9
click at [17, 35] on icon at bounding box center [14, 35] width 9 height 9
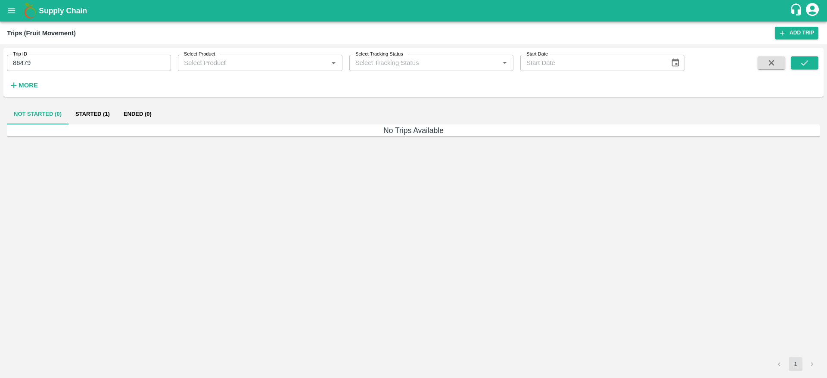
click at [81, 125] on h6 "No Trips Available" at bounding box center [413, 130] width 813 height 12
click at [86, 117] on button "Started (1)" at bounding box center [92, 114] width 48 height 21
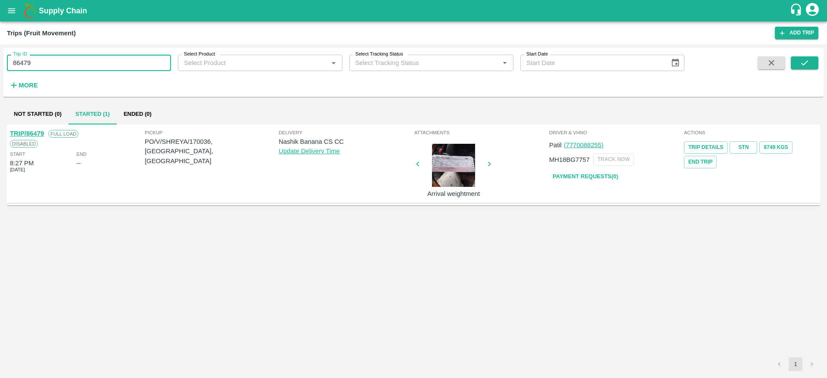
drag, startPoint x: 39, startPoint y: 56, endPoint x: 4, endPoint y: 68, distance: 36.6
click at [4, 68] on div "Trip ID 86479 Trip ID" at bounding box center [85, 59] width 171 height 23
